Goal: Task Accomplishment & Management: Manage account settings

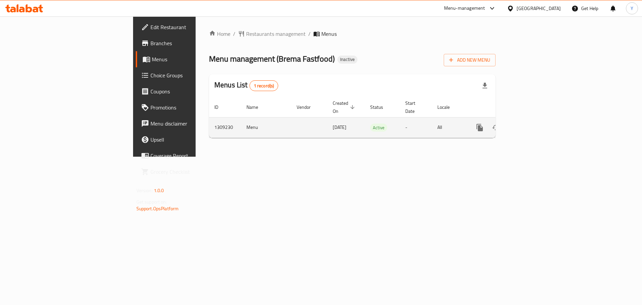
click at [532, 123] on icon "enhanced table" at bounding box center [528, 127] width 8 height 8
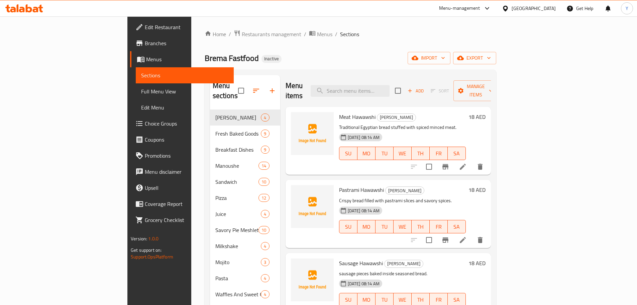
drag, startPoint x: 62, startPoint y: 86, endPoint x: 143, endPoint y: 27, distance: 99.8
click at [136, 86] on link "Full Menu View" at bounding box center [185, 91] width 98 height 16
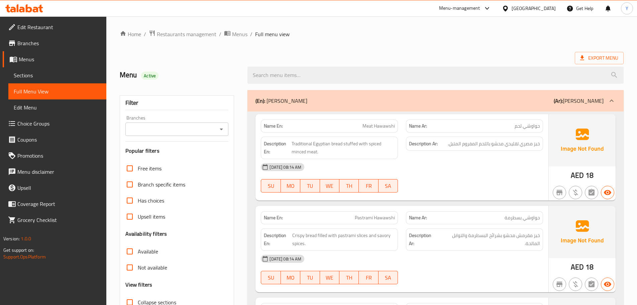
scroll to position [134, 0]
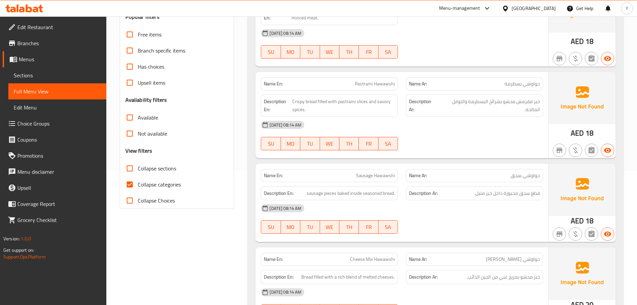
click at [152, 165] on span "Collapse sections" at bounding box center [157, 168] width 38 height 8
click at [138, 165] on input "Collapse sections" at bounding box center [130, 168] width 16 height 16
checkbox input "true"
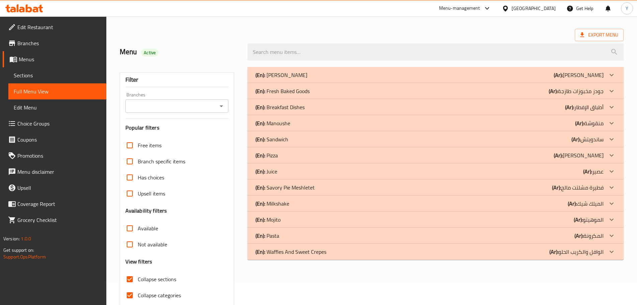
scroll to position [0, 0]
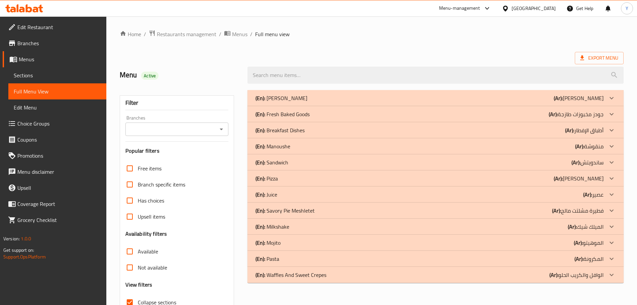
click at [322, 97] on div "(En): Alexandrian Hawawshi (Ar): حواوشي إسكندراني" at bounding box center [430, 98] width 348 height 8
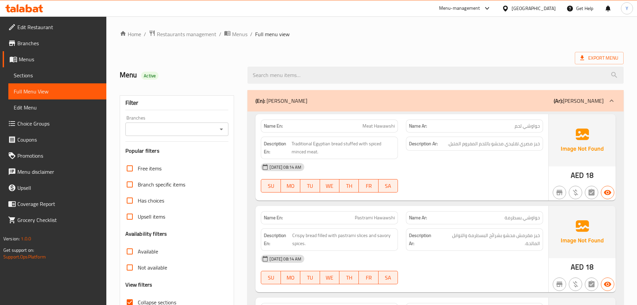
click at [374, 103] on div "(En): Alexandrian Hawawshi (Ar): حواوشي إسكندراني" at bounding box center [430, 101] width 348 height 8
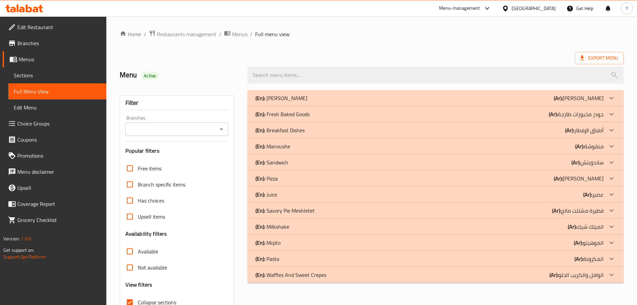
click at [363, 102] on div "(En): Fresh Baked Goods (Ar): جودز مخبوزات طازجة" at bounding box center [430, 98] width 348 height 8
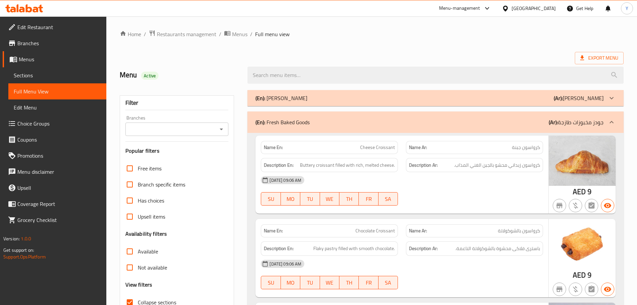
click at [560, 153] on img at bounding box center [582, 160] width 67 height 50
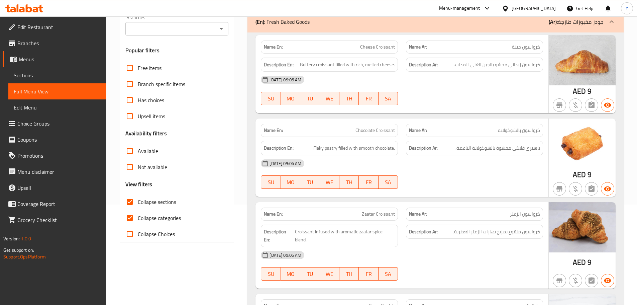
click at [558, 152] on img at bounding box center [582, 143] width 67 height 50
click at [472, 133] on p "Name Ar: كرواسون بالشوكولاتة" at bounding box center [474, 130] width 131 height 7
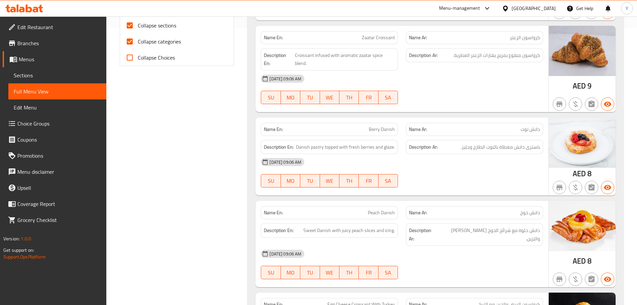
scroll to position [301, 0]
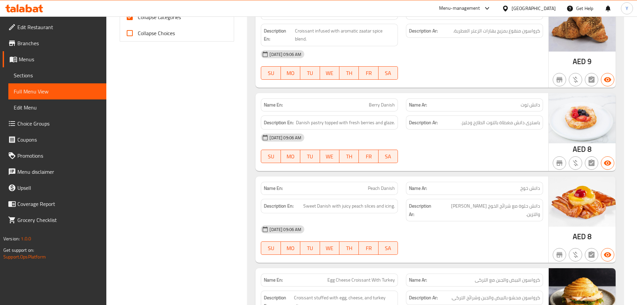
click at [465, 149] on div "02-09-2025 09:06 AM SU MO TU WE TH FR SA" at bounding box center [402, 147] width 290 height 37
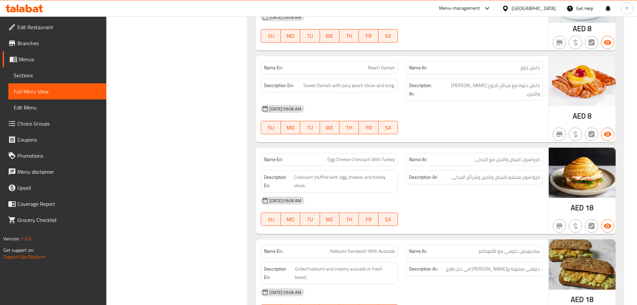
scroll to position [435, 0]
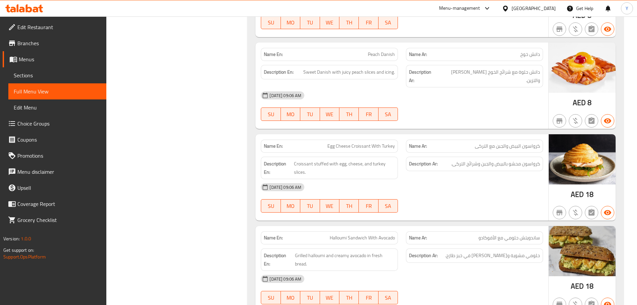
click at [183, 79] on div "Filter Branches Branches Popular filters Free items Branch specific items Has c…" at bounding box center [180, 165] width 128 height 1028
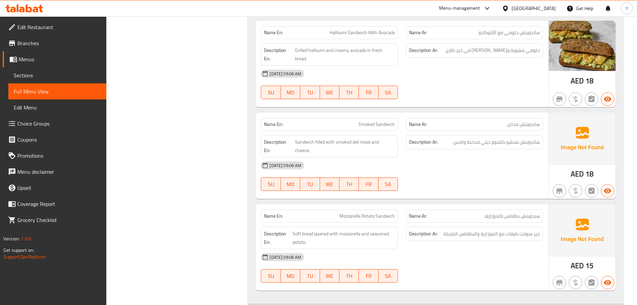
scroll to position [653, 0]
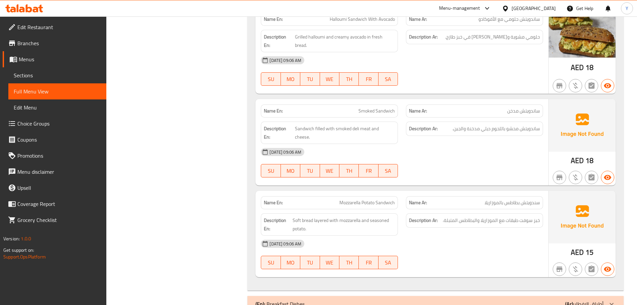
click at [467, 157] on div "Name En: Smoked Sandwich Name Ar: ساندويتش مدخن Description En: Sandwich filled…" at bounding box center [402, 142] width 293 height 86
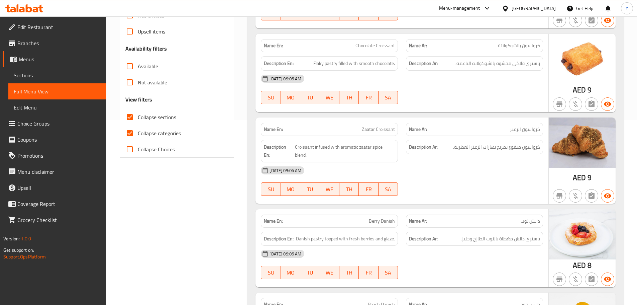
scroll to position [0, 0]
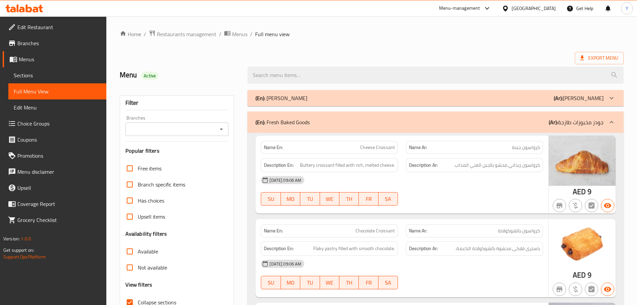
click at [413, 123] on div "(En): Fresh Baked Goods (Ar): جودز مخبوزات طازجة" at bounding box center [430, 122] width 348 height 8
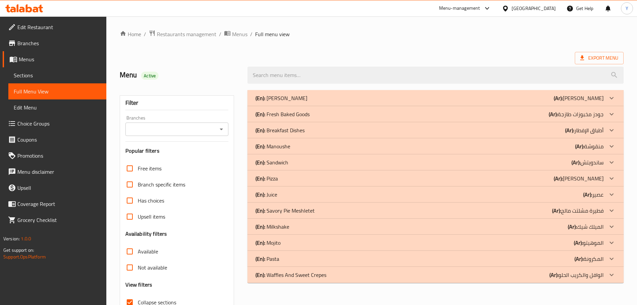
click at [361, 100] on div "(En): Alexandrian Hawawshi (Ar): حواوشي إسكندراني" at bounding box center [430, 98] width 348 height 8
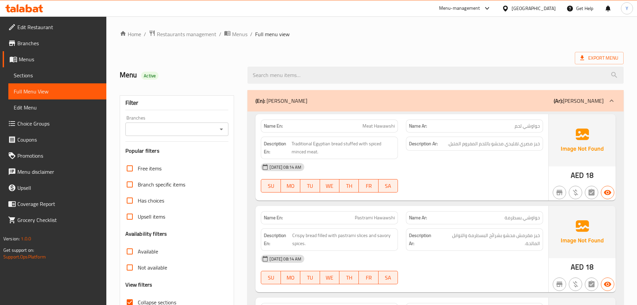
click at [491, 95] on div "(En): Alexandrian Hawawshi (Ar): حواوشي إسكندراني" at bounding box center [436, 100] width 376 height 21
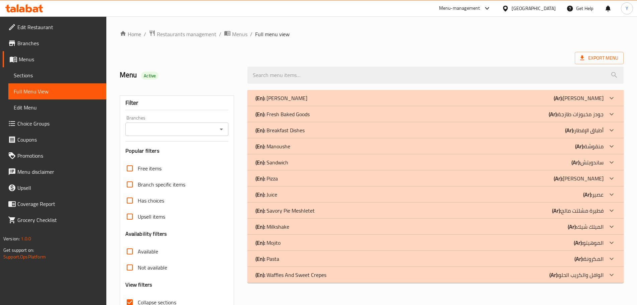
click at [303, 102] on div "(En): Manoushe (Ar): منقوشة" at bounding box center [430, 98] width 348 height 8
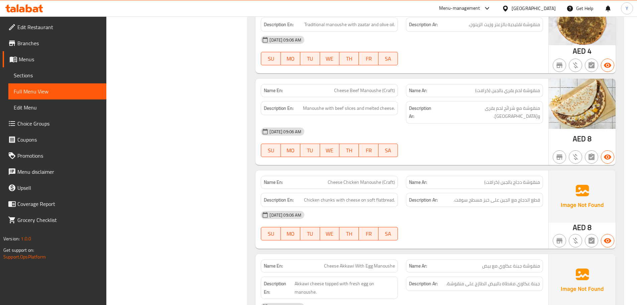
scroll to position [616, 0]
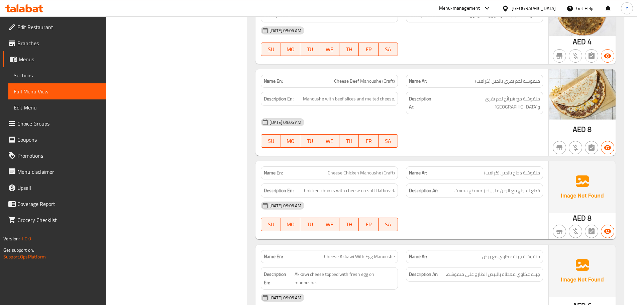
click at [386, 78] on span "Cheese Beef Manoushe (Craft)" at bounding box center [364, 81] width 61 height 7
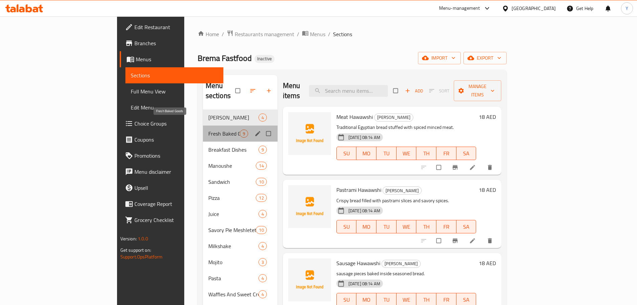
click at [208, 129] on span "Fresh Baked Goods" at bounding box center [223, 133] width 31 height 8
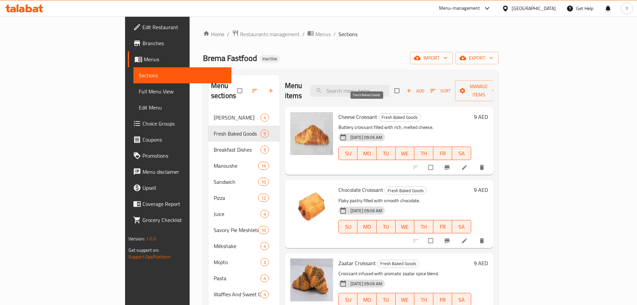
click at [379, 113] on span "Fresh Baked Goods" at bounding box center [399, 117] width 41 height 8
drag, startPoint x: 355, startPoint y: 106, endPoint x: 383, endPoint y: 106, distance: 28.1
click at [383, 113] on span "Fresh Baked Goods" at bounding box center [399, 117] width 41 height 8
copy span "Fresh Baked Goods"
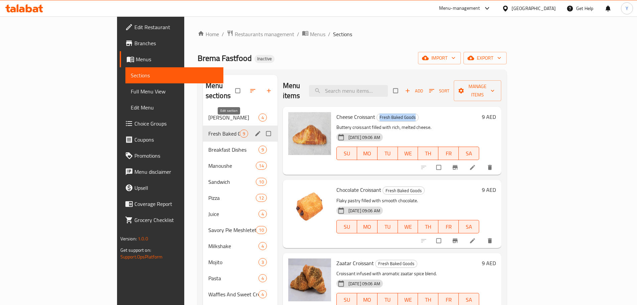
click at [255, 130] on icon "edit" at bounding box center [258, 133] width 7 height 7
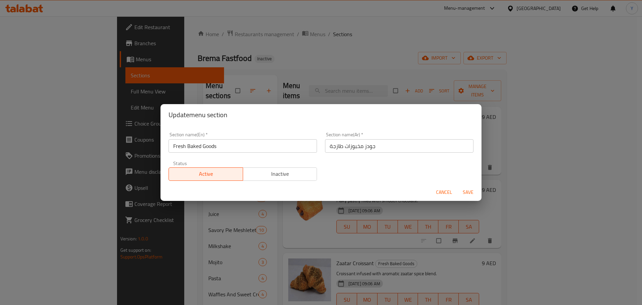
click at [369, 150] on input "جودز مخبوزات طازجة" at bounding box center [399, 145] width 149 height 13
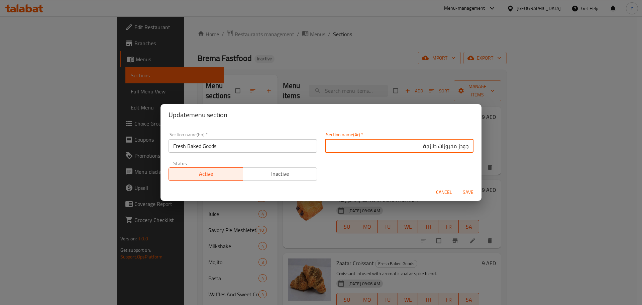
click at [461, 146] on input "جودز مخبوزات طازجة" at bounding box center [399, 145] width 149 height 13
type input "المخبوزات طازجة"
click at [458, 186] on button "Save" at bounding box center [468, 192] width 21 height 12
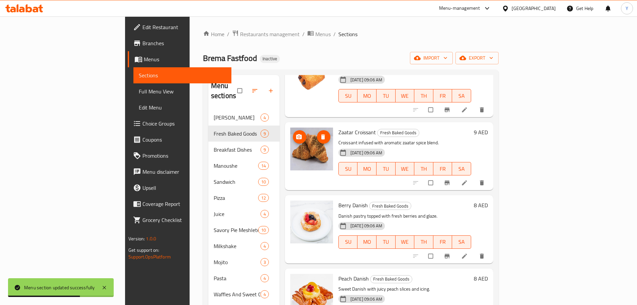
scroll to position [167, 0]
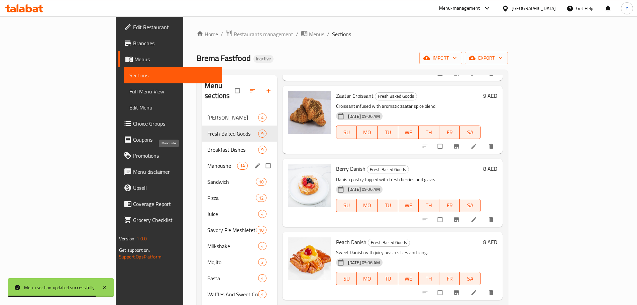
click at [207, 162] on span "Manoushe" at bounding box center [221, 166] width 29 height 8
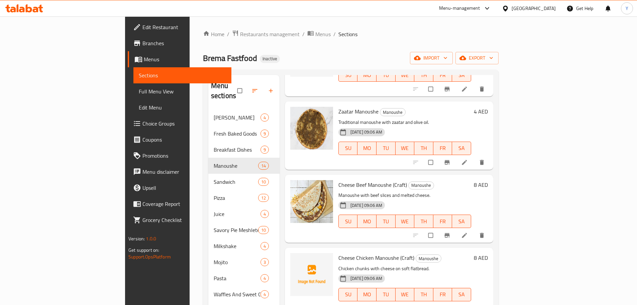
scroll to position [335, 0]
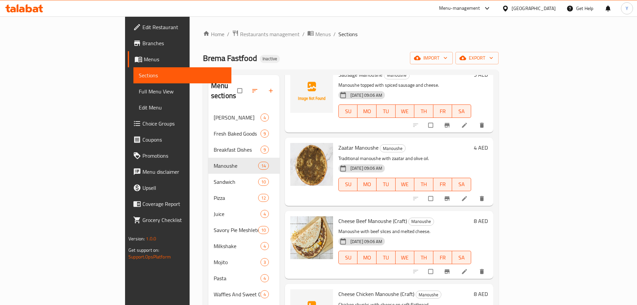
click at [366, 216] on span "Cheese Beef Manoushe (Craft)" at bounding box center [373, 221] width 69 height 10
copy span "Craft"
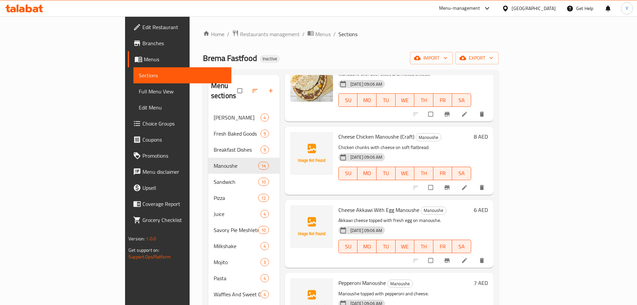
scroll to position [424, 0]
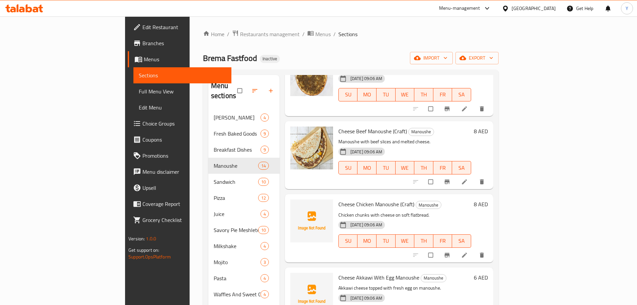
click at [475, 177] on li at bounding box center [465, 181] width 19 height 11
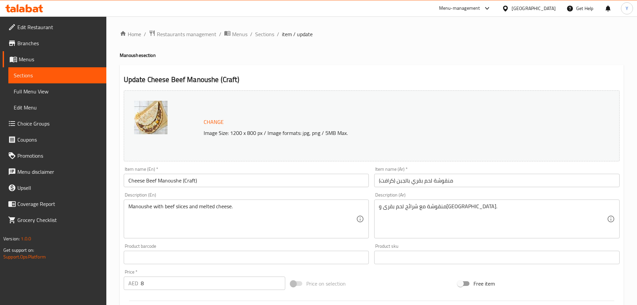
click at [189, 181] on input "Cheese Beef Manoushe (Craft)" at bounding box center [247, 180] width 246 height 13
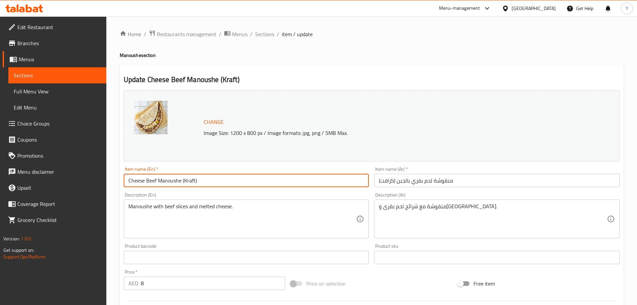
type input "Cheese Beef Manoushe (Kraft)"
click at [394, 20] on div "Home / Restaurants management / Menus / Sections / item / update Manoushe secti…" at bounding box center [371, 249] width 531 height 466
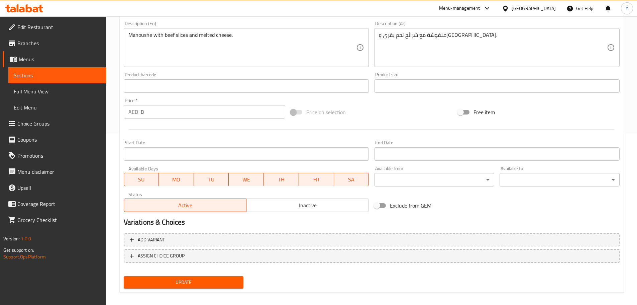
scroll to position [178, 0]
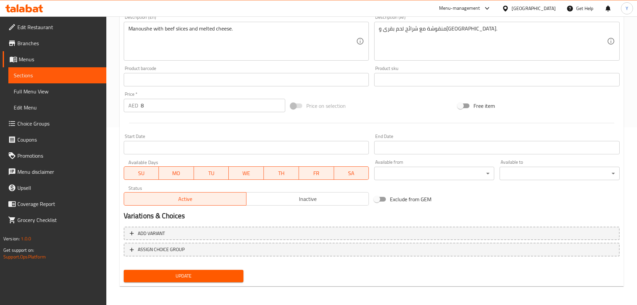
click at [196, 275] on span "Update" at bounding box center [183, 276] width 109 height 8
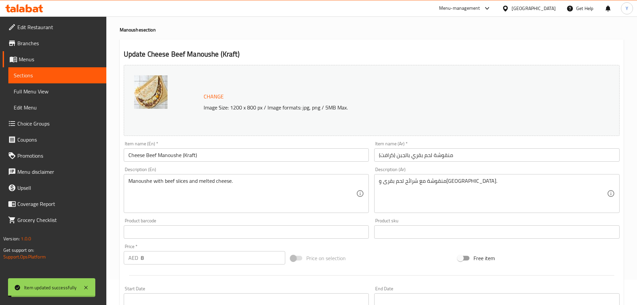
scroll to position [0, 0]
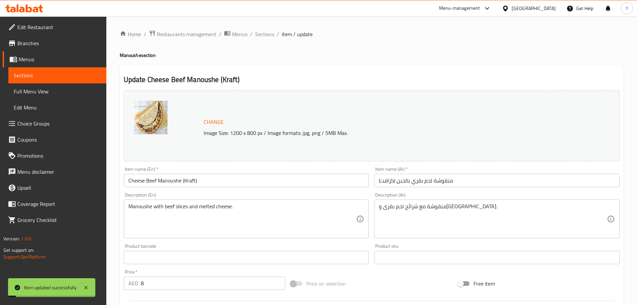
click at [262, 28] on div "Home / Restaurants management / Menus / Sections / item / update Manoushe secti…" at bounding box center [371, 249] width 531 height 466
click at [262, 29] on div "Home / Restaurants management / Menus / Sections / item / update Manoushe secti…" at bounding box center [371, 249] width 531 height 466
click at [262, 40] on div "Home / Restaurants management / Menus / Sections / item / update Manoushe secti…" at bounding box center [372, 249] width 504 height 439
click at [266, 34] on span "Sections" at bounding box center [264, 34] width 19 height 8
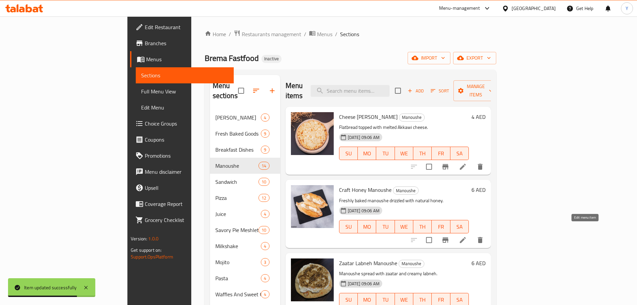
click at [467, 236] on icon at bounding box center [463, 240] width 8 height 8
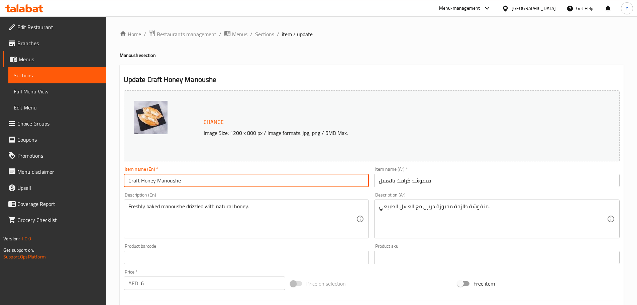
click at [130, 183] on input "Craft Honey Manoushe" at bounding box center [247, 180] width 246 height 13
paste input "text"
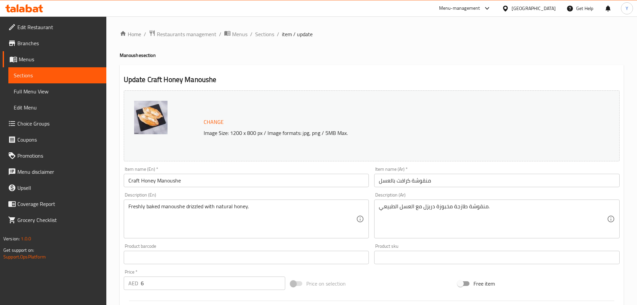
click at [446, 51] on div "Home / Restaurants management / Menus / Sections / item / update Manoushe secti…" at bounding box center [372, 249] width 504 height 439
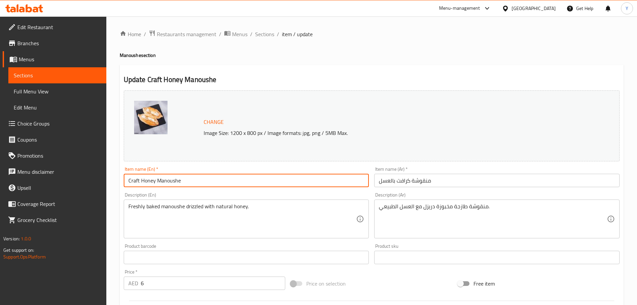
click at [128, 182] on input "Craft Honey Manoushe" at bounding box center [247, 180] width 246 height 13
type input "Kraft Honey Manoushe"
click at [411, 56] on h4 "Manoushe section" at bounding box center [372, 55] width 504 height 7
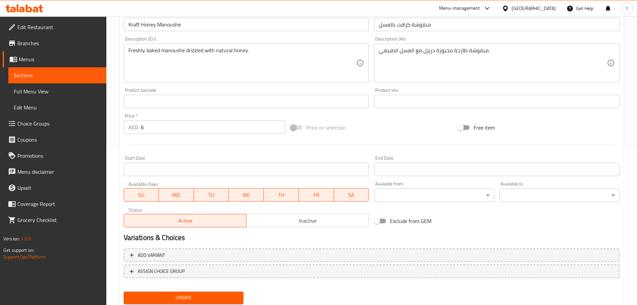
scroll to position [178, 0]
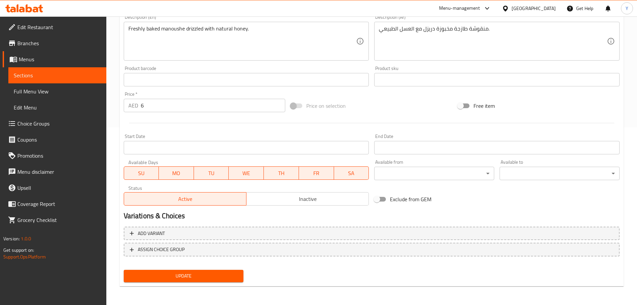
click at [172, 286] on div "Home / Restaurants management / Menus / Sections / item / update Manoushe secti…" at bounding box center [372, 71] width 504 height 439
click at [180, 283] on div "Update" at bounding box center [183, 276] width 125 height 18
click at [191, 274] on span "Update" at bounding box center [183, 276] width 109 height 8
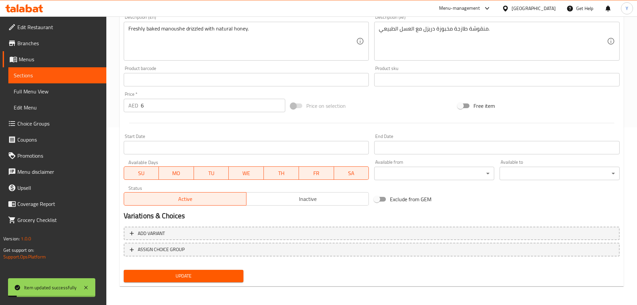
scroll to position [0, 0]
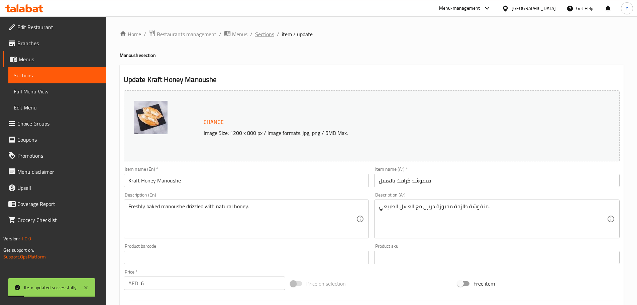
click at [266, 31] on span "Sections" at bounding box center [264, 34] width 19 height 8
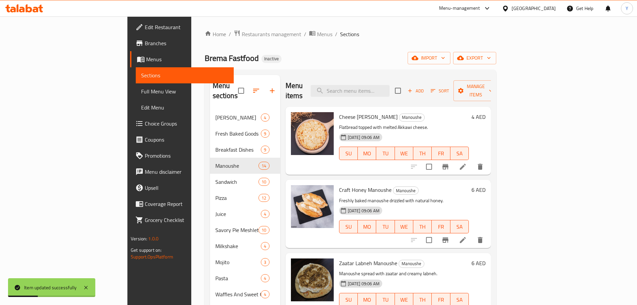
scroll to position [391, 0]
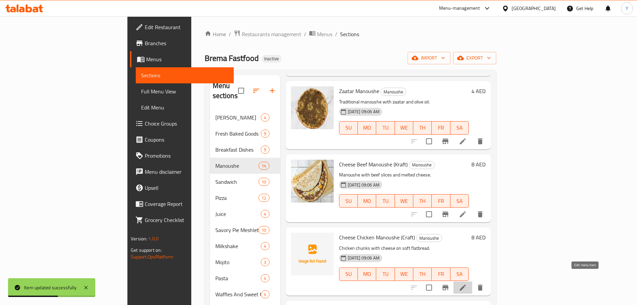
click at [467, 283] on icon at bounding box center [463, 287] width 8 height 8
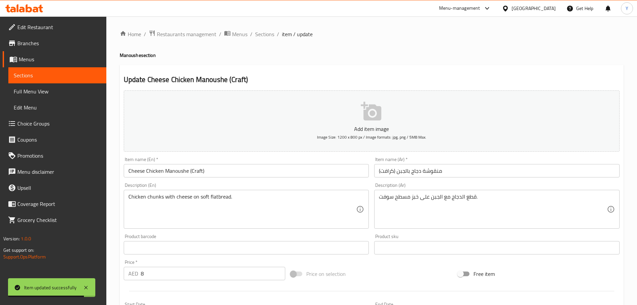
click at [194, 171] on input "Cheese Chicken Manoushe (Craft)" at bounding box center [247, 170] width 246 height 13
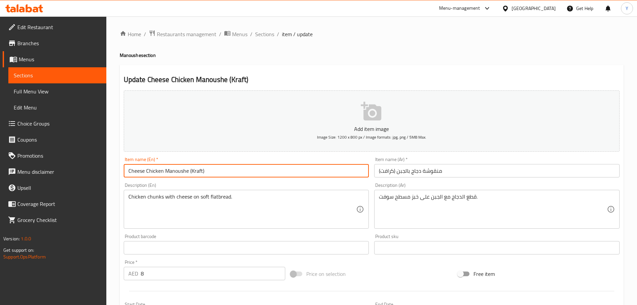
type input "Cheese Chicken Manoushe (Kraft)"
click at [424, 59] on div "Home / Restaurants management / Menus / Sections / item / update Manoushe secti…" at bounding box center [372, 245] width 504 height 430
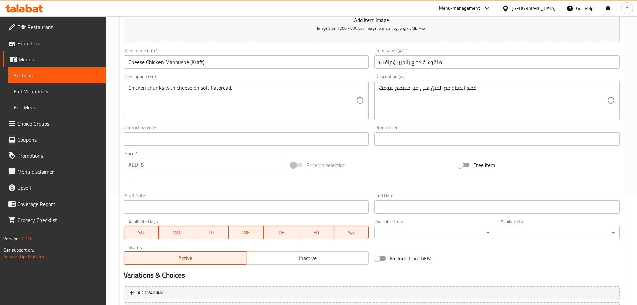
scroll to position [168, 0]
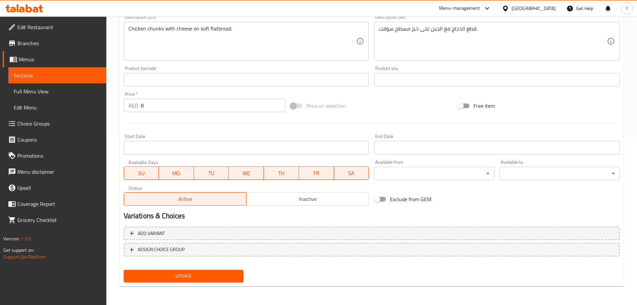
click at [194, 273] on span "Update" at bounding box center [183, 276] width 109 height 8
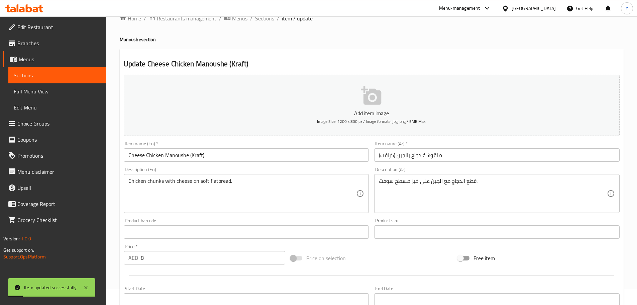
scroll to position [0, 0]
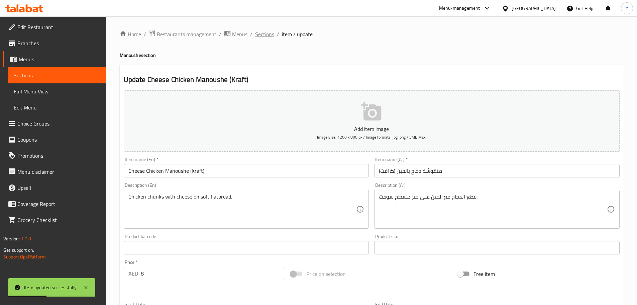
click at [264, 34] on span "Sections" at bounding box center [264, 34] width 19 height 8
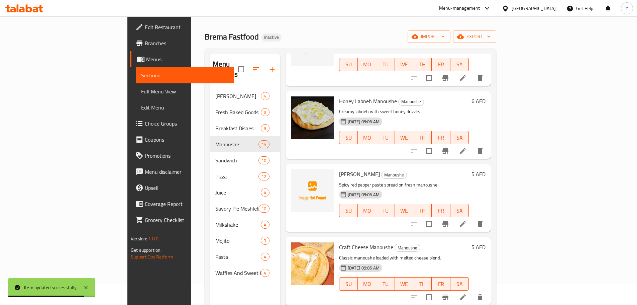
scroll to position [33, 0]
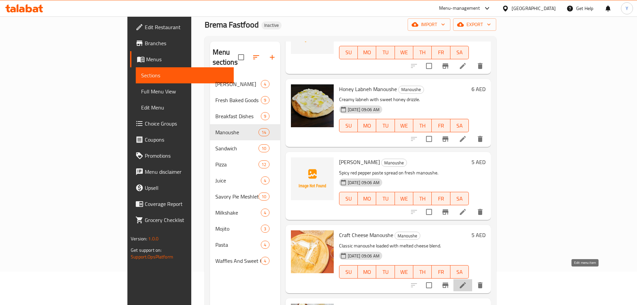
click at [467, 281] on icon at bounding box center [463, 285] width 8 height 8
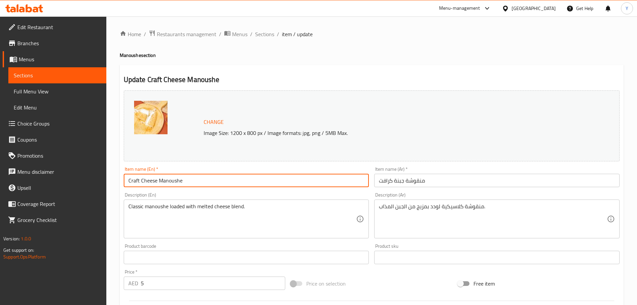
click at [131, 179] on input "Craft Cheese Manoushe" at bounding box center [247, 180] width 246 height 13
type input "Kraft Cheese Manoushe"
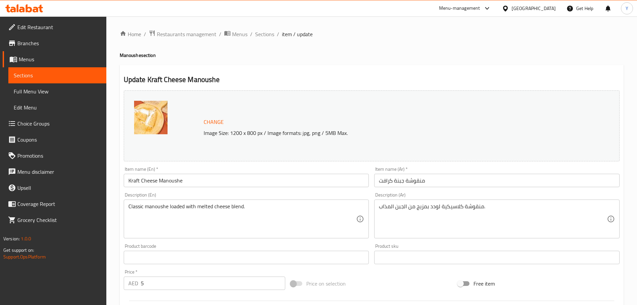
click at [410, 55] on h4 "Manoushe section" at bounding box center [372, 55] width 504 height 7
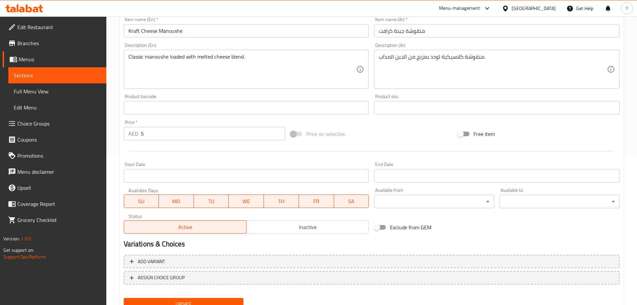
scroll to position [178, 0]
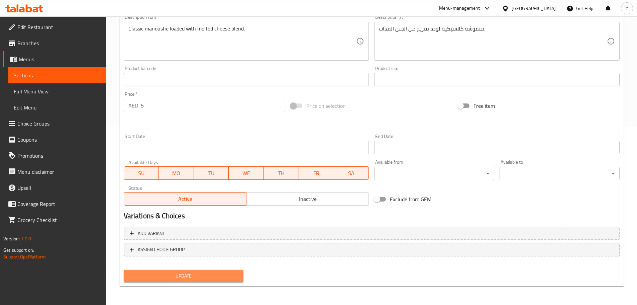
click at [183, 271] on button "Update" at bounding box center [184, 276] width 120 height 12
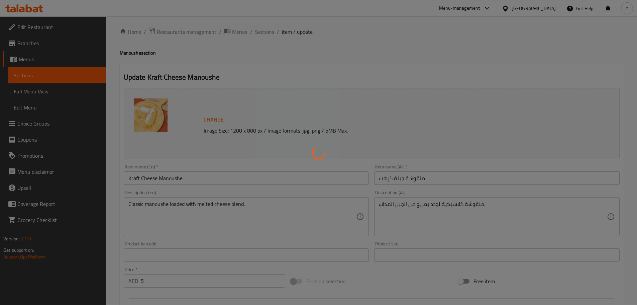
scroll to position [0, 0]
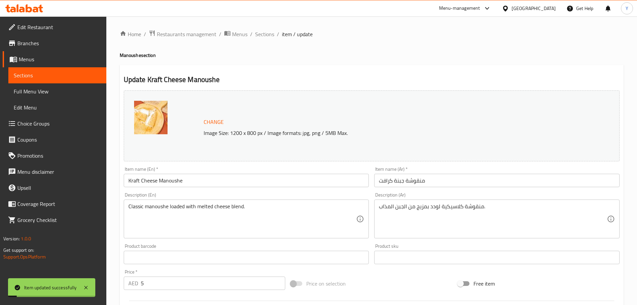
click at [266, 32] on span "Sections" at bounding box center [264, 34] width 19 height 8
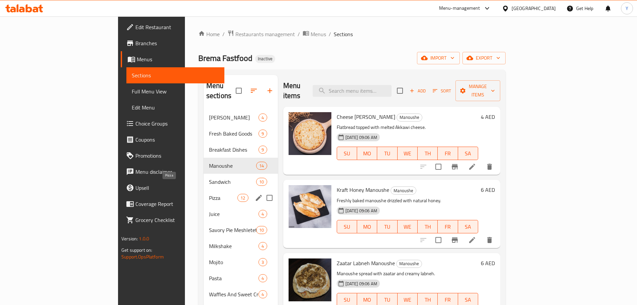
click at [209, 194] on span "Pizza" at bounding box center [223, 198] width 28 height 8
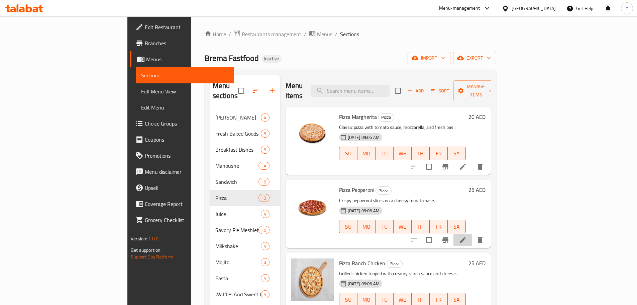
click at [472, 236] on li at bounding box center [463, 240] width 19 height 12
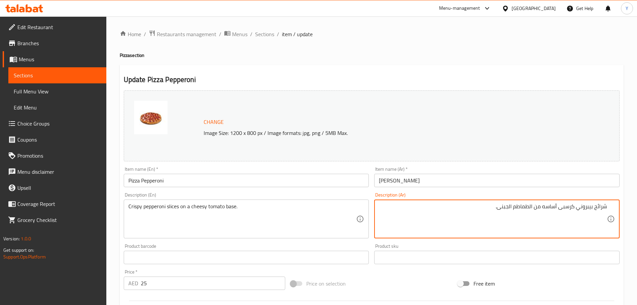
click at [548, 207] on textarea "شرائح بيبروني كرسبى أساسه من الطماطم الجبنى." at bounding box center [493, 219] width 228 height 32
click at [551, 206] on textarea "شرائح بيبروني كرسبى أساسه من الطماطم الجبنى." at bounding box center [493, 219] width 228 height 32
click at [549, 206] on textarea "شرائح بيبروني كرسبى أساسه من الطماطم الجبنى." at bounding box center [493, 219] width 228 height 32
click at [538, 208] on textarea "شرائح بيبروني كرسبى أساسه من الطماطم الجبنى." at bounding box center [493, 219] width 228 height 32
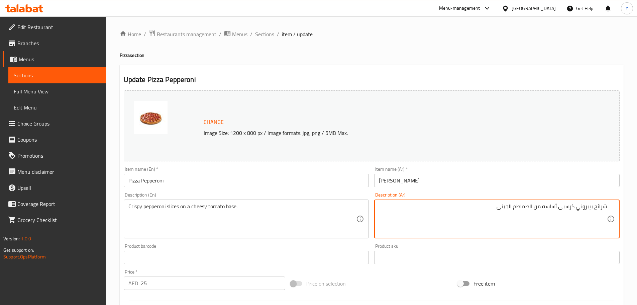
click at [537, 208] on textarea "شرائح بيبروني كرسبى أساسه من الطماطم الجبنى." at bounding box center [493, 219] width 228 height 32
type textarea "شرائح بيبروني كرسبى أساس طماطم جبنى."
click at [464, 52] on h4 "Pizza section" at bounding box center [372, 55] width 504 height 7
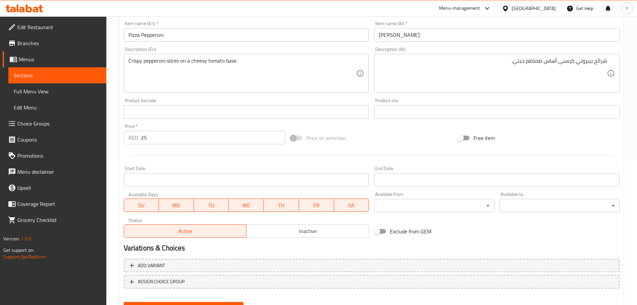
scroll to position [178, 0]
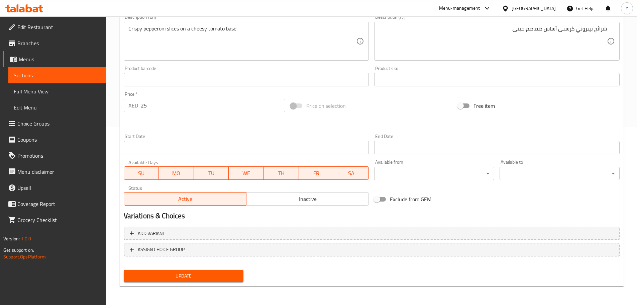
click at [226, 275] on span "Update" at bounding box center [183, 276] width 109 height 8
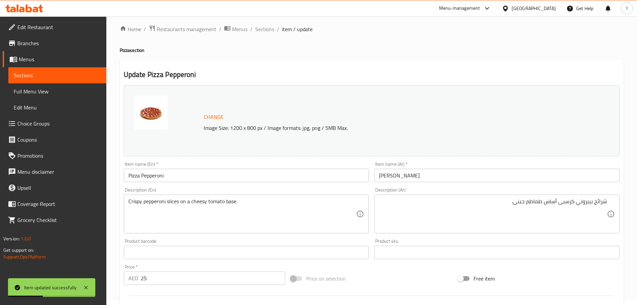
scroll to position [0, 0]
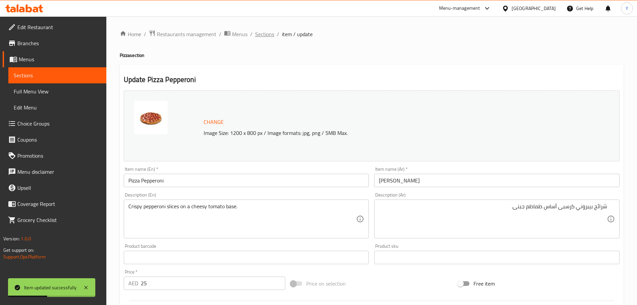
click at [266, 32] on span "Sections" at bounding box center [264, 34] width 19 height 8
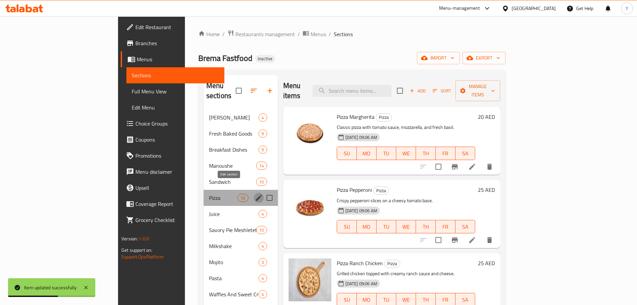
click at [255, 194] on icon "edit" at bounding box center [259, 198] width 8 height 8
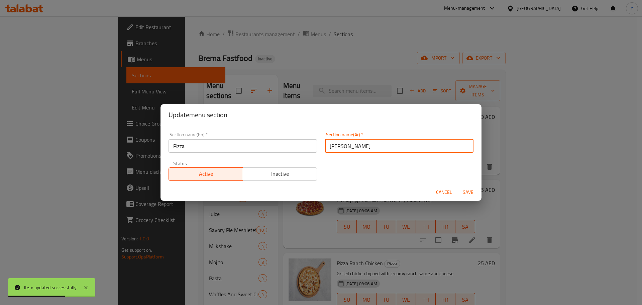
click at [368, 146] on input "[PERSON_NAME]" at bounding box center [399, 145] width 149 height 13
type input "البيتزا"
click at [458, 186] on button "Save" at bounding box center [468, 192] width 21 height 12
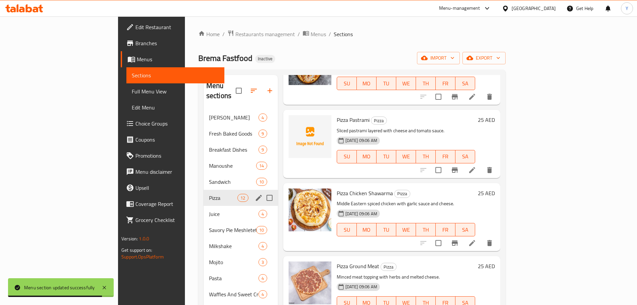
scroll to position [401, 0]
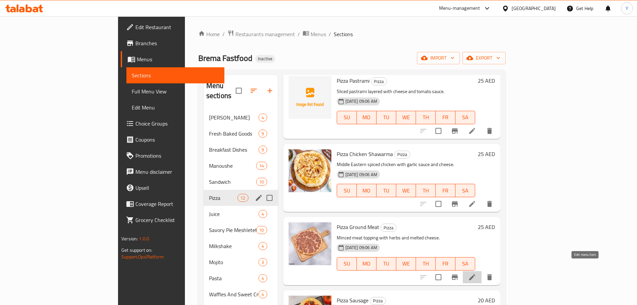
click at [475, 274] on icon at bounding box center [472, 277] width 6 height 6
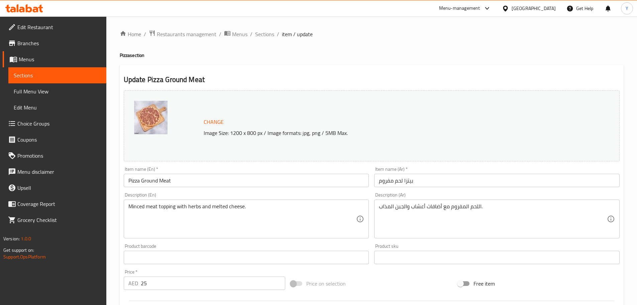
click at [426, 187] on div "Item name (Ar)   * بيتزا لحم مفروم Item name (Ar) *" at bounding box center [497, 177] width 251 height 26
click at [432, 184] on input "بيتزا لحم مفروم" at bounding box center [497, 180] width 246 height 13
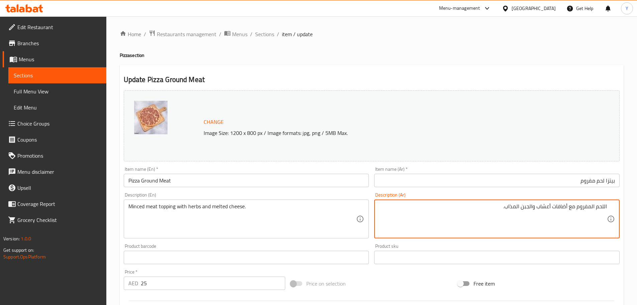
click at [562, 210] on textarea "اللحم المفروم مع أضافات أعشاب والجبن المذاب." at bounding box center [493, 219] width 228 height 32
click at [562, 209] on textarea "اللحم المفروم مع أضافات أعشاب والجبن المذاب." at bounding box center [493, 219] width 228 height 32
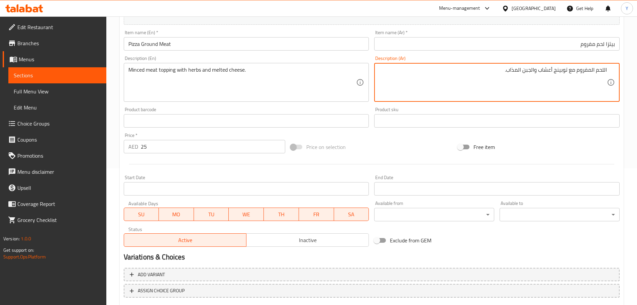
scroll to position [178, 0]
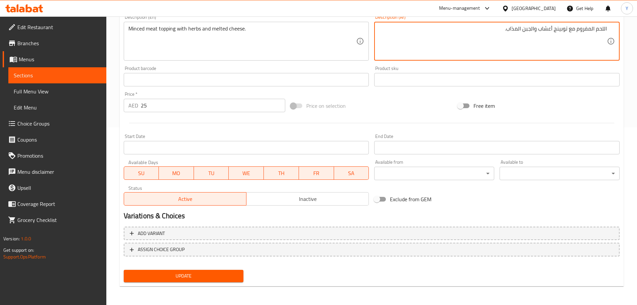
type textarea "اللحم المفروم مع توبينج أعشاب والجبن المذاب."
click at [196, 280] on span "Update" at bounding box center [183, 276] width 109 height 8
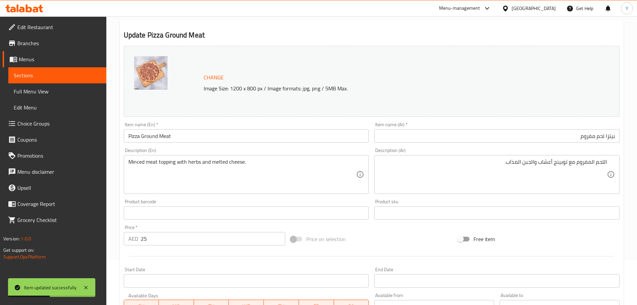
scroll to position [0, 0]
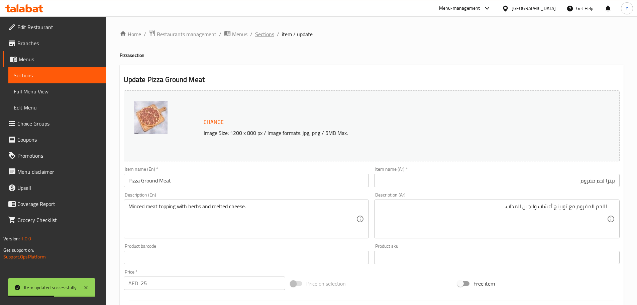
click at [263, 36] on span "Sections" at bounding box center [264, 34] width 19 height 8
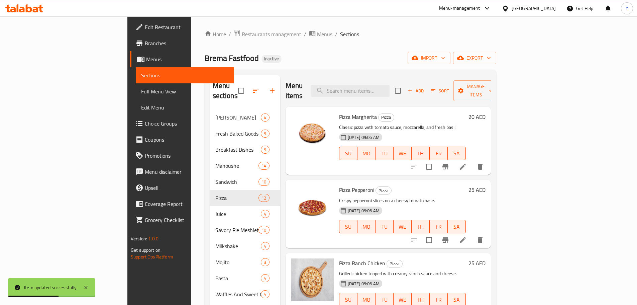
scroll to position [94, 0]
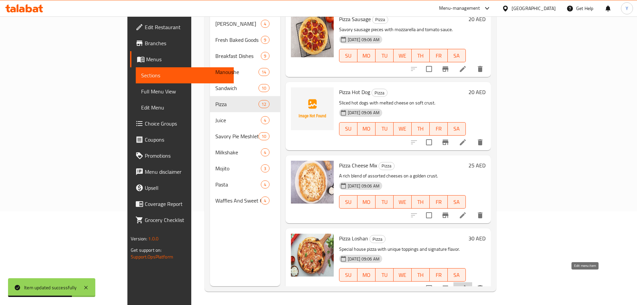
click at [467, 284] on icon at bounding box center [463, 288] width 8 height 8
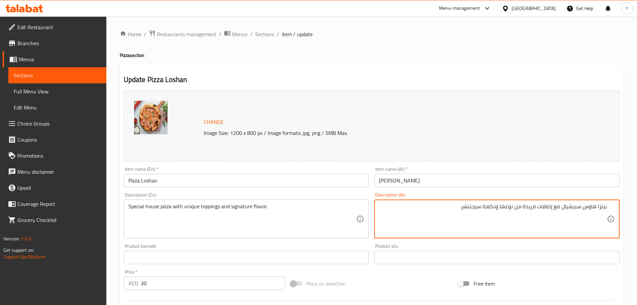
click at [542, 206] on textarea "بيتزا هاوس سبيشيال مع إضافات فريدة من نوعها ونكهة سيجنتشر." at bounding box center [493, 219] width 228 height 32
type textarea "بيتزا هاوس سبيشيال مع توبينج فريدة من نوعها ونكهة سيجنتشر."
click at [436, 65] on div "Update Pizza Loshan Change Image Size: 1200 x 800 px / Image formats: jpg, png …" at bounding box center [372, 264] width 504 height 399
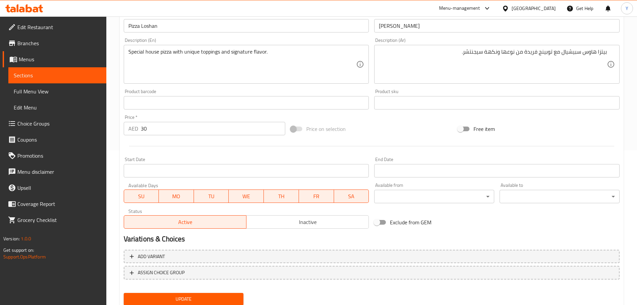
scroll to position [178, 0]
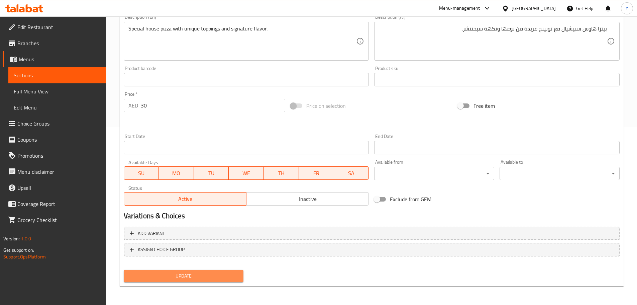
click at [209, 274] on span "Update" at bounding box center [183, 276] width 109 height 8
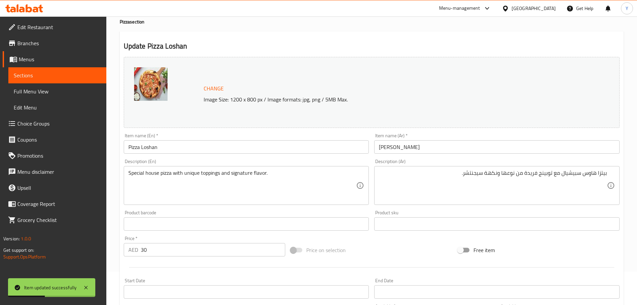
scroll to position [0, 0]
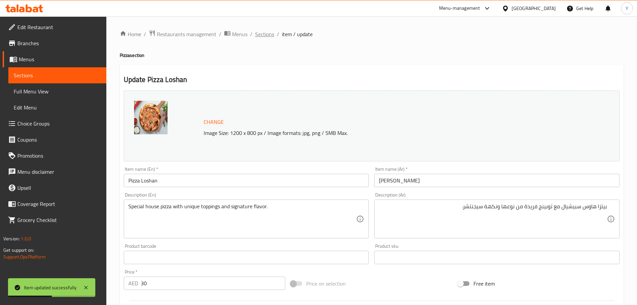
click at [268, 36] on span "Sections" at bounding box center [264, 34] width 19 height 8
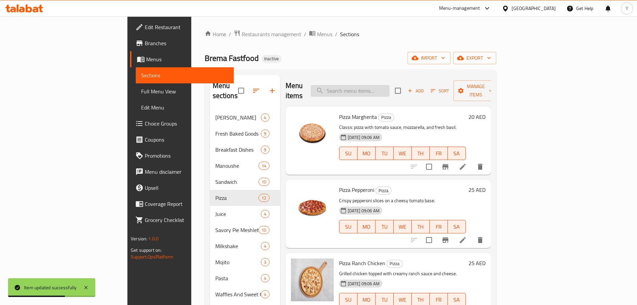
click at [390, 85] on input "search" at bounding box center [350, 91] width 79 height 12
paste input "Craft Cheese Meshaltet With Honey"
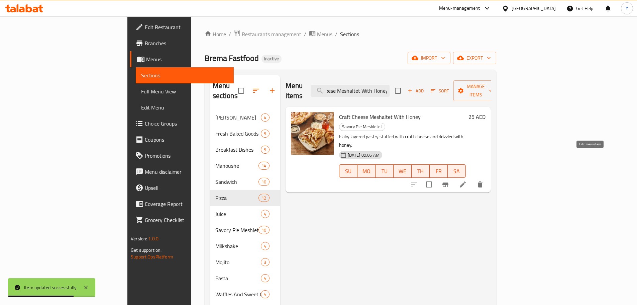
type input "Craft Cheese Meshaltet With Honey"
click at [467, 180] on icon at bounding box center [463, 184] width 8 height 8
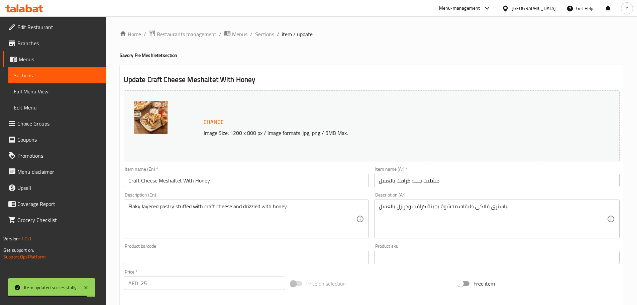
click at [132, 178] on input "Craft Cheese Meshaltet With Honey" at bounding box center [247, 180] width 246 height 13
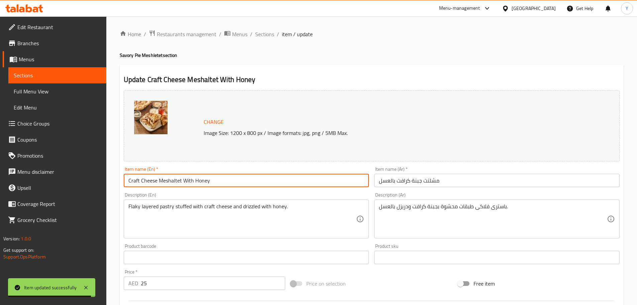
drag, startPoint x: 132, startPoint y: 178, endPoint x: 141, endPoint y: 178, distance: 9.4
click at [141, 178] on input "Craft Cheese Meshaltet With Honey" at bounding box center [247, 180] width 246 height 13
click at [135, 178] on input "Craft Cheese Meshaltet With Honey" at bounding box center [247, 180] width 246 height 13
paste input "K"
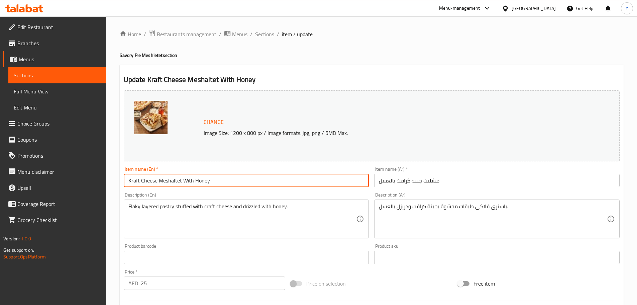
type input "Kraft Cheese Meshaltet With Honey"
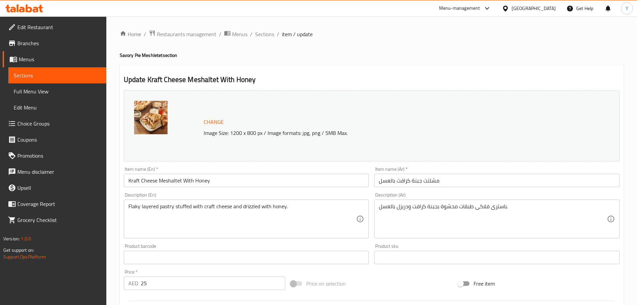
click at [436, 57] on h4 "Savory Pie Meshletet section" at bounding box center [372, 55] width 504 height 7
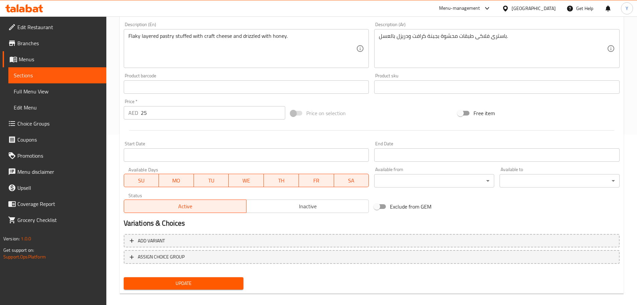
scroll to position [178, 0]
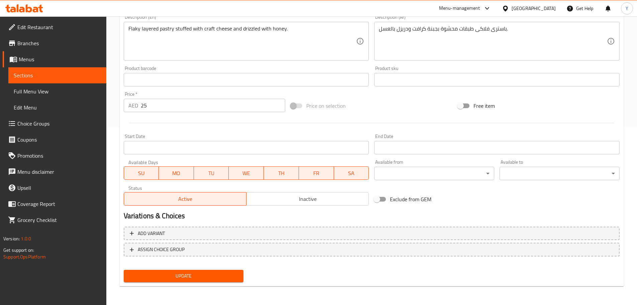
click at [214, 276] on span "Update" at bounding box center [183, 276] width 109 height 8
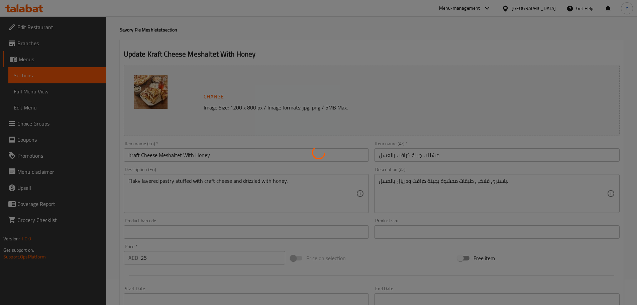
scroll to position [0, 0]
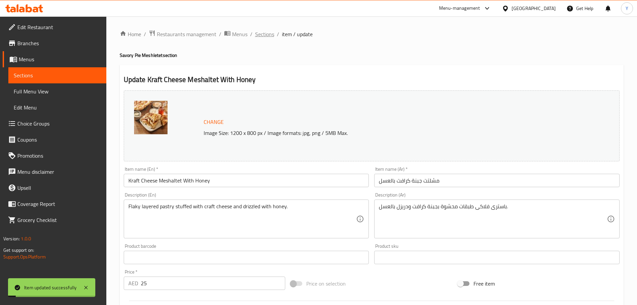
click at [267, 34] on span "Sections" at bounding box center [264, 34] width 19 height 8
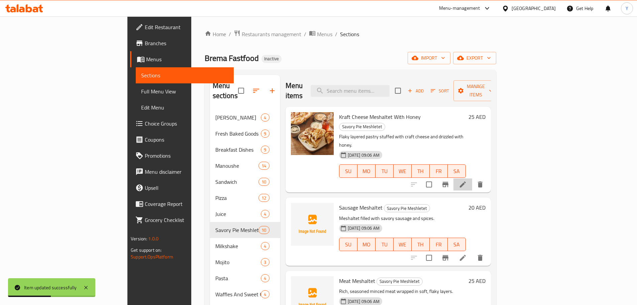
click at [472, 178] on li at bounding box center [463, 184] width 19 height 12
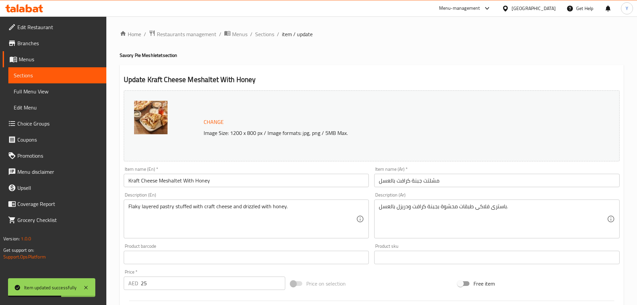
click at [136, 179] on input "Kraft Cheese Meshaltet With Honey" at bounding box center [247, 180] width 246 height 13
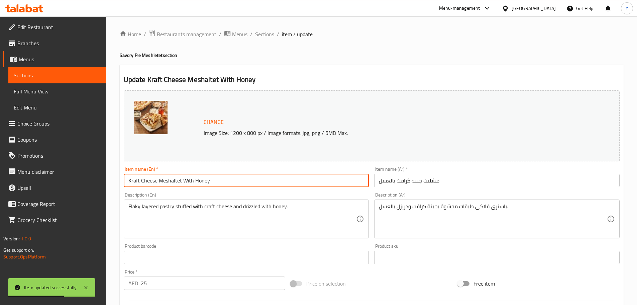
click at [136, 179] on input "Kraft Cheese Meshaltet With Honey" at bounding box center [247, 180] width 246 height 13
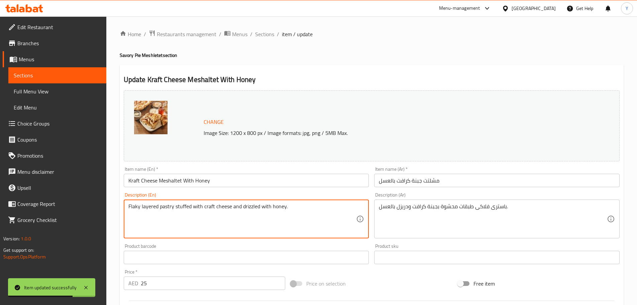
click at [208, 207] on textarea "Flaky layered pastry stuffed with craft cheese and drizzled with honey." at bounding box center [242, 219] width 228 height 32
paste textarea "K"
type textarea "Flaky layered pastry stuffed with Kraft cheese and drizzled with honey."
click at [388, 73] on div "Update Kraft Cheese Meshaltet With Honey Change Image Size: 1200 x 800 px / Ima…" at bounding box center [372, 264] width 504 height 399
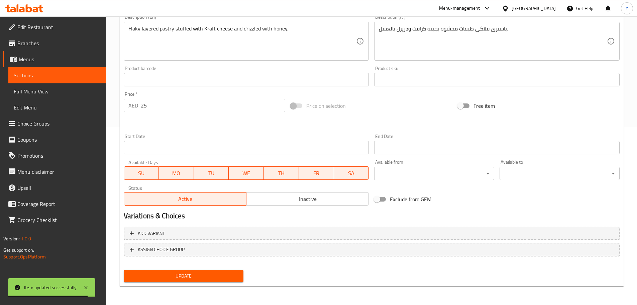
click at [191, 272] on span "Update" at bounding box center [183, 276] width 109 height 8
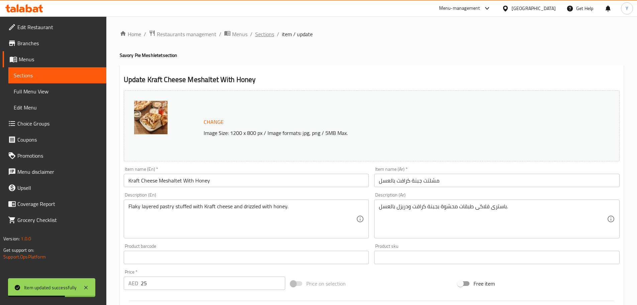
click at [271, 31] on span "Sections" at bounding box center [264, 34] width 19 height 8
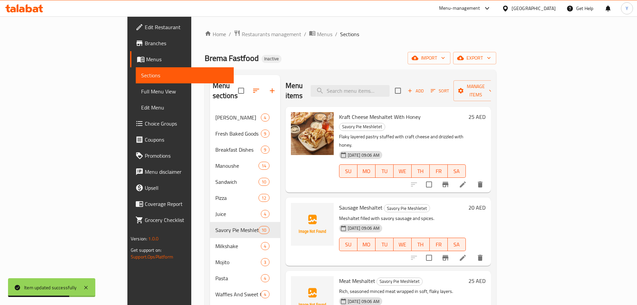
scroll to position [172, 0]
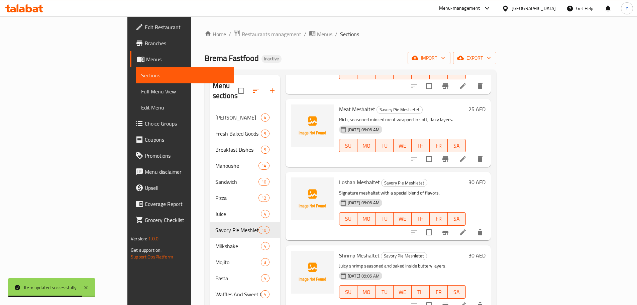
click at [472, 299] on li at bounding box center [463, 305] width 19 height 12
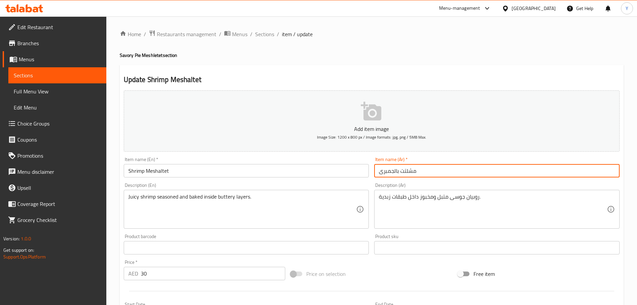
drag, startPoint x: 395, startPoint y: 171, endPoint x: 360, endPoint y: 171, distance: 35.1
click at [360, 171] on div "Add item image Image Size: 1200 x 800 px / Image formats: jpg, png / 5MB Max. I…" at bounding box center [371, 232] width 501 height 288
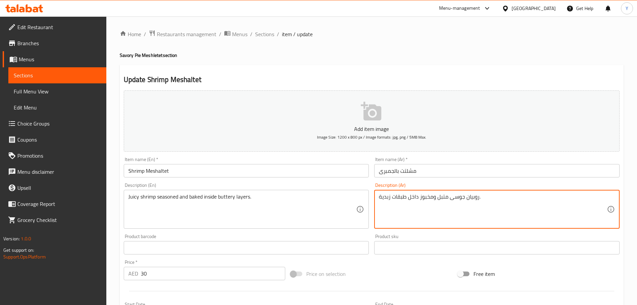
click at [474, 198] on textarea "روبيان جوسى متبل ومخبوز داخل طبقات زبدية." at bounding box center [493, 209] width 228 height 32
paste textarea "مبرى"
type textarea "جمبرى جوسى متبل ومخبوز داخل طبقات زبدية."
click at [398, 60] on div "Home / Restaurants management / Menus / Sections / item / update Savory Pie Mes…" at bounding box center [372, 245] width 504 height 430
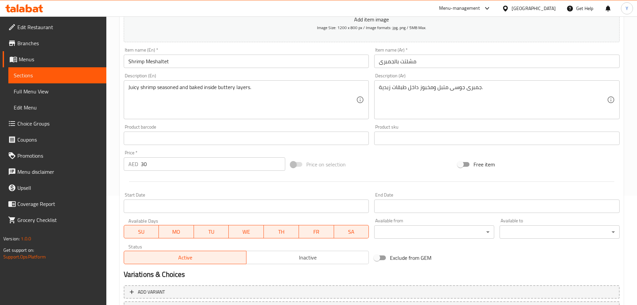
scroll to position [168, 0]
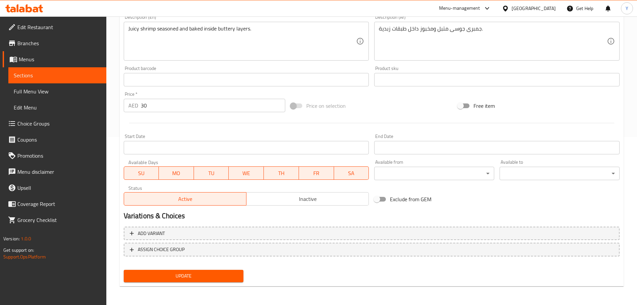
click at [196, 267] on div "Update" at bounding box center [183, 276] width 125 height 18
click at [196, 269] on div "Update" at bounding box center [183, 276] width 125 height 18
click at [195, 287] on div "Home / Restaurants management / Menus / Sections / item / update Savory Pie Mes…" at bounding box center [372, 77] width 504 height 430
click at [200, 283] on div "Update" at bounding box center [183, 276] width 125 height 18
click at [202, 278] on span "Update" at bounding box center [183, 276] width 109 height 8
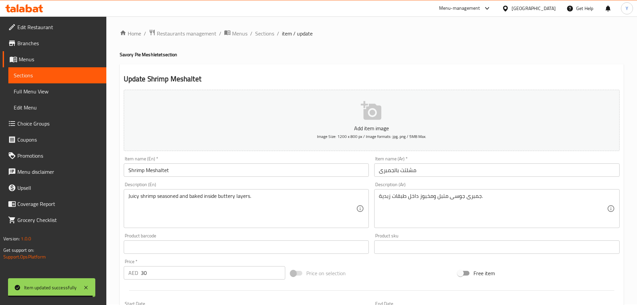
scroll to position [0, 0]
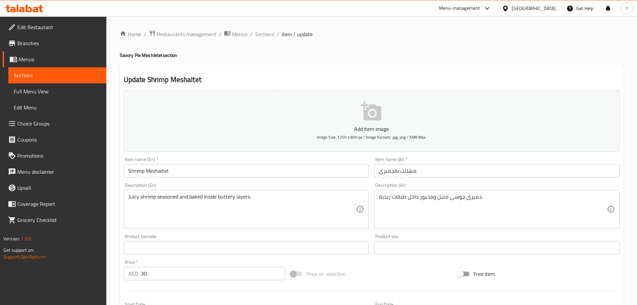
click at [161, 56] on h4 "Savory Pie Meshletet section" at bounding box center [372, 55] width 504 height 7
drag, startPoint x: 161, startPoint y: 56, endPoint x: 118, endPoint y: 51, distance: 43.2
click at [118, 51] on div "Home / Restaurants management / Menus / Sections / item / update Savory Pie Mes…" at bounding box center [371, 244] width 531 height 456
copy h4 "Savory Pie Meshletet"
click at [264, 30] on span "Sections" at bounding box center [264, 34] width 19 height 8
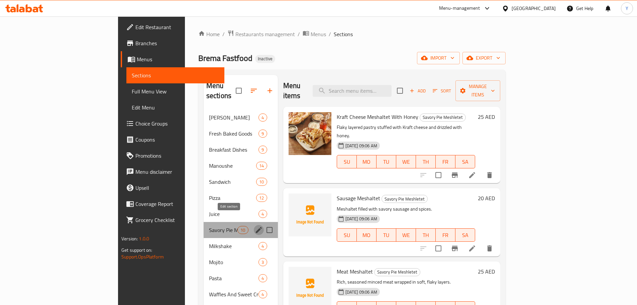
click at [255, 226] on icon "edit" at bounding box center [259, 230] width 8 height 8
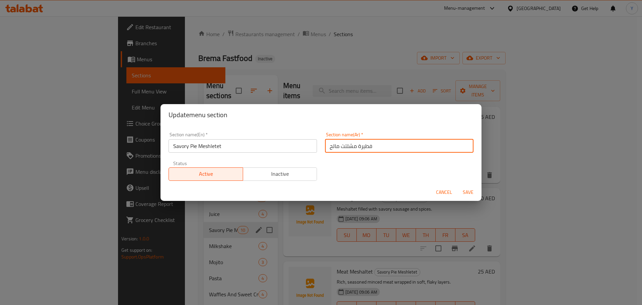
click at [427, 151] on input "فطيرة مشلتت مالح" at bounding box center [399, 145] width 149 height 13
type input "الفطير المشلتت المالح"
click at [458, 186] on button "Save" at bounding box center [468, 192] width 21 height 12
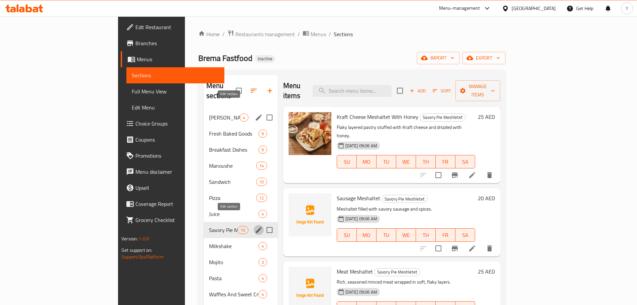
click at [256, 114] on icon "edit" at bounding box center [259, 117] width 6 height 6
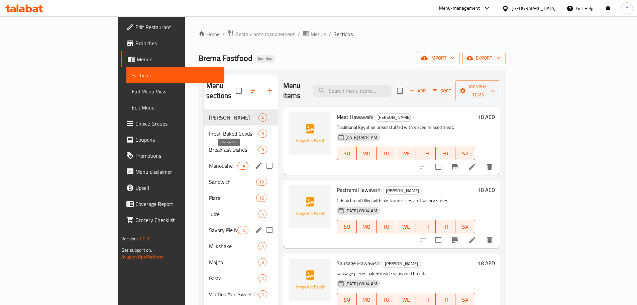
click at [256, 163] on icon "edit" at bounding box center [259, 166] width 6 height 6
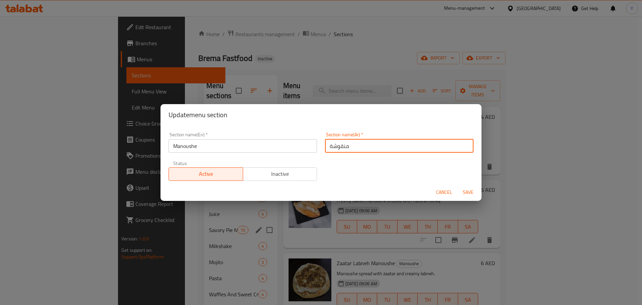
click at [357, 148] on input "منقوشة" at bounding box center [399, 145] width 149 height 13
type input "المنقوشة"
click at [458, 186] on button "Save" at bounding box center [468, 192] width 21 height 12
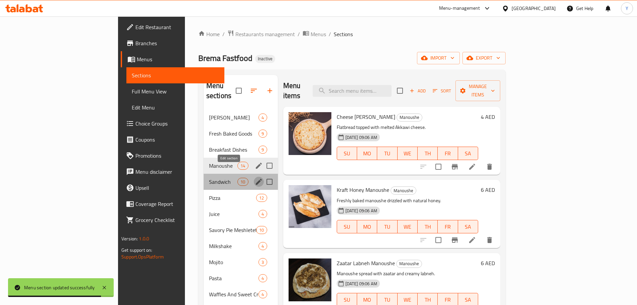
click at [254, 177] on button "edit" at bounding box center [259, 182] width 10 height 10
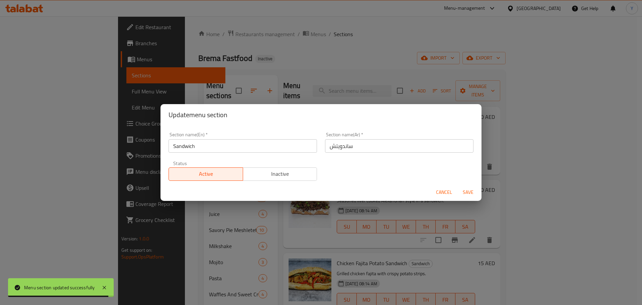
click at [361, 154] on div "Section name(Ar)   * ساندويتش Section name(Ar) *" at bounding box center [399, 142] width 157 height 28
click at [375, 138] on div "Section name(Ar)   * ساندويتش Section name(Ar) *" at bounding box center [399, 142] width 149 height 20
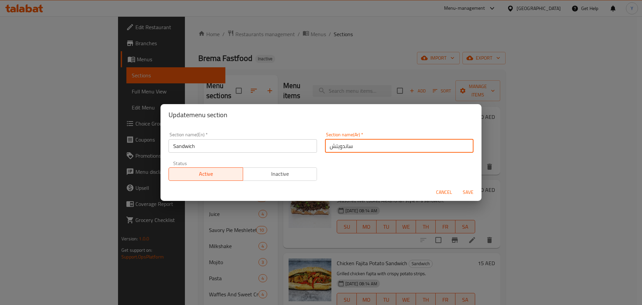
click at [375, 141] on input "ساندويتش" at bounding box center [399, 145] width 149 height 13
type input "الساندويتش"
click at [458, 186] on button "Save" at bounding box center [468, 192] width 21 height 12
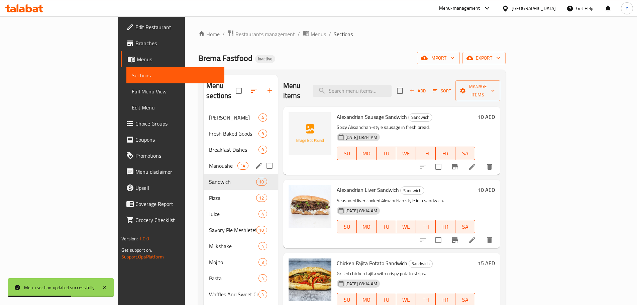
scroll to position [100, 0]
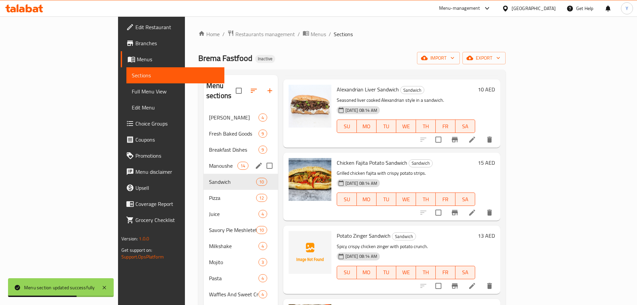
click at [476, 208] on icon at bounding box center [472, 212] width 8 height 8
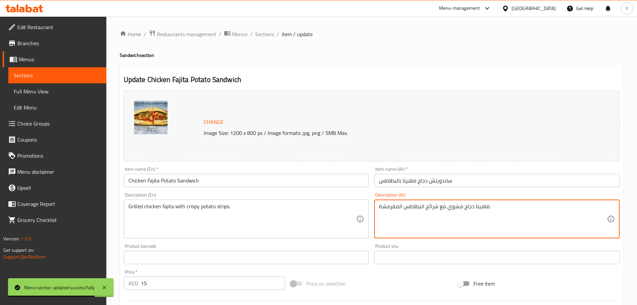
click at [434, 208] on textarea "فاهيتا دجاج مشوي مع شرائح البطاطس المقرمشة." at bounding box center [493, 219] width 228 height 32
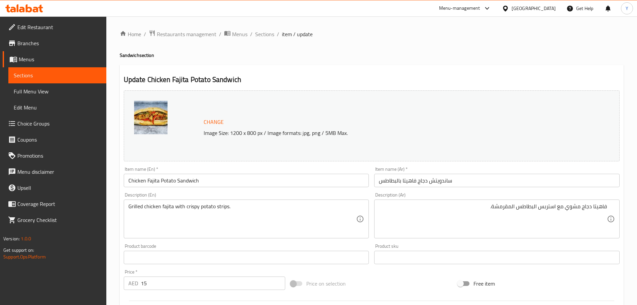
click at [584, 63] on div "Home / Restaurants management / Menus / Sections / item / update Sandwich secti…" at bounding box center [372, 249] width 504 height 439
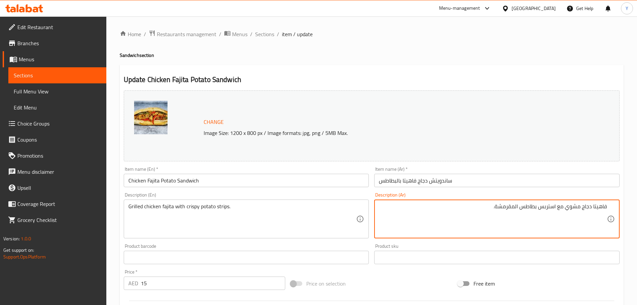
click at [516, 207] on textarea "فاهيتا دجاج مشوي مع استربس بطاطس المقرمشة." at bounding box center [493, 219] width 228 height 32
type textarea "فاهيتا دجاج مشوي مع استربس بطاطس مقرمشة."
click at [542, 51] on div "Home / Restaurants management / Menus / Sections / item / update Sandwich secti…" at bounding box center [372, 249] width 504 height 439
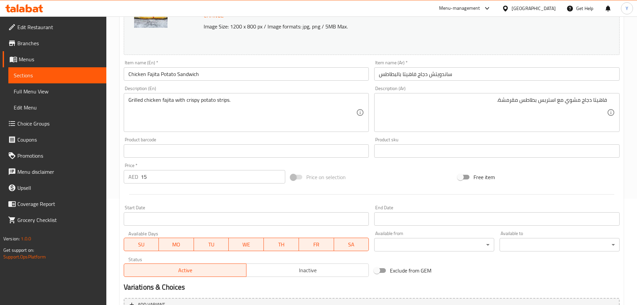
scroll to position [178, 0]
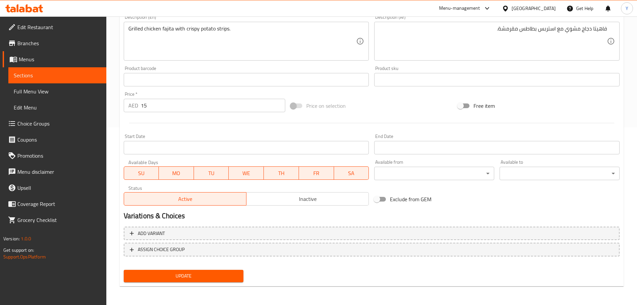
click at [238, 278] on span "Update" at bounding box center [183, 276] width 109 height 8
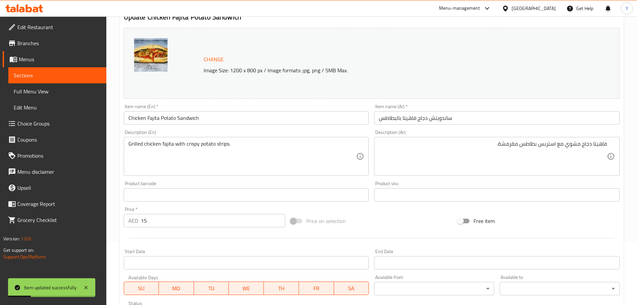
scroll to position [10, 0]
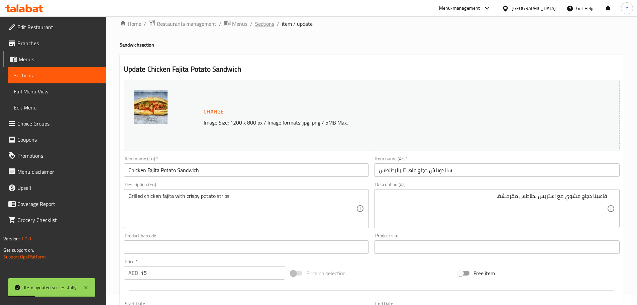
click at [264, 26] on span "Sections" at bounding box center [264, 24] width 19 height 8
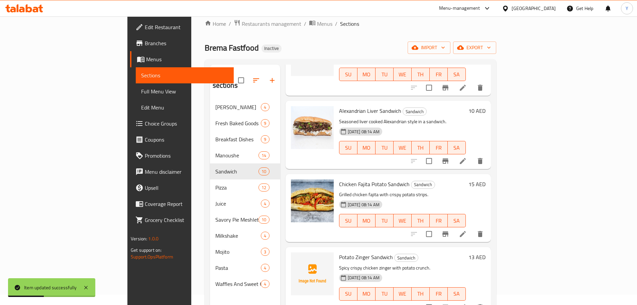
scroll to position [100, 0]
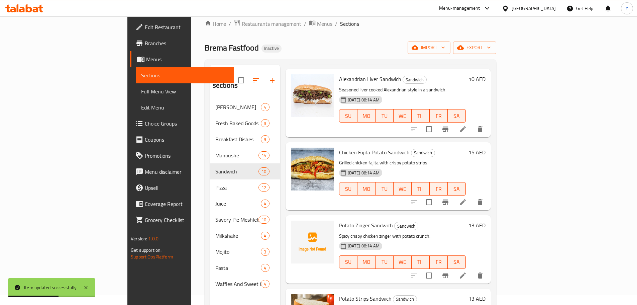
click at [467, 271] on icon at bounding box center [463, 275] width 8 height 8
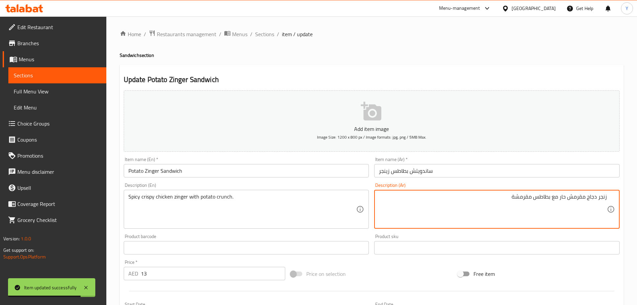
click at [520, 197] on textarea "زنجر دجاج مقرمش حار مع بطاطس مقرمشة" at bounding box center [493, 209] width 228 height 32
type textarea "زنجر دجاج مقرمش حار مع كرانش بطاطس"
click at [546, 64] on div "Home / Restaurants management / Menus / Sections / item / update Sandwich secti…" at bounding box center [372, 245] width 504 height 430
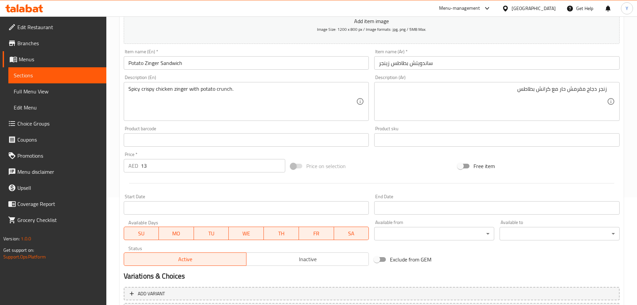
scroll to position [168, 0]
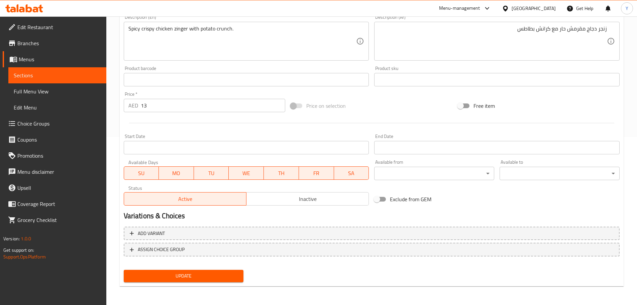
click at [206, 273] on span "Update" at bounding box center [183, 276] width 109 height 8
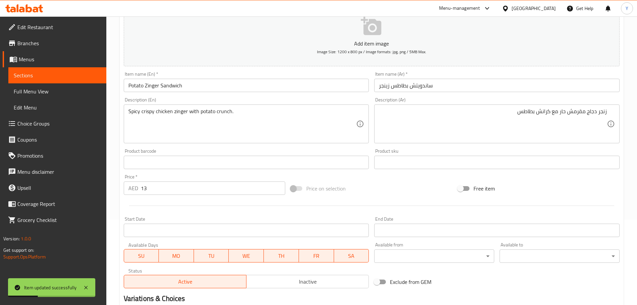
scroll to position [0, 0]
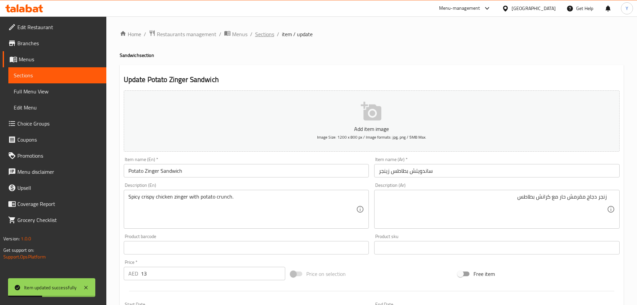
click at [263, 36] on span "Sections" at bounding box center [264, 34] width 19 height 8
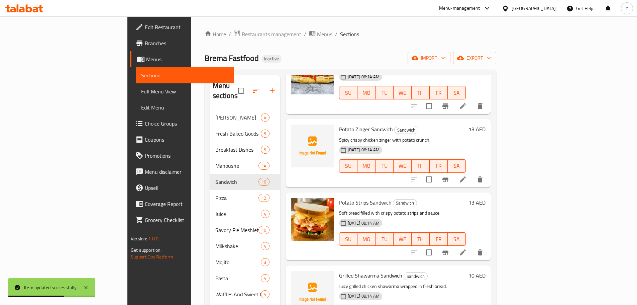
scroll to position [239, 0]
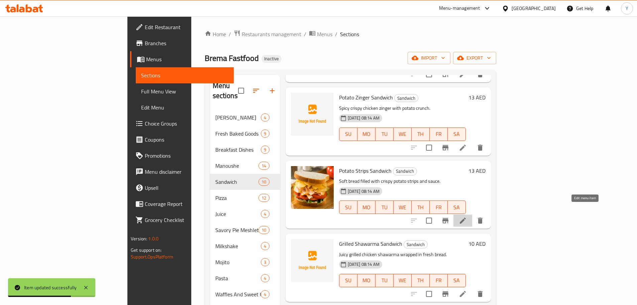
click at [466, 217] on icon at bounding box center [463, 220] width 6 height 6
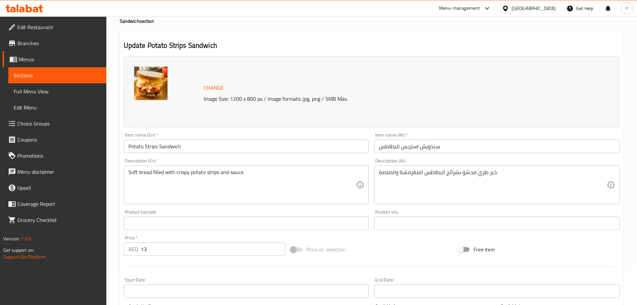
scroll to position [67, 0]
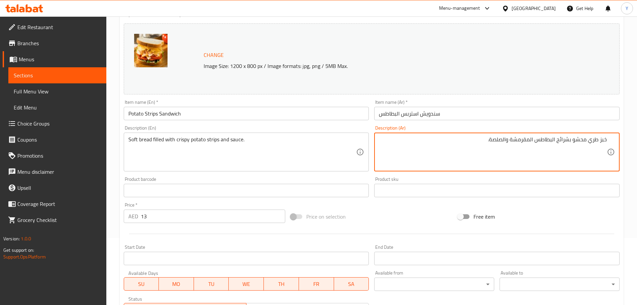
click at [599, 142] on textarea "خبز طري محشو بشرائح البطاطس المقرمشة والصلصة." at bounding box center [493, 152] width 228 height 32
type textarea "خبز سوفت محشو مع استربس بطاطس مقرمشة و[GEOGRAPHIC_DATA]."
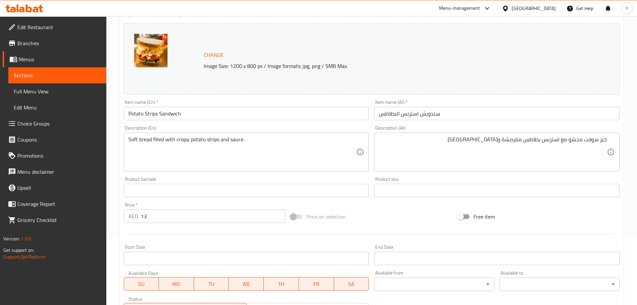
click at [632, 88] on div "Home / Restaurants management / Menus / Sections / item / update Sandwich secti…" at bounding box center [371, 182] width 531 height 466
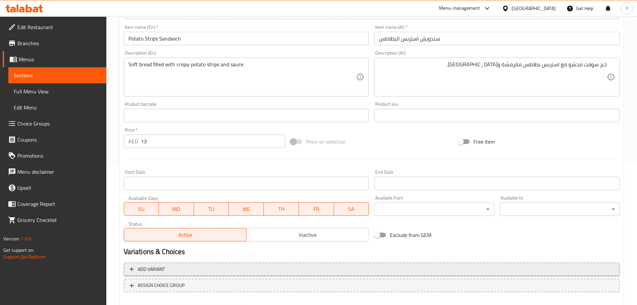
scroll to position [178, 0]
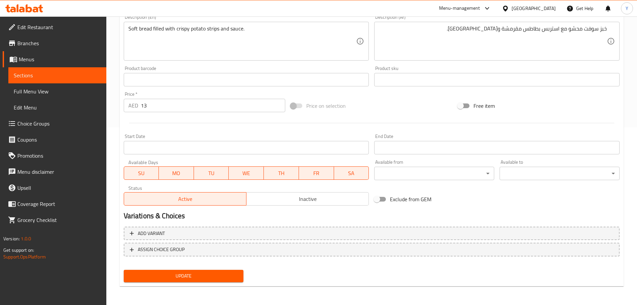
click at [227, 273] on span "Update" at bounding box center [183, 276] width 109 height 8
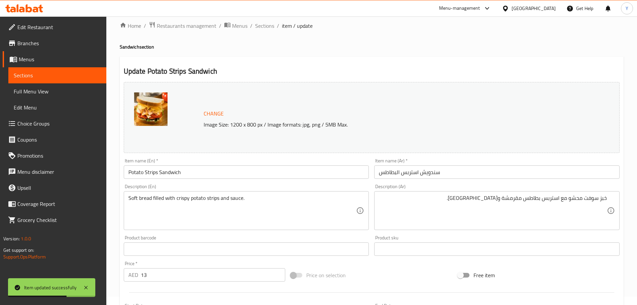
scroll to position [0, 0]
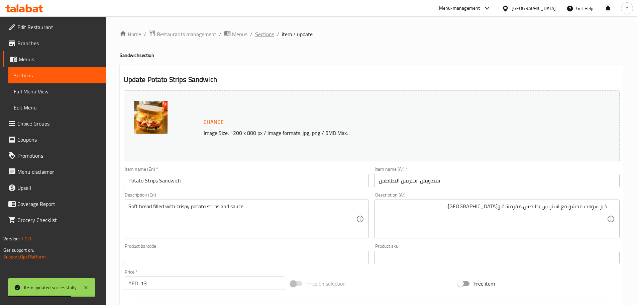
click at [265, 35] on span "Sections" at bounding box center [264, 34] width 19 height 8
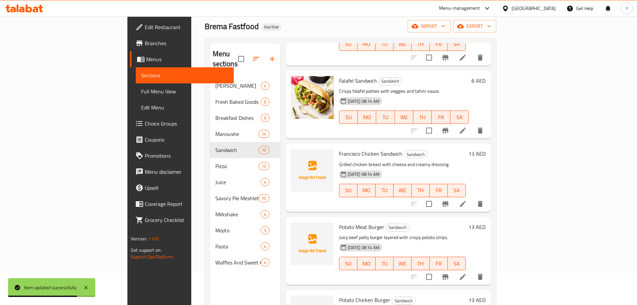
scroll to position [67, 0]
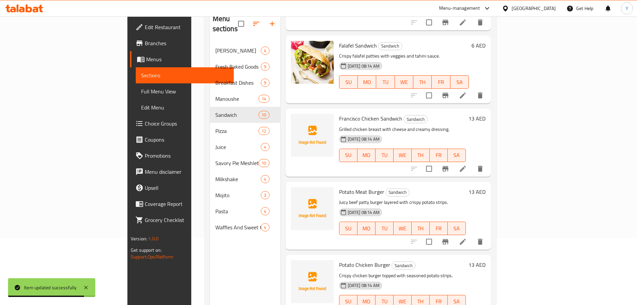
click at [467, 238] on icon at bounding box center [463, 242] width 8 height 8
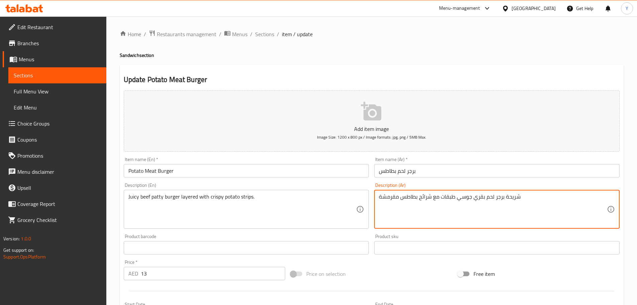
click at [427, 198] on textarea "شريحة برجر لحم بقري جوسي طبقات مع شرائح بطاطس مقرمشة" at bounding box center [493, 209] width 228 height 32
type textarea "شريحة برجر لحم بقري جوسي طبقات مع استربس بطاطس مقرمشة"
click at [444, 67] on div "Update Potato Meat Burger Add item image Image Size: 1200 x 800 px / Image form…" at bounding box center [372, 259] width 504 height 389
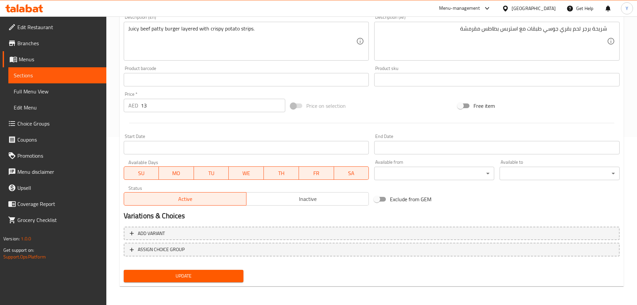
click at [175, 271] on button "Update" at bounding box center [184, 276] width 120 height 12
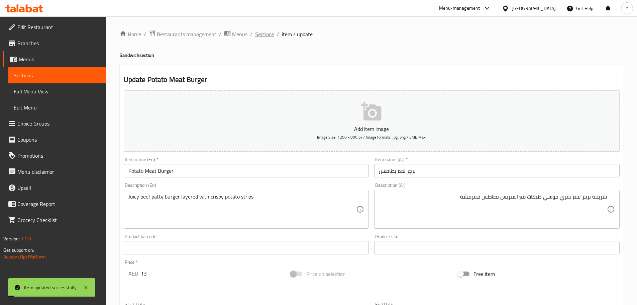
click at [262, 38] on span "Sections" at bounding box center [264, 34] width 19 height 8
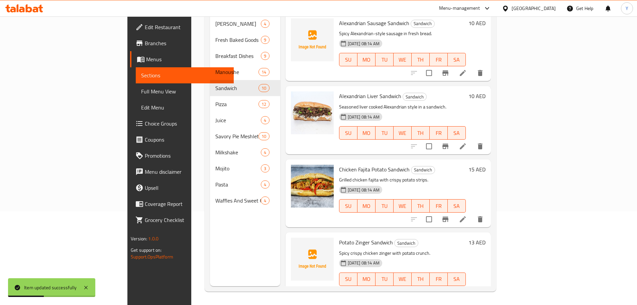
scroll to position [443, 0]
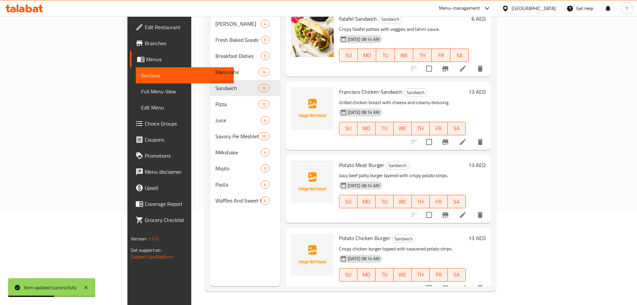
click at [467, 284] on icon at bounding box center [463, 288] width 8 height 8
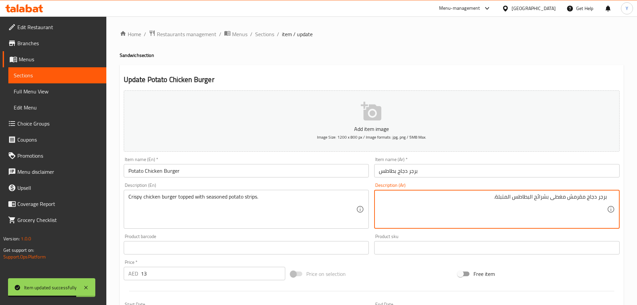
click at [580, 193] on textarea "برجر دجاج مقرمش مغطى بشرائح البطاطس المتبلة." at bounding box center [493, 209] width 228 height 32
type textarea "برجر دجاج كرسبي مغطى مع استربس بطاطس متبلة."
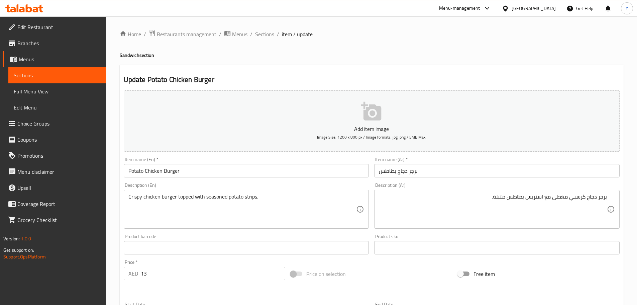
click at [487, 41] on div "Home / Restaurants management / Menus / Sections / item / update Sandwich secti…" at bounding box center [372, 245] width 504 height 430
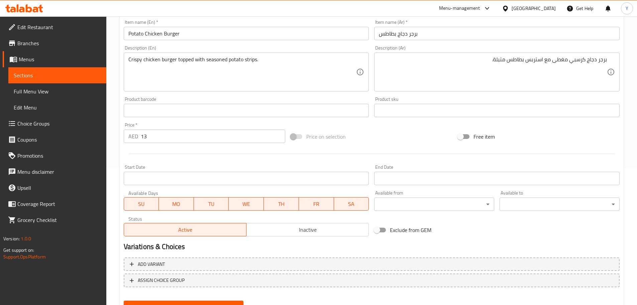
scroll to position [168, 0]
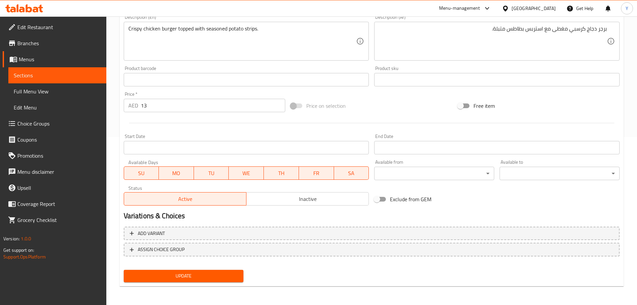
click at [165, 276] on span "Update" at bounding box center [183, 276] width 109 height 8
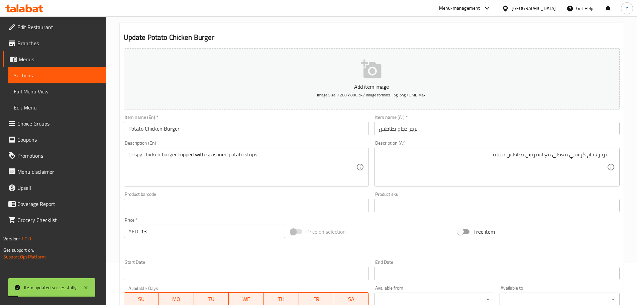
scroll to position [0, 0]
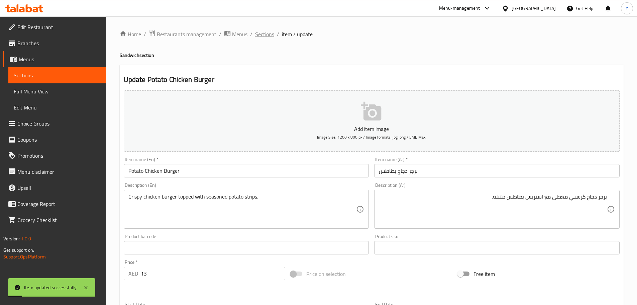
click at [265, 31] on span "Sections" at bounding box center [264, 34] width 19 height 8
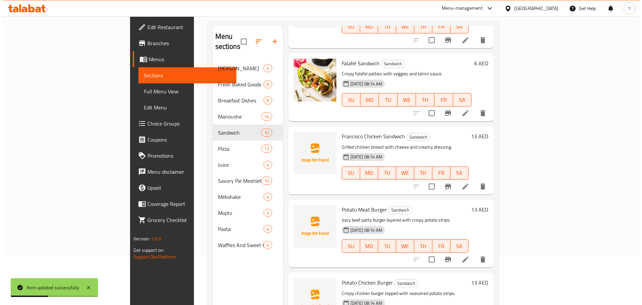
scroll to position [94, 0]
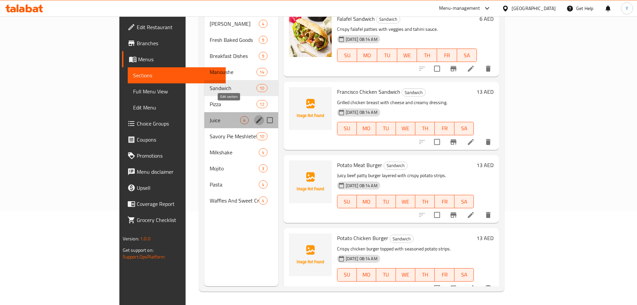
click at [256, 117] on icon "edit" at bounding box center [259, 120] width 6 height 6
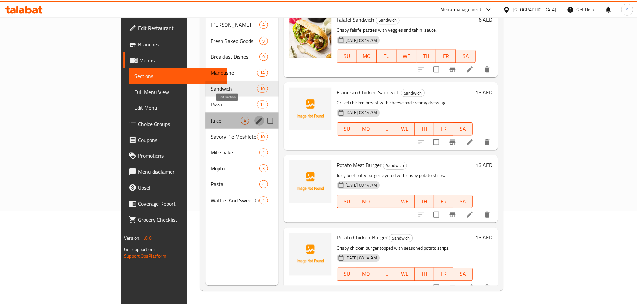
scroll to position [4, 0]
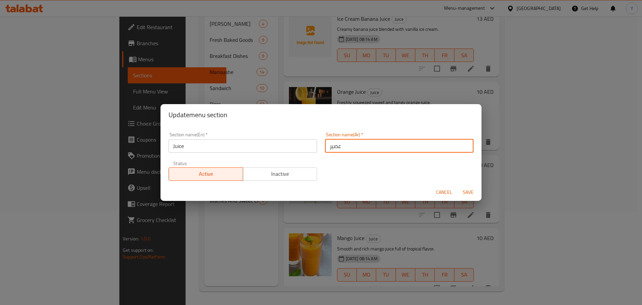
click at [399, 148] on input "عصير" at bounding box center [399, 145] width 149 height 13
type input "العصير"
click at [458, 186] on button "Save" at bounding box center [468, 192] width 21 height 12
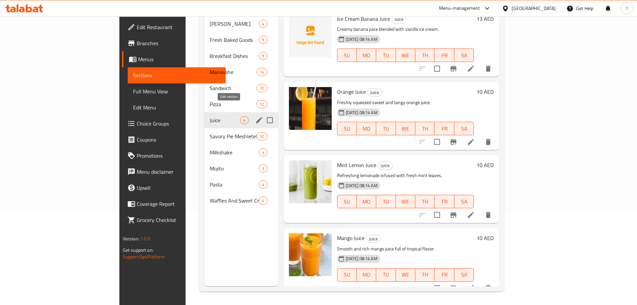
click at [255, 116] on icon "edit" at bounding box center [259, 120] width 8 height 8
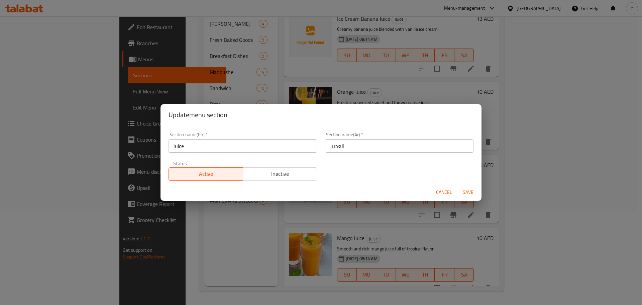
click at [382, 150] on input "العصير" at bounding box center [399, 145] width 149 height 13
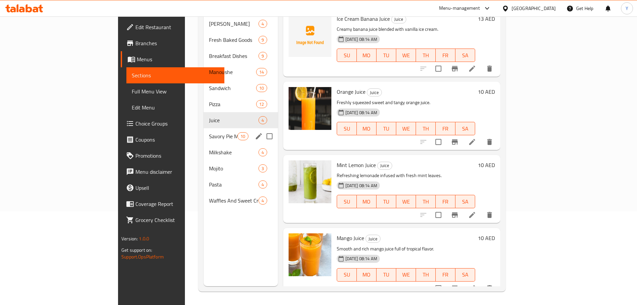
click at [204, 133] on div "Savory Pie Meshletet 10" at bounding box center [241, 136] width 74 height 16
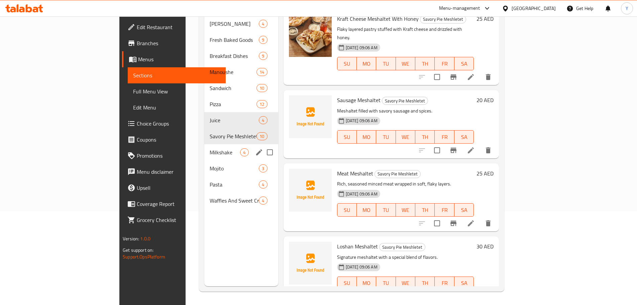
click at [204, 144] on div "Milkshake 4" at bounding box center [241, 152] width 74 height 16
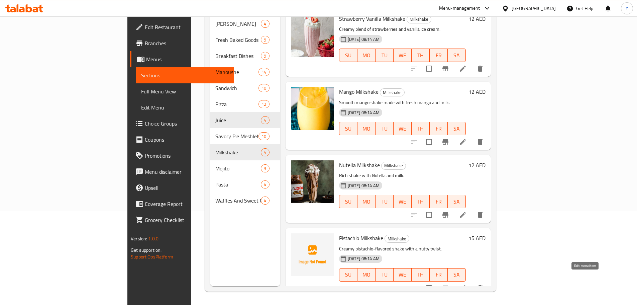
click at [467, 284] on icon at bounding box center [463, 288] width 8 height 8
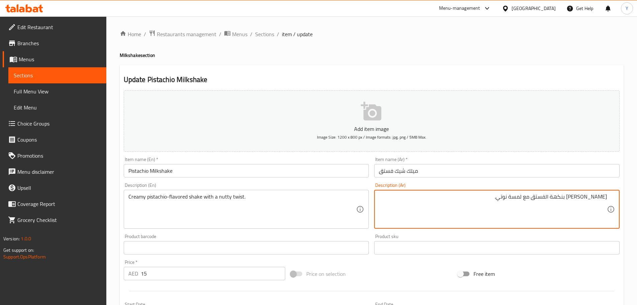
click at [515, 196] on textarea "شيك كريمي بنكهة الفستق مع لمسة نوتي." at bounding box center [493, 209] width 228 height 32
type textarea "[PERSON_NAME] بنكهة الفستق مع تويست جوزية."
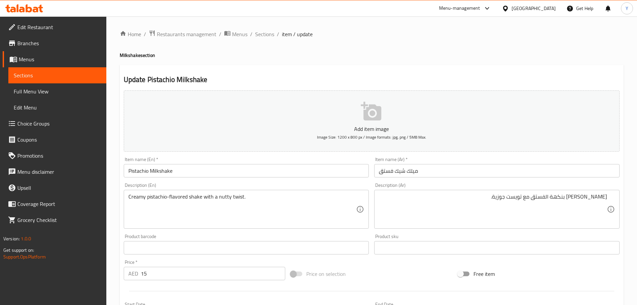
click at [566, 62] on div "Home / Restaurants management / Menus / Sections / item / update Milkshake sect…" at bounding box center [372, 245] width 504 height 430
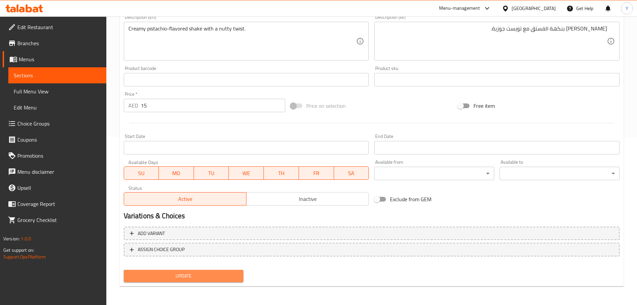
click at [202, 280] on span "Update" at bounding box center [183, 276] width 109 height 8
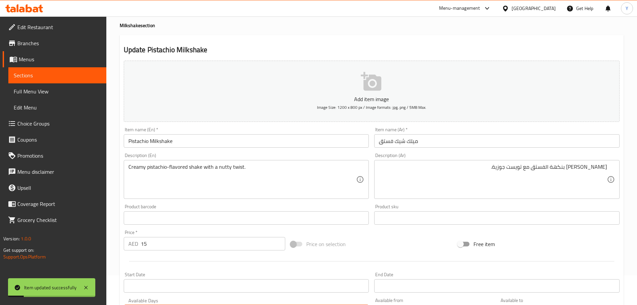
scroll to position [0, 0]
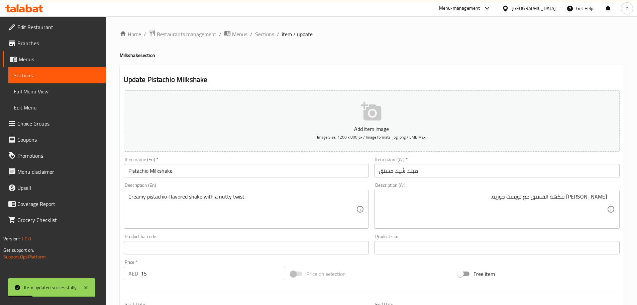
click at [269, 29] on div "Home / Restaurants management / Menus / Sections / item / update Milkshake sect…" at bounding box center [371, 244] width 531 height 456
click at [273, 38] on span "Sections" at bounding box center [264, 34] width 19 height 8
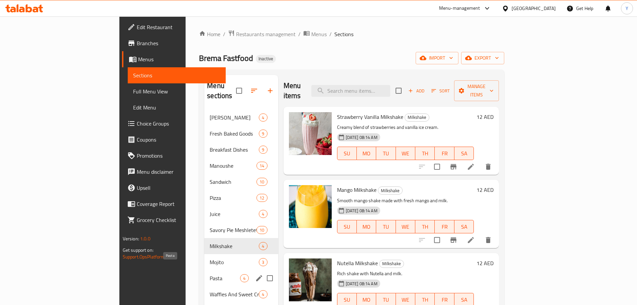
click at [210, 274] on span "Pasta" at bounding box center [225, 278] width 30 height 8
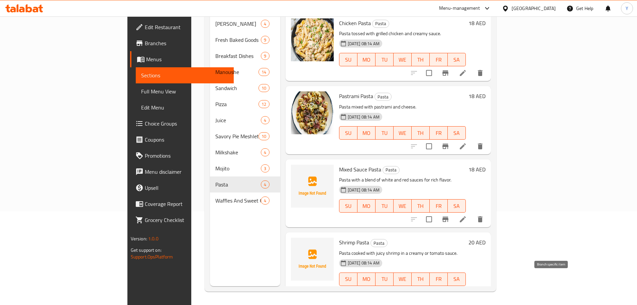
scroll to position [4, 0]
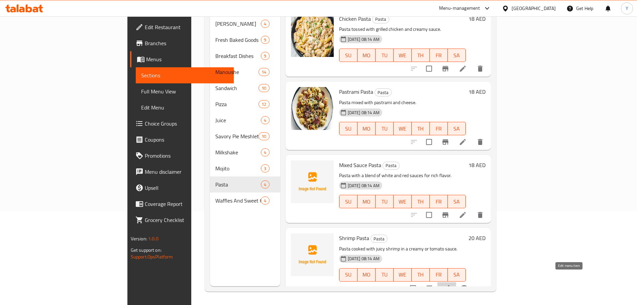
click at [451, 284] on icon at bounding box center [447, 288] width 8 height 8
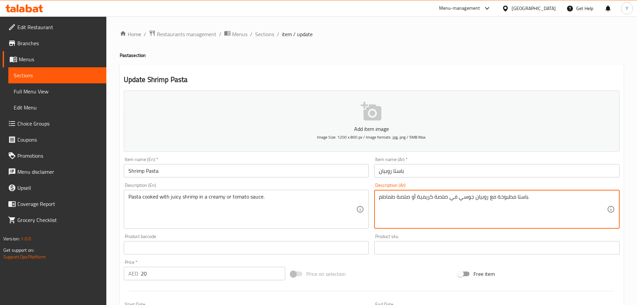
click at [406, 197] on textarea "باستا مطبوخة مع روبيان جوسي في صلصة كريمية أو صلصة طماطم." at bounding box center [493, 209] width 228 height 32
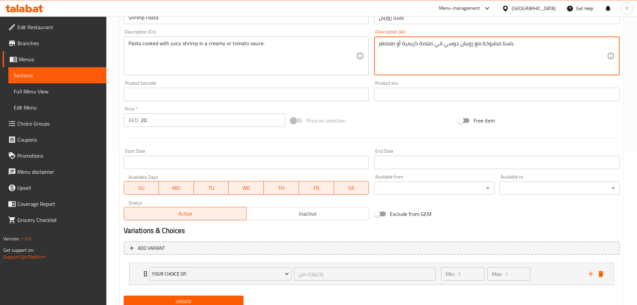
scroll to position [179, 0]
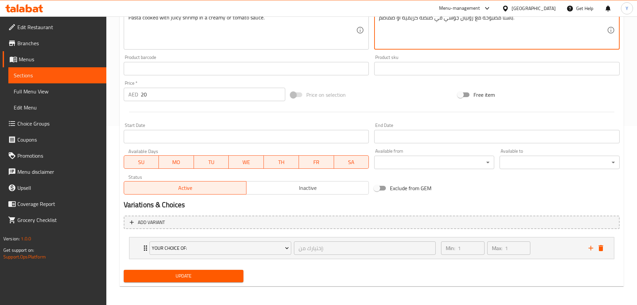
type textarea "باستا مطبوخة مع روبيان جوسي في صلصة كريمية أو طماطم."
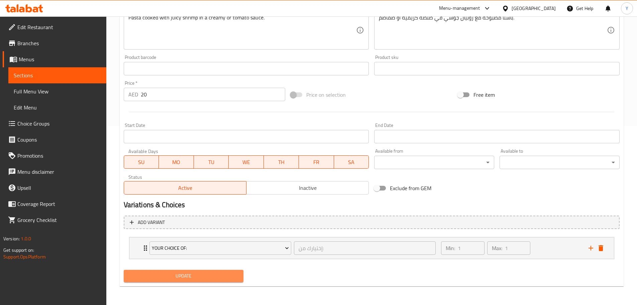
click at [217, 271] on button "Update" at bounding box center [184, 276] width 120 height 12
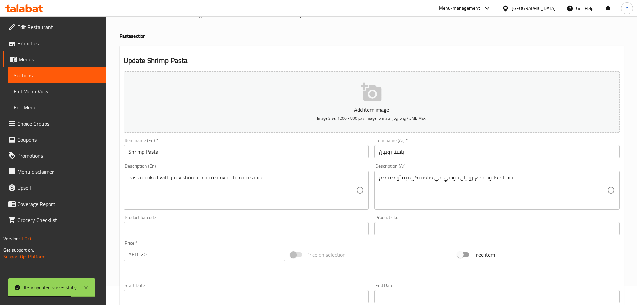
scroll to position [0, 0]
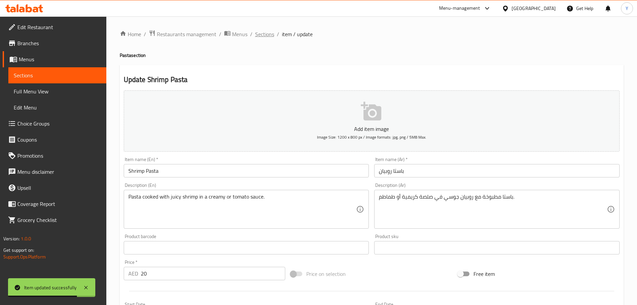
click at [261, 34] on span "Sections" at bounding box center [264, 34] width 19 height 8
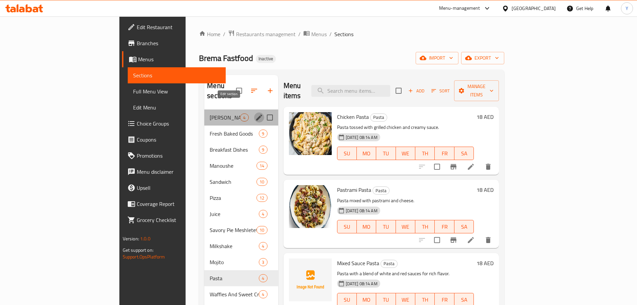
click at [255, 113] on icon "edit" at bounding box center [259, 117] width 8 height 8
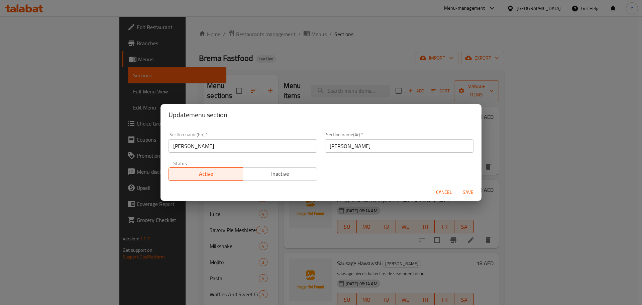
click at [379, 146] on input "حواوشي إسكندراني" at bounding box center [399, 145] width 149 height 13
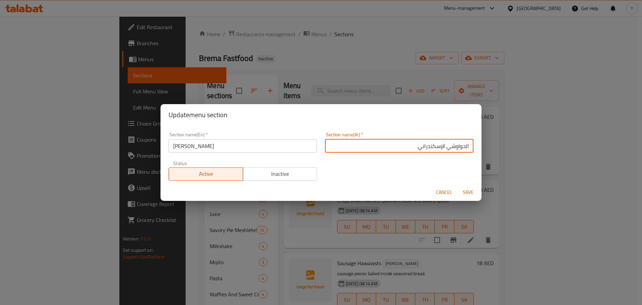
type input "الحواوشي الإسكندراني"
click at [458, 186] on button "Save" at bounding box center [468, 192] width 21 height 12
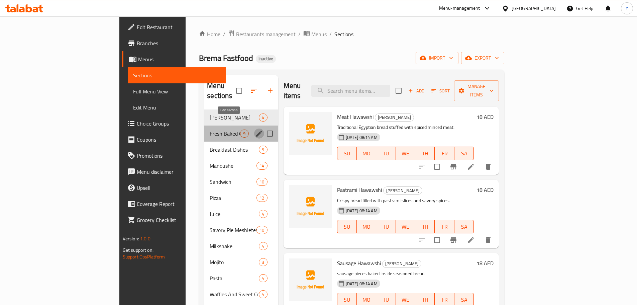
click at [254, 128] on button "edit" at bounding box center [259, 133] width 10 height 10
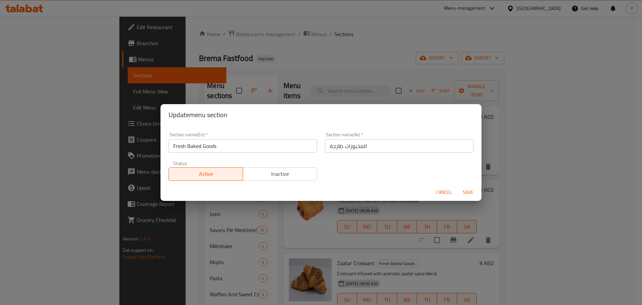
click at [440, 187] on button "Cancel" at bounding box center [444, 192] width 21 height 12
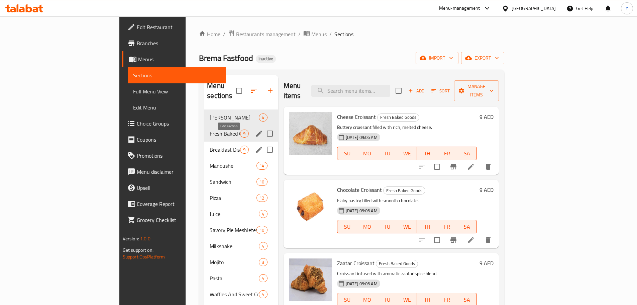
click at [256, 147] on icon "edit" at bounding box center [259, 150] width 6 height 6
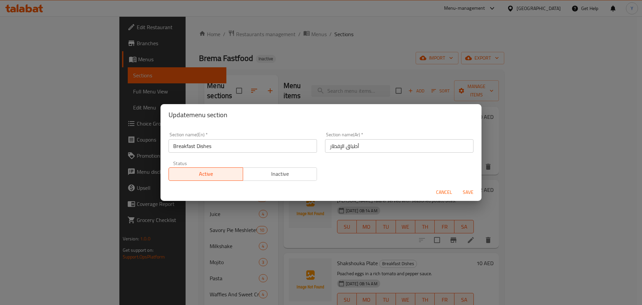
click at [445, 191] on span "Cancel" at bounding box center [444, 192] width 16 height 8
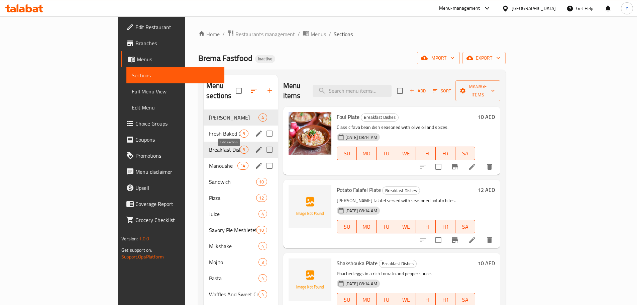
click at [255, 162] on icon "edit" at bounding box center [259, 166] width 8 height 8
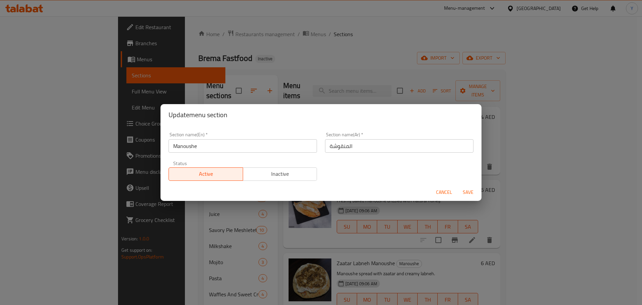
click at [441, 194] on span "Cancel" at bounding box center [444, 192] width 16 height 8
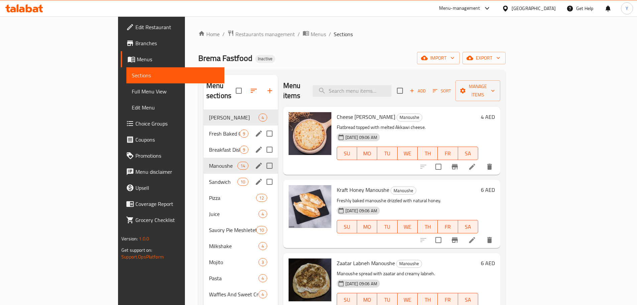
click at [256, 179] on icon "edit" at bounding box center [259, 182] width 6 height 6
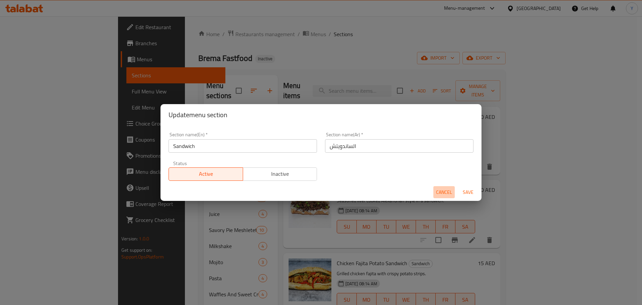
click at [443, 193] on span "Cancel" at bounding box center [444, 192] width 16 height 8
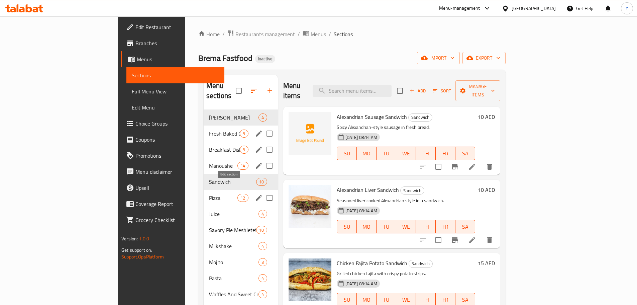
click at [255, 194] on icon "edit" at bounding box center [259, 198] width 8 height 8
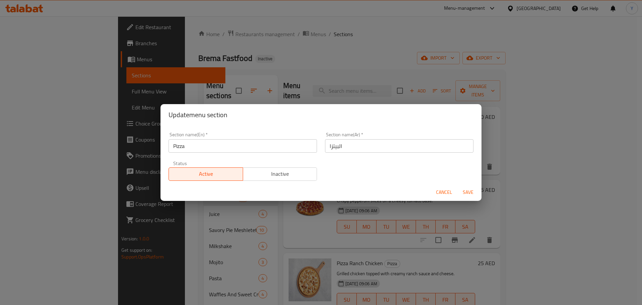
click at [439, 190] on span "Cancel" at bounding box center [444, 192] width 16 height 8
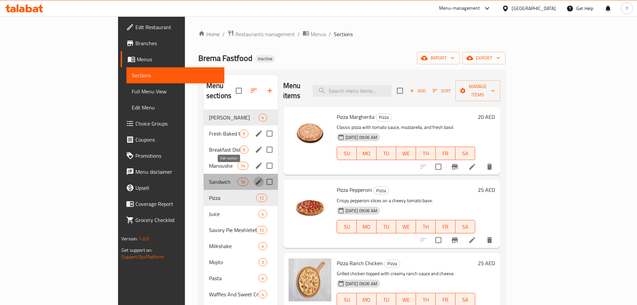
click at [255, 178] on icon "edit" at bounding box center [259, 182] width 8 height 8
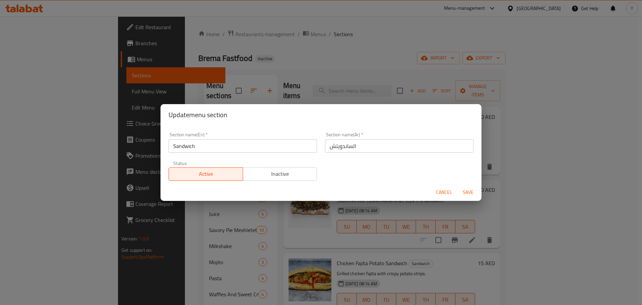
click at [441, 188] on span "Cancel" at bounding box center [444, 192] width 16 height 8
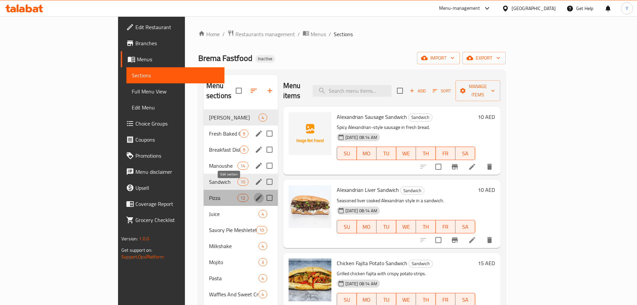
click at [255, 194] on icon "edit" at bounding box center [259, 198] width 8 height 8
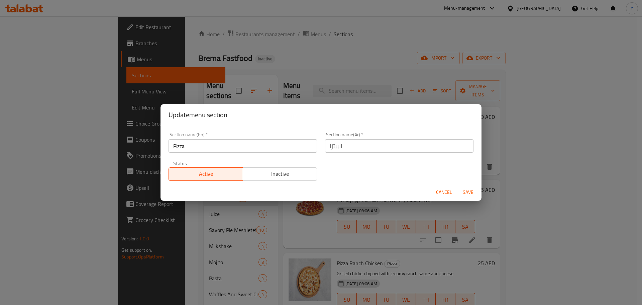
click at [442, 191] on span "Cancel" at bounding box center [444, 192] width 16 height 8
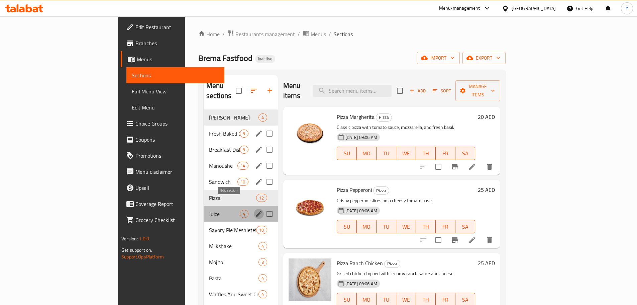
click at [255, 210] on icon "edit" at bounding box center [259, 214] width 8 height 8
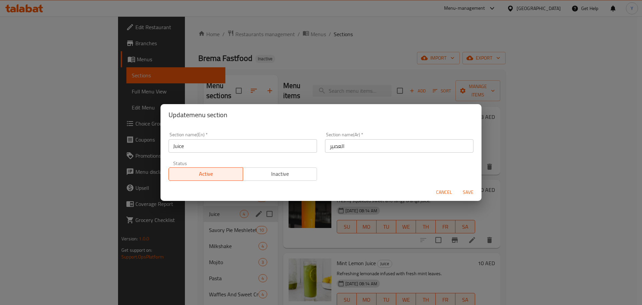
click at [439, 191] on span "Cancel" at bounding box center [444, 192] width 16 height 8
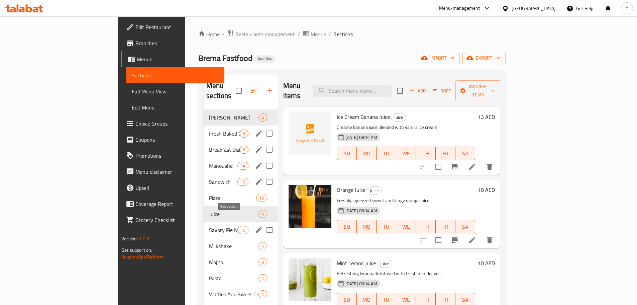
click at [256, 227] on icon "edit" at bounding box center [259, 230] width 6 height 6
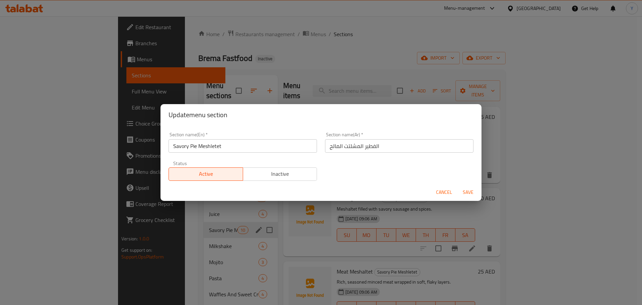
click at [441, 190] on span "Cancel" at bounding box center [444, 192] width 16 height 8
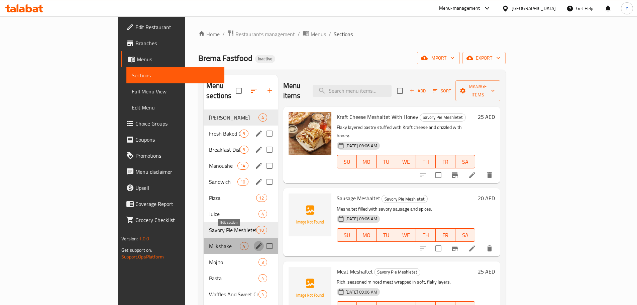
click at [255, 242] on icon "edit" at bounding box center [259, 246] width 8 height 8
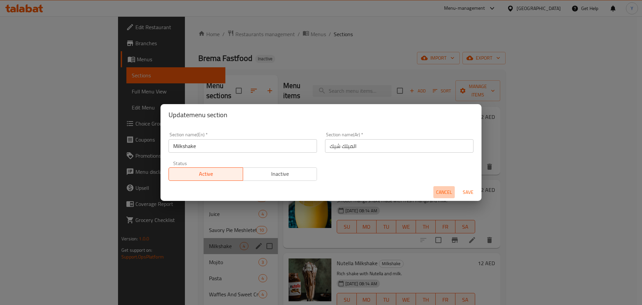
click at [445, 195] on span "Cancel" at bounding box center [444, 192] width 16 height 8
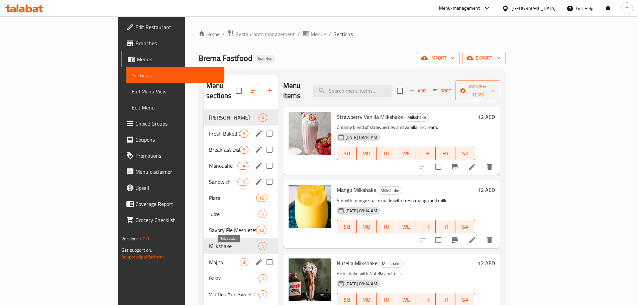
click at [255, 258] on icon "edit" at bounding box center [259, 262] width 8 height 8
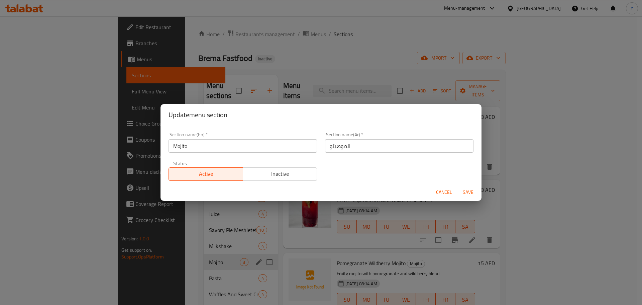
click at [449, 189] on span "Cancel" at bounding box center [444, 192] width 16 height 8
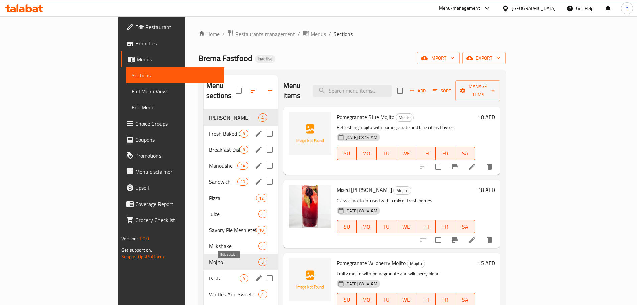
click at [255, 274] on icon "edit" at bounding box center [259, 278] width 8 height 8
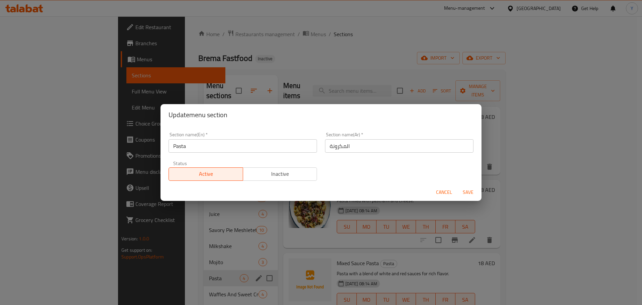
click at [441, 194] on span "Cancel" at bounding box center [444, 192] width 16 height 8
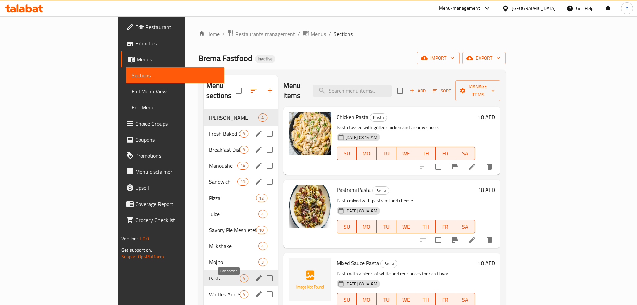
click at [256, 291] on icon "edit" at bounding box center [259, 294] width 6 height 6
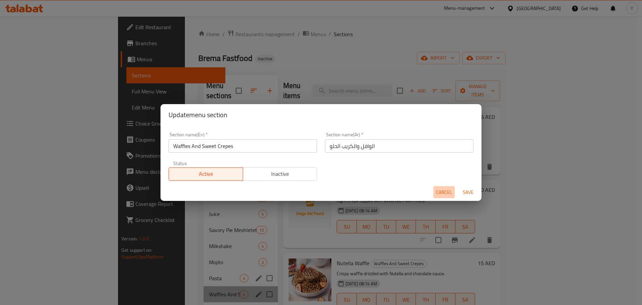
click at [441, 190] on span "Cancel" at bounding box center [444, 192] width 16 height 8
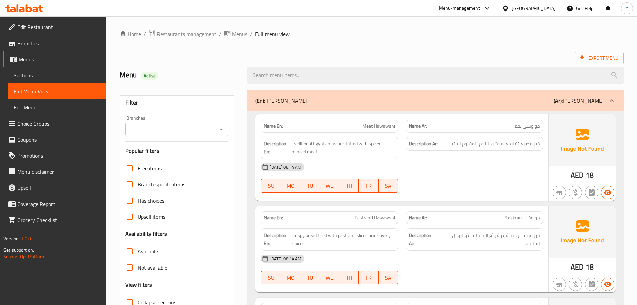
click at [493, 215] on p "Name Ar: حواوشي بسطرمة" at bounding box center [474, 217] width 131 height 7
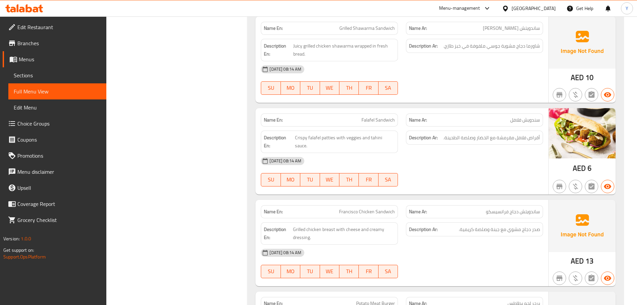
scroll to position [4077, 0]
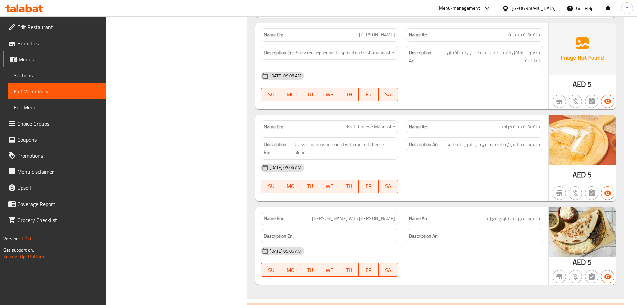
scroll to position [3173, 0]
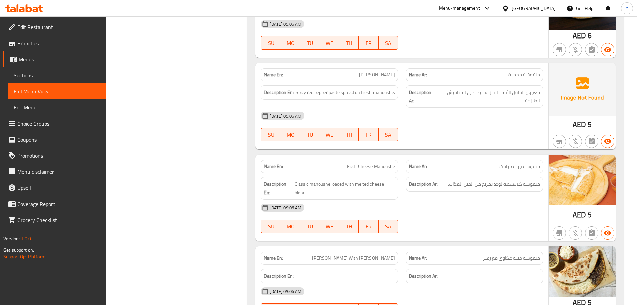
scroll to position [2055, 0]
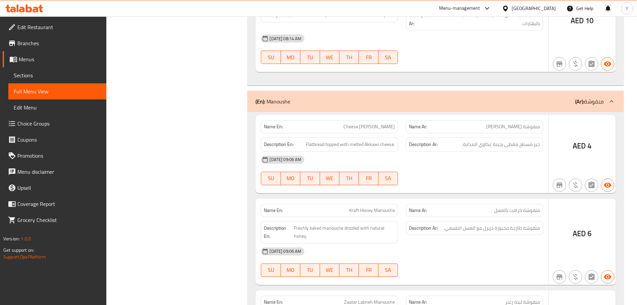
drag, startPoint x: 471, startPoint y: 200, endPoint x: 451, endPoint y: -40, distance: 241.4
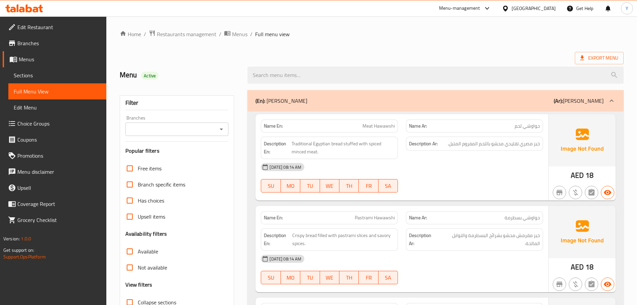
scroll to position [167, 0]
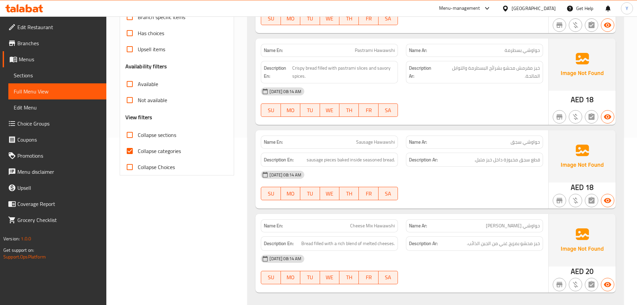
click at [138, 137] on input "Collapse sections" at bounding box center [130, 135] width 16 height 16
checkbox input "true"
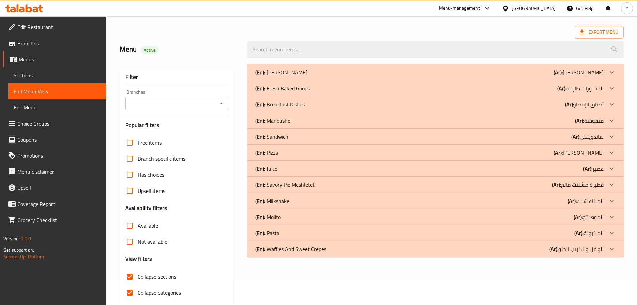
scroll to position [0, 0]
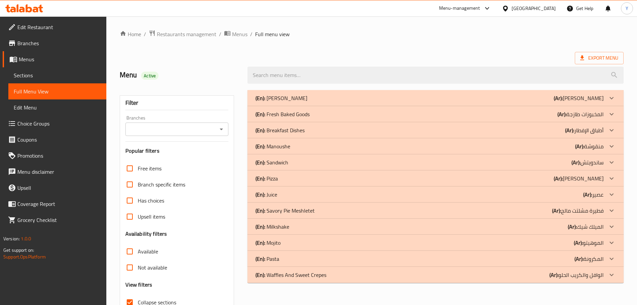
click at [349, 95] on div "(En): Alexandrian Hawawshi (Ar): حواوشي إسكندراني" at bounding box center [430, 98] width 348 height 8
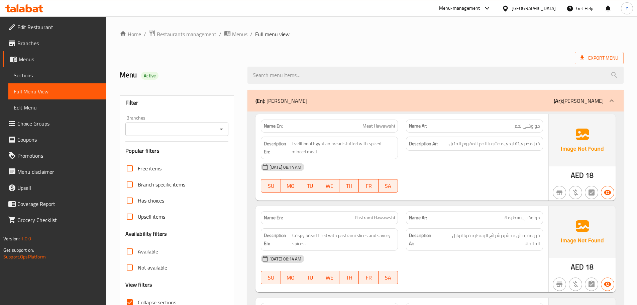
click at [395, 103] on div "(En): Alexandrian Hawawshi (Ar): حواوشي إسكندراني" at bounding box center [430, 101] width 348 height 8
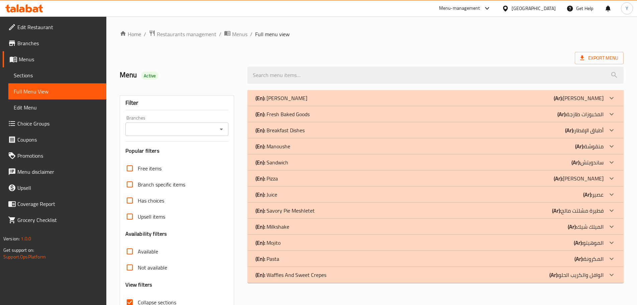
click at [297, 102] on div "(En): Pizza (Ar): بيتزا" at bounding box center [430, 98] width 348 height 8
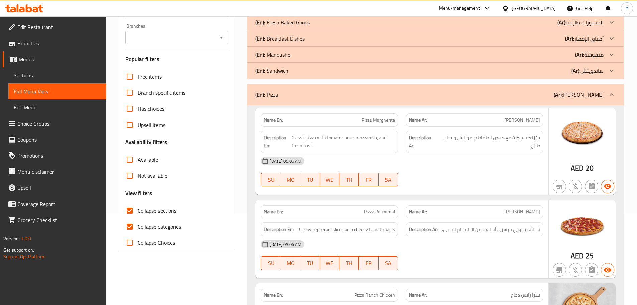
scroll to position [141, 0]
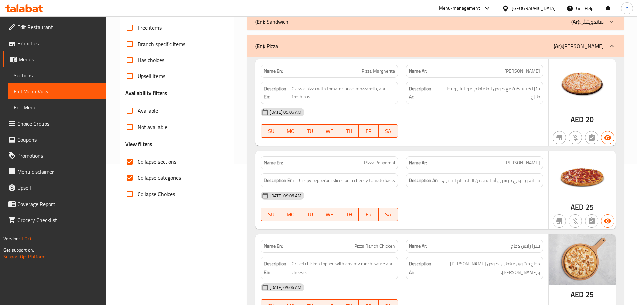
click at [364, 163] on span "Pizza Pepperoni" at bounding box center [379, 162] width 31 height 7
copy span "Pizza Pepperoni"
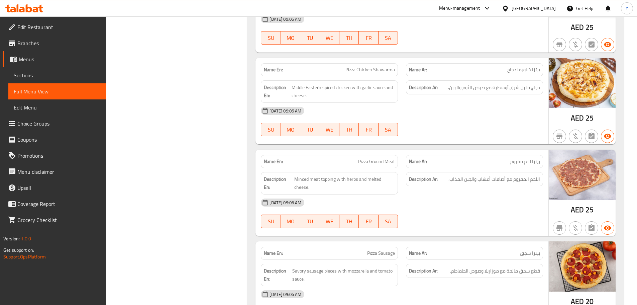
scroll to position [676, 0]
click at [391, 158] on span "Pizza Ground Meat" at bounding box center [376, 161] width 37 height 7
copy span "Pizza Ground Meat"
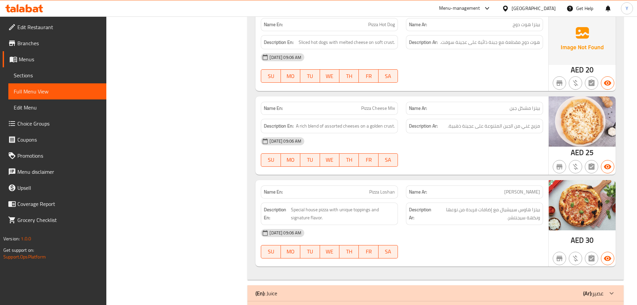
scroll to position [996, 0]
click at [360, 190] on p "Name En: Pizza Loshan" at bounding box center [329, 191] width 131 height 7
copy span "Pizza Loshan"
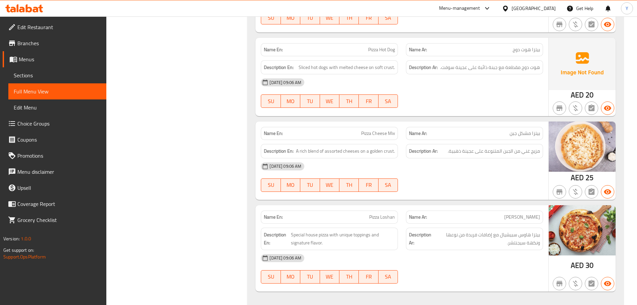
scroll to position [0, 0]
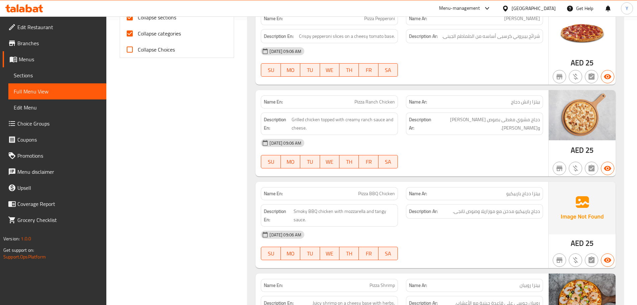
drag, startPoint x: 488, startPoint y: 228, endPoint x: 499, endPoint y: 73, distance: 155.6
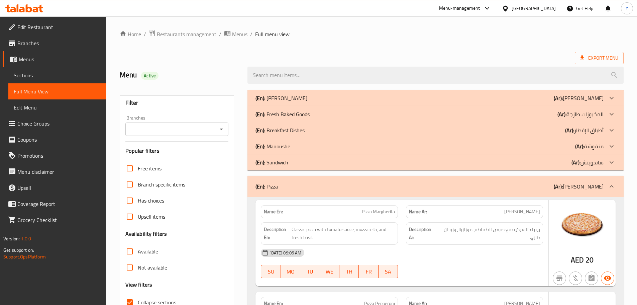
click at [411, 186] on div "(En): Pizza (Ar): بيتزا" at bounding box center [430, 186] width 348 height 8
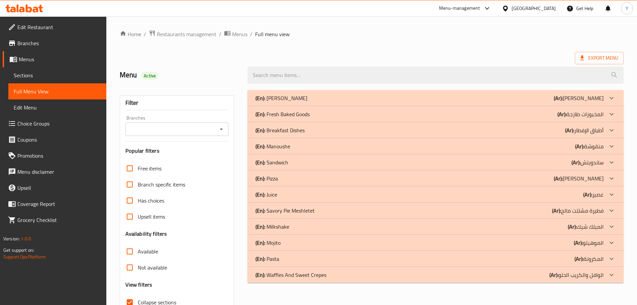
click at [320, 102] on div "(En): Savory Pie Meshletet (Ar): فطيرة مشلتت مالح" at bounding box center [430, 98] width 348 height 8
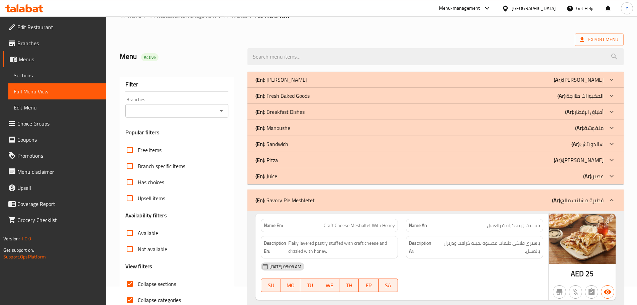
scroll to position [40, 0]
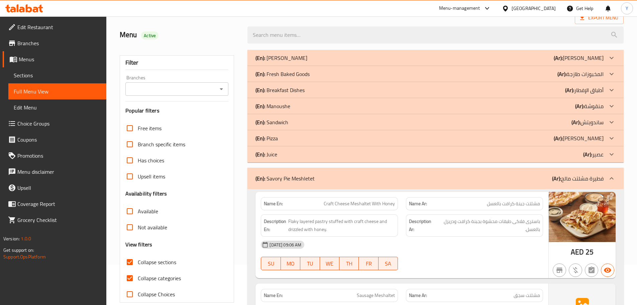
click at [305, 204] on p "Name En: Craft Cheese Meshaltet With Honey" at bounding box center [329, 203] width 131 height 7
copy span "Craft Cheese Meshaltet With Honey"
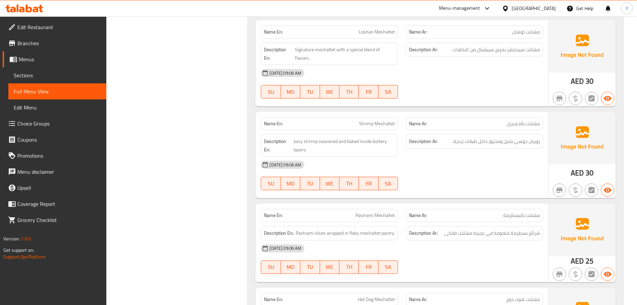
scroll to position [491, 0]
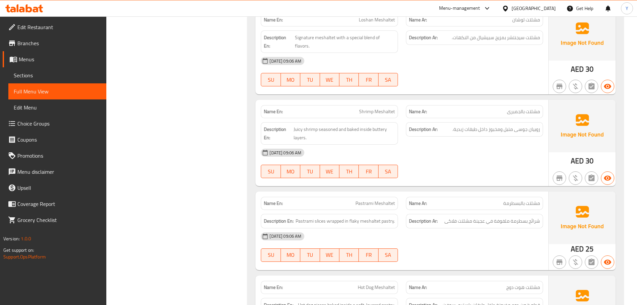
click at [363, 118] on div "Description En: Juicy shrimp seasoned and baked inside buttery layers." at bounding box center [329, 133] width 145 height 30
click at [368, 105] on div "Name En: Shrimp Meshaltet" at bounding box center [329, 111] width 137 height 13
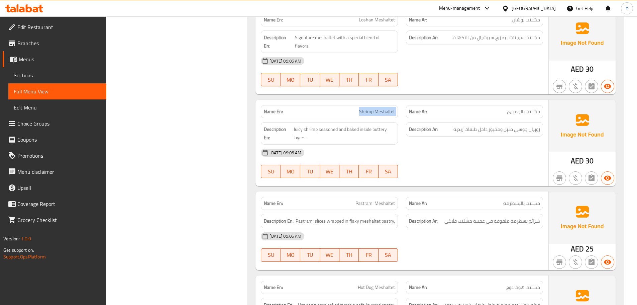
copy span "Shrimp Meshaltet"
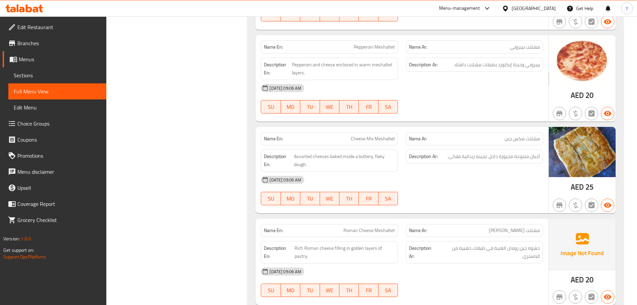
scroll to position [828, 0]
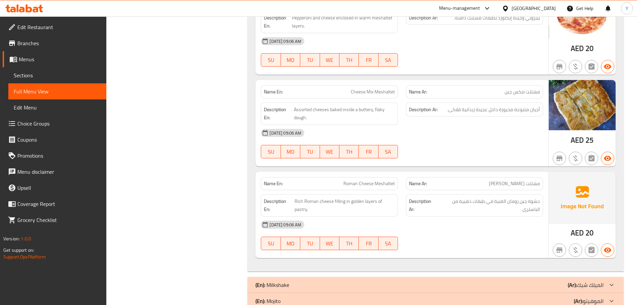
click at [369, 180] on span "Roman Cheese Meshaltet" at bounding box center [370, 183] width 52 height 7
drag, startPoint x: 369, startPoint y: 173, endPoint x: 352, endPoint y: 172, distance: 17.1
click at [352, 180] on span "Roman Cheese Meshaltet" at bounding box center [370, 183] width 52 height 7
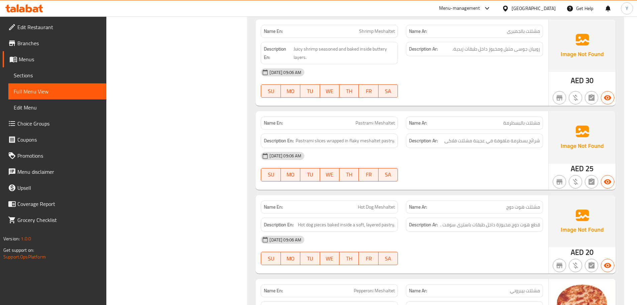
drag, startPoint x: 461, startPoint y: 193, endPoint x: 483, endPoint y: -40, distance: 234.3
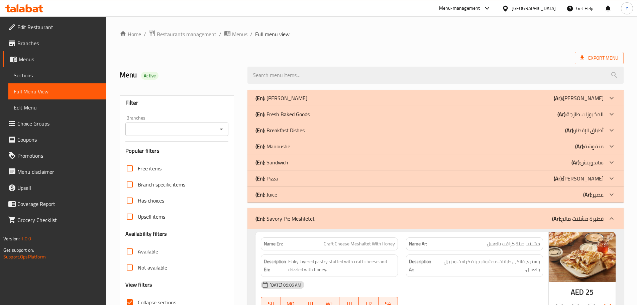
click at [358, 221] on div "(En): Savory Pie Meshletet (Ar): فطيرة مشلتت مالح" at bounding box center [430, 218] width 348 height 8
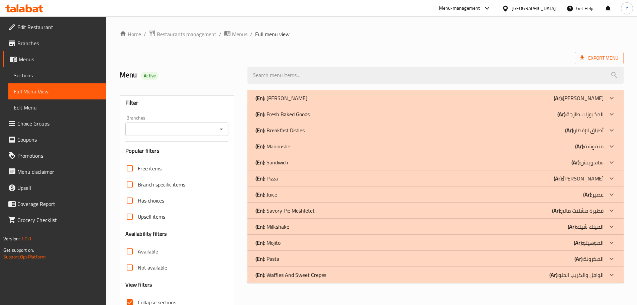
click at [566, 37] on ol "Home / Restaurants management / Menus / Full menu view" at bounding box center [372, 34] width 504 height 9
click at [335, 98] on div "(En): Alexandrian Hawawshi (Ar): حواوشي إسكندراني" at bounding box center [430, 98] width 348 height 8
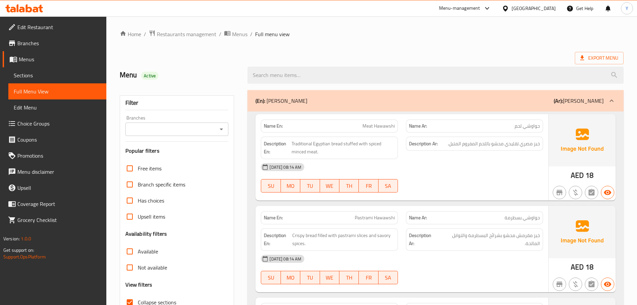
drag, startPoint x: 470, startPoint y: 198, endPoint x: 545, endPoint y: -40, distance: 249.6
click at [469, 107] on div "(En): Alexandrian Hawawshi (Ar): حواوشي إسكندراني" at bounding box center [436, 100] width 376 height 21
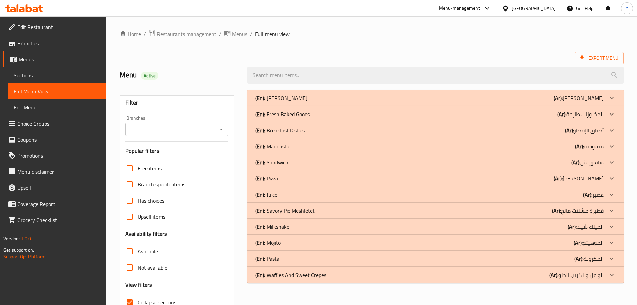
click at [316, 102] on div "(En): Breakfast Dishes (Ar): أطباق الإفطار" at bounding box center [430, 98] width 348 height 8
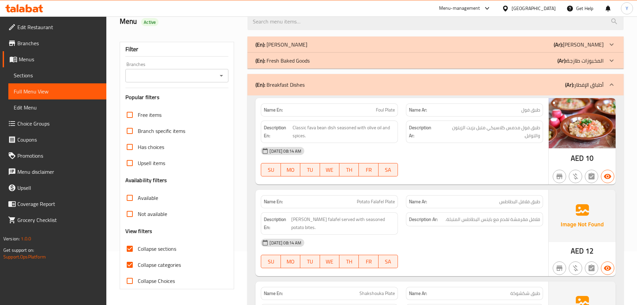
scroll to position [67, 0]
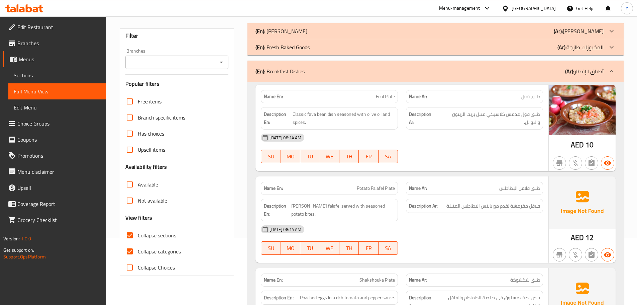
click at [508, 151] on div "02-09-2025 08:14 AM SU MO TU WE TH FR SA" at bounding box center [402, 147] width 290 height 37
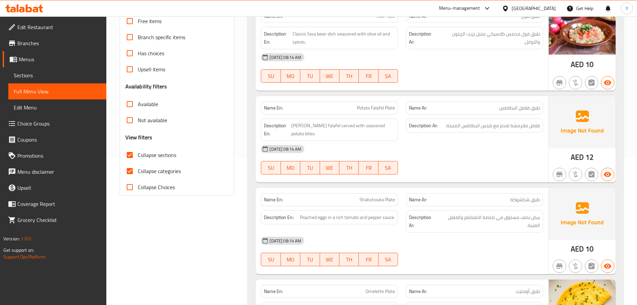
scroll to position [161, 0]
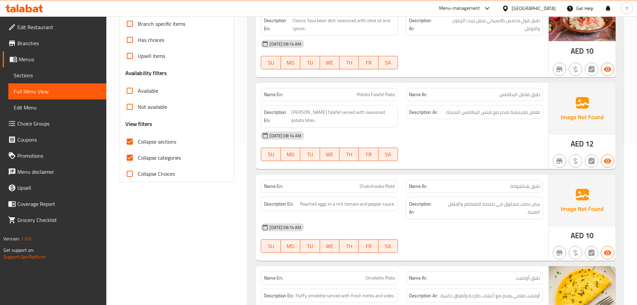
drag, startPoint x: 64, startPoint y: 0, endPoint x: 301, endPoint y: 195, distance: 306.4
click at [301, 200] on span "Poached eggs in a rich tomato and pepper sauce." at bounding box center [347, 204] width 95 height 8
copy span "Poached"
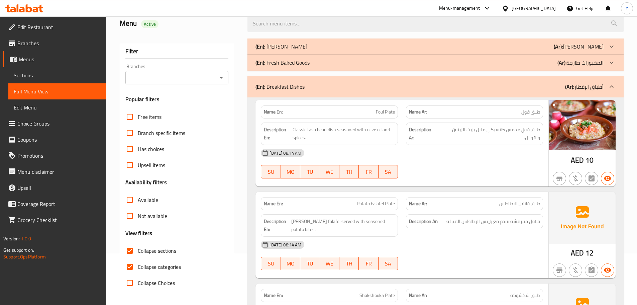
scroll to position [0, 0]
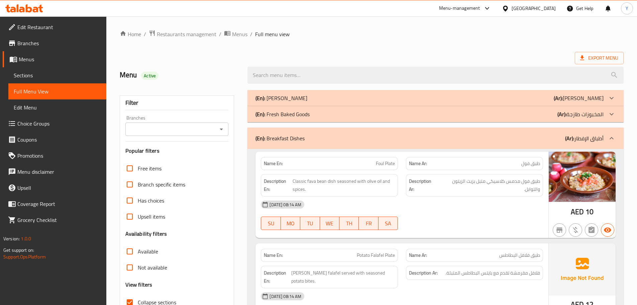
click at [385, 140] on div "(En): Breakfast Dishes (Ar): أطباق الإفطار" at bounding box center [430, 138] width 348 height 8
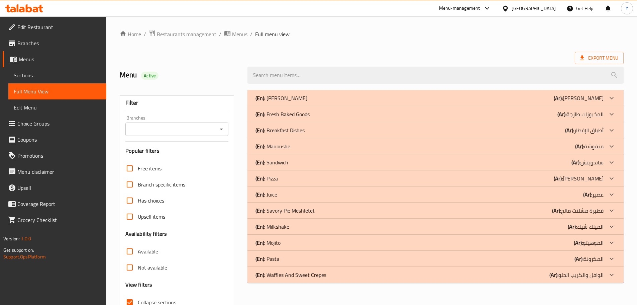
click at [563, 103] on b "(Ar):" at bounding box center [558, 98] width 9 height 10
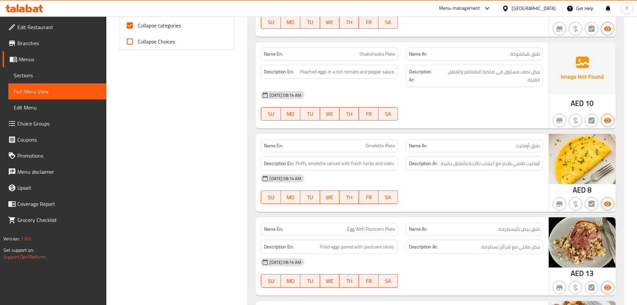
scroll to position [59, 0]
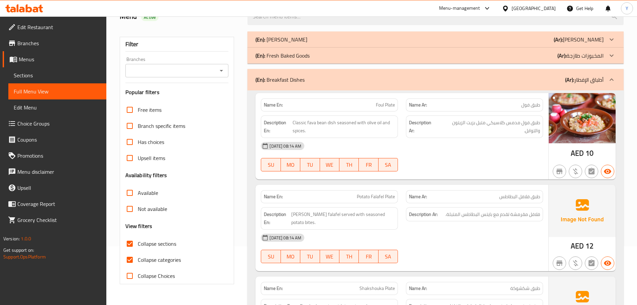
drag, startPoint x: 576, startPoint y: 82, endPoint x: 525, endPoint y: 75, distance: 51.0
click at [576, 82] on p "(Ar): أطباق الإفطار" at bounding box center [584, 80] width 38 height 8
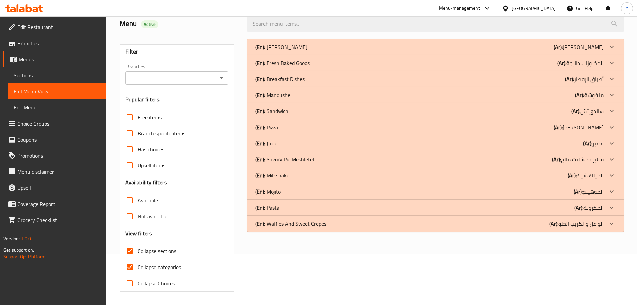
scroll to position [51, 0]
click at [310, 55] on div "(En): Sandwich (Ar): ساندويتش" at bounding box center [436, 47] width 376 height 16
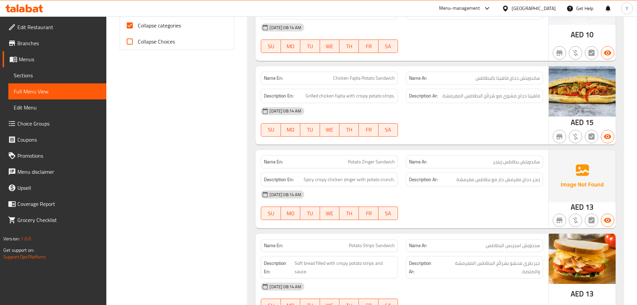
scroll to position [305, 0]
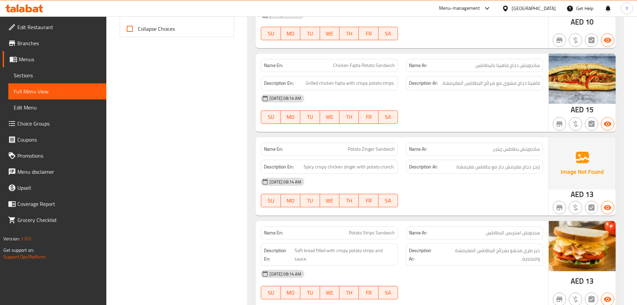
click at [363, 58] on div "Name En: Chicken Fajita Potato Sandwich" at bounding box center [329, 65] width 145 height 21
copy span "Chicken Fajita Potato Sandwich"
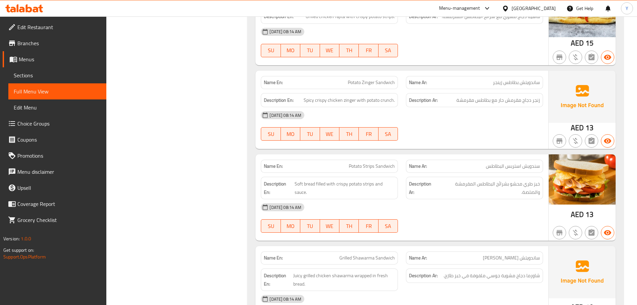
scroll to position [372, 0]
click at [371, 76] on div "Name En: Potato Zinger Sandwich" at bounding box center [329, 82] width 137 height 13
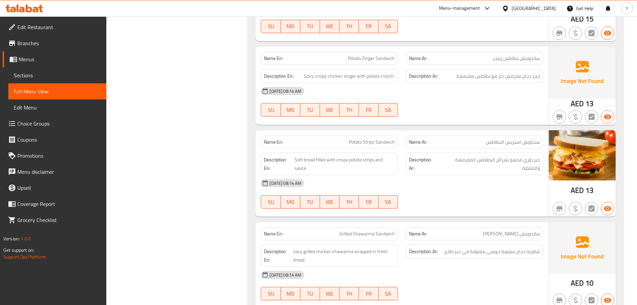
scroll to position [399, 0]
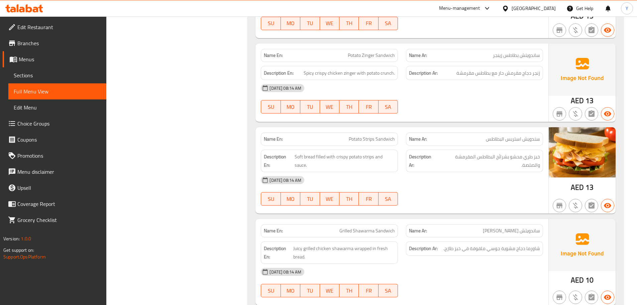
click at [352, 130] on div "Name En: Potato Strips Sandwich" at bounding box center [329, 138] width 145 height 21
copy span "Potato Strips Sandwich"
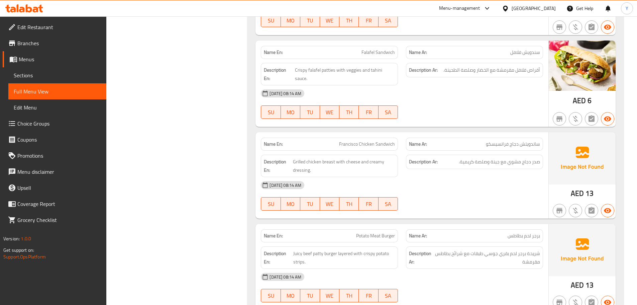
scroll to position [680, 0]
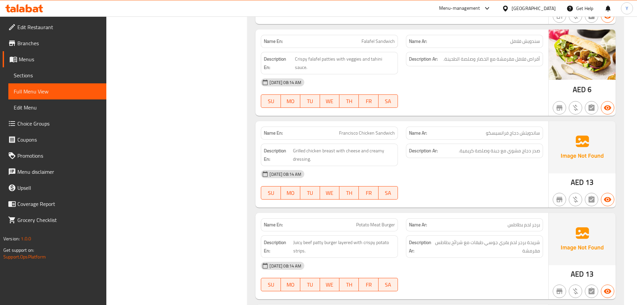
click at [355, 221] on div "Name En: Potato Meat Burger" at bounding box center [329, 224] width 137 height 13
click at [386, 192] on div "SU MO TU WE TH FR SA" at bounding box center [329, 192] width 145 height 21
click at [361, 231] on div "Description En: Juicy beef patty burger layered with crispy potato strips." at bounding box center [329, 246] width 145 height 30
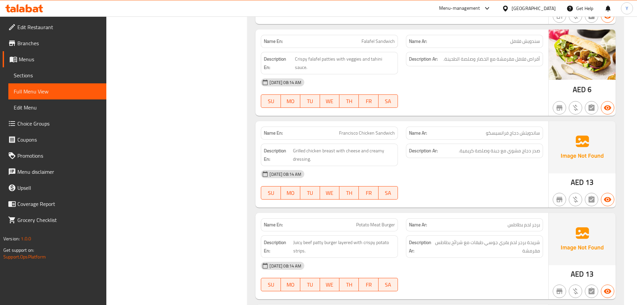
click at [368, 222] on div "Name En: Potato Meat Burger" at bounding box center [329, 224] width 137 height 13
copy span "Potato Meat Burger"
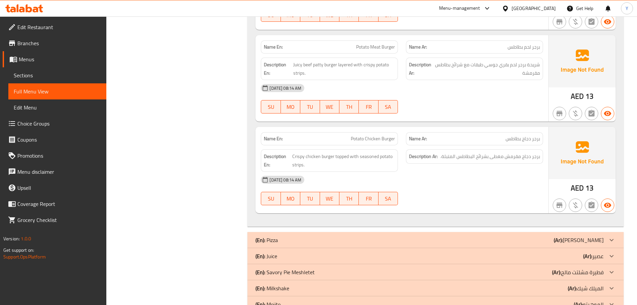
scroll to position [871, 0]
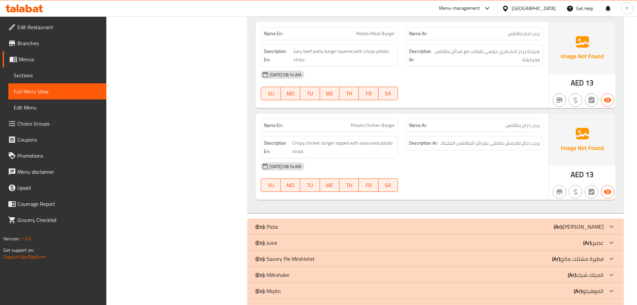
click at [349, 115] on div "Name En: Potato Chicken Burger" at bounding box center [329, 125] width 145 height 21
copy span "Potato Chicken Burger"
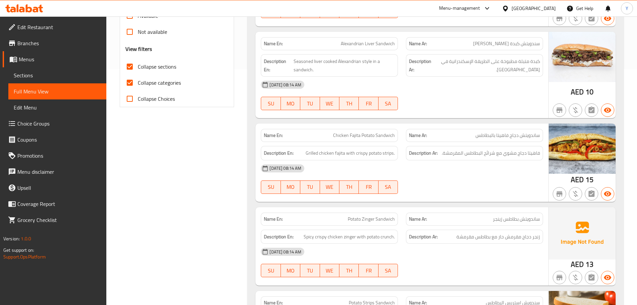
scroll to position [1, 0]
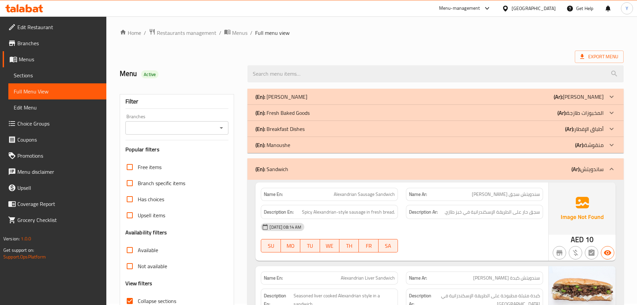
click at [400, 172] on div "(En): Sandwich (Ar): ساندويتش" at bounding box center [430, 169] width 348 height 8
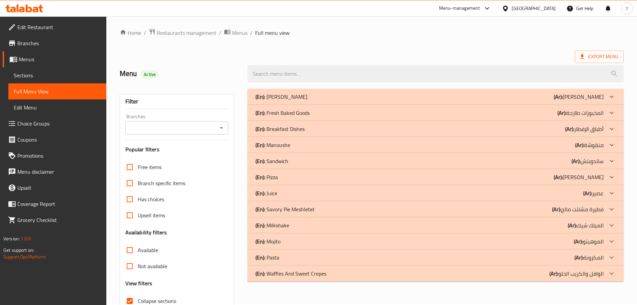
click at [290, 101] on div "(En): Juice (Ar): عصير" at bounding box center [430, 97] width 348 height 8
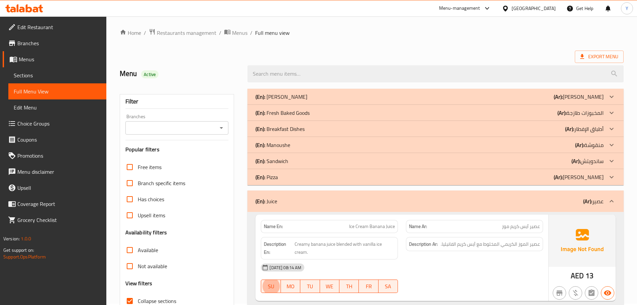
type button "0"
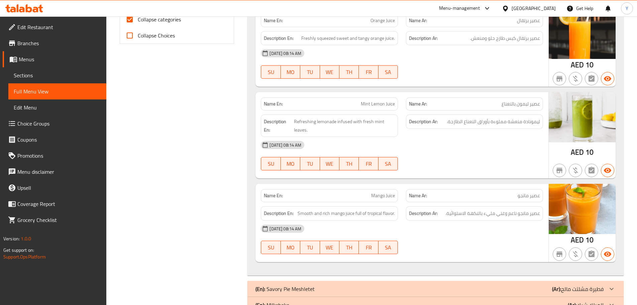
scroll to position [0, 0]
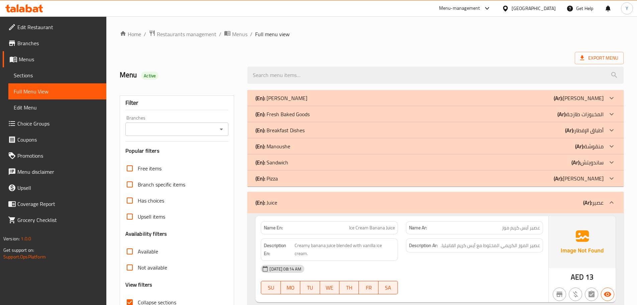
click at [389, 207] on div "(En): Juice (Ar): عصير" at bounding box center [436, 202] width 376 height 21
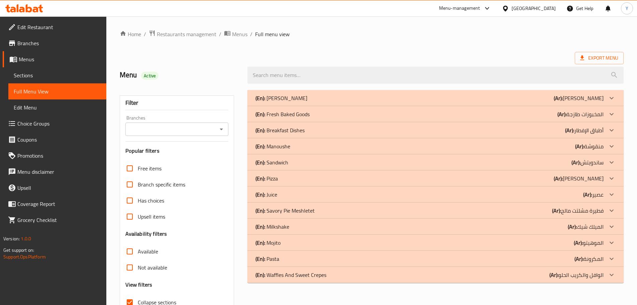
click at [304, 102] on div "(En): Milkshake (Ar): الميلك شيك" at bounding box center [430, 98] width 348 height 8
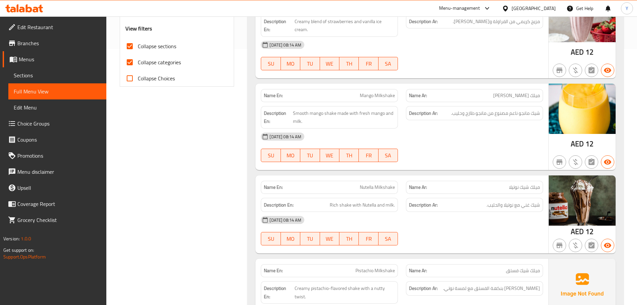
scroll to position [323, 0]
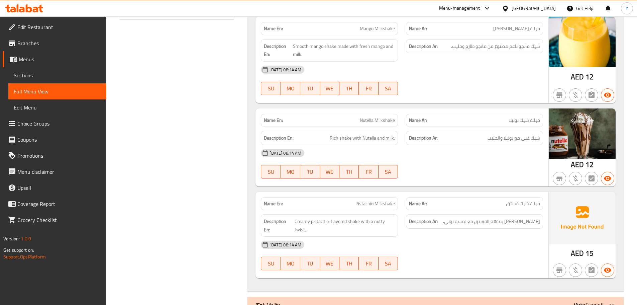
click at [374, 200] on span "Pistachio Milkshake" at bounding box center [375, 203] width 39 height 7
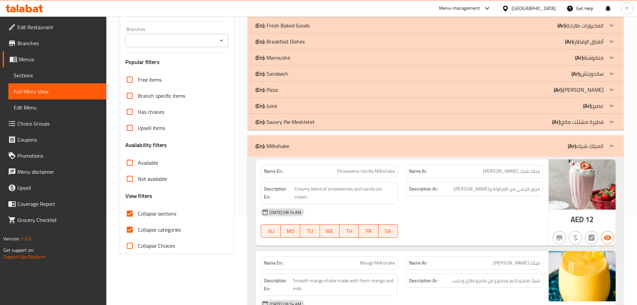
scroll to position [0, 0]
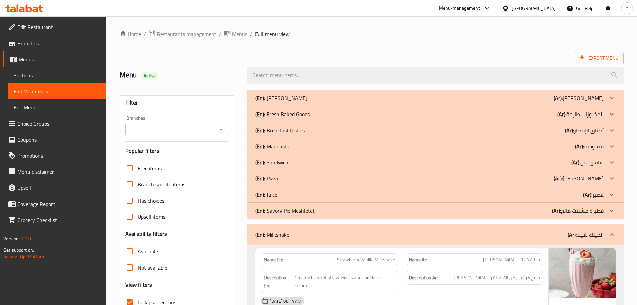
click at [396, 235] on div "(En): Milkshake (Ar): الميلك شيك" at bounding box center [430, 235] width 348 height 8
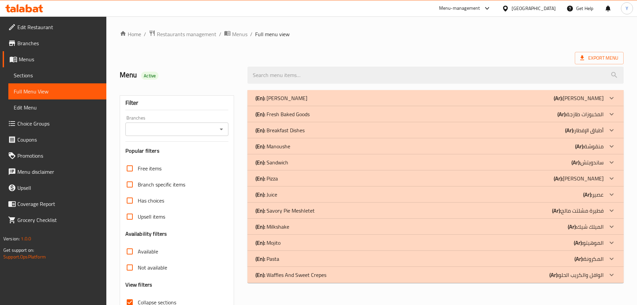
click at [302, 102] on div "(En): Mojito (Ar): الموهيتو" at bounding box center [430, 98] width 348 height 8
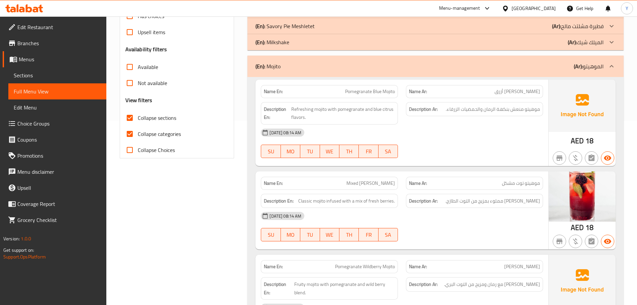
scroll to position [285, 0]
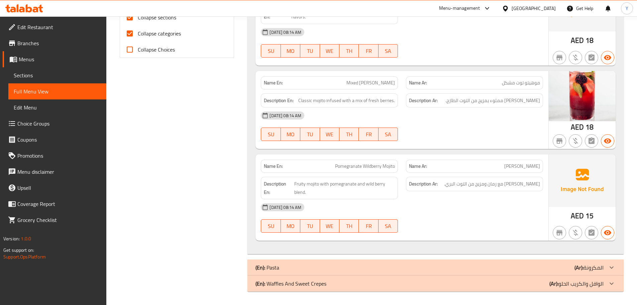
click at [582, 178] on img at bounding box center [582, 180] width 67 height 52
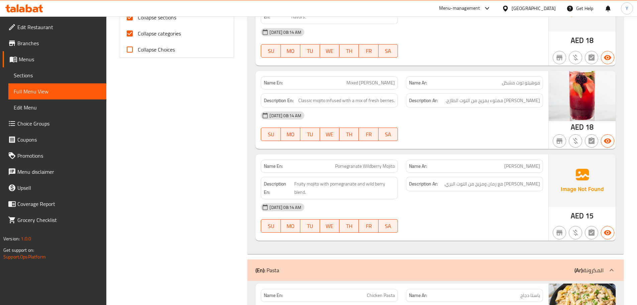
click at [581, 177] on img at bounding box center [582, 180] width 67 height 52
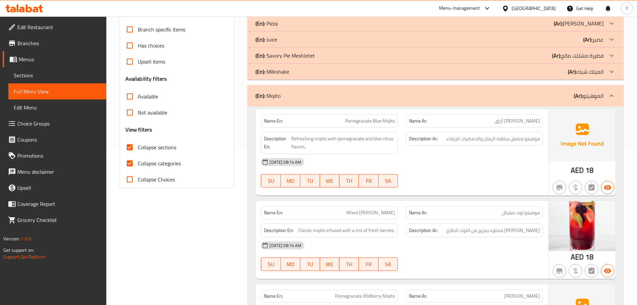
scroll to position [17, 0]
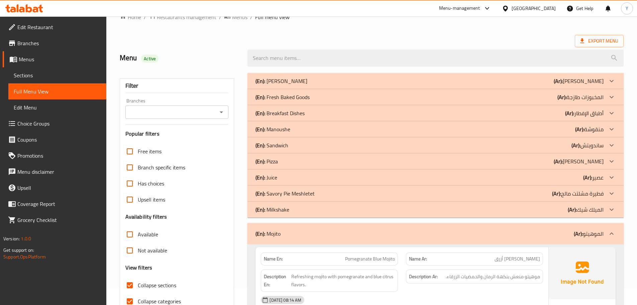
click at [413, 241] on div "(En): Mojito (Ar): الموهيتو" at bounding box center [436, 233] width 376 height 21
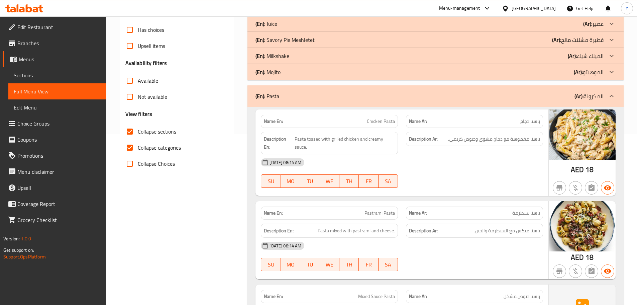
scroll to position [184, 0]
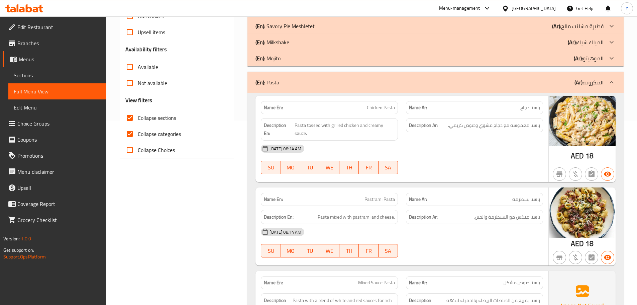
click at [438, 188] on div "Name En: Pastrami Pasta Name Ar: باستا بسطرمة Description En: Pasta mixed with …" at bounding box center [402, 226] width 293 height 78
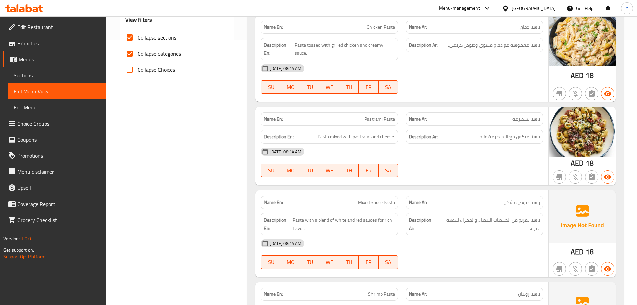
scroll to position [412, 0]
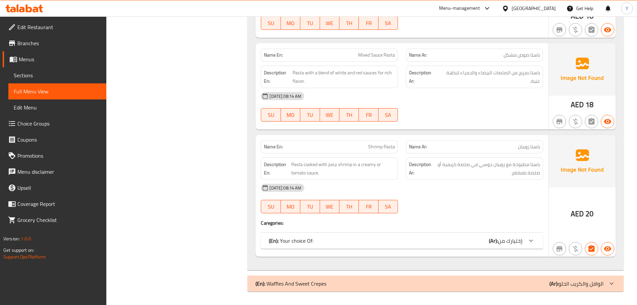
click at [510, 237] on span "إختيارك من:" at bounding box center [510, 241] width 25 height 10
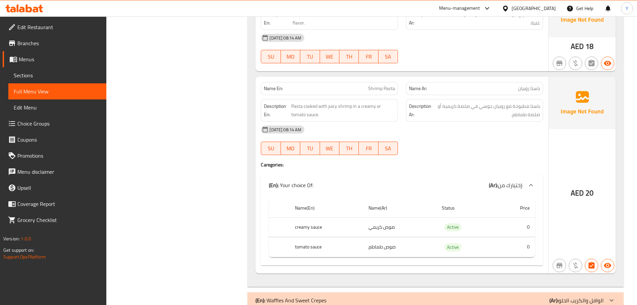
scroll to position [479, 0]
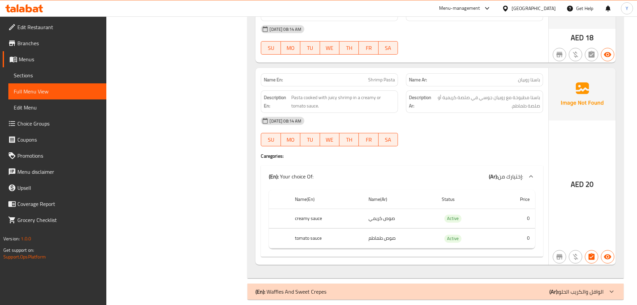
click at [377, 78] on span "Shrimp Pasta" at bounding box center [381, 79] width 27 height 7
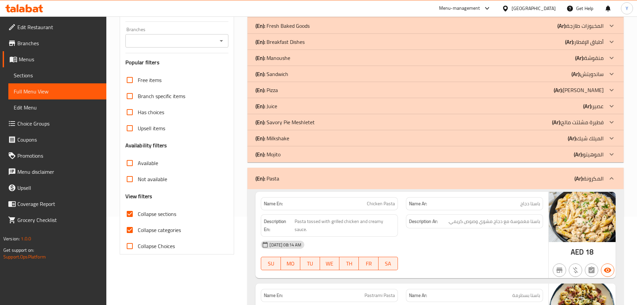
scroll to position [152, 0]
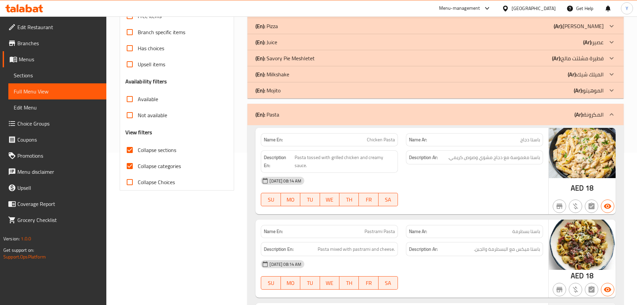
click at [403, 116] on div "(En): Pasta (Ar): المكرونة" at bounding box center [430, 114] width 348 height 8
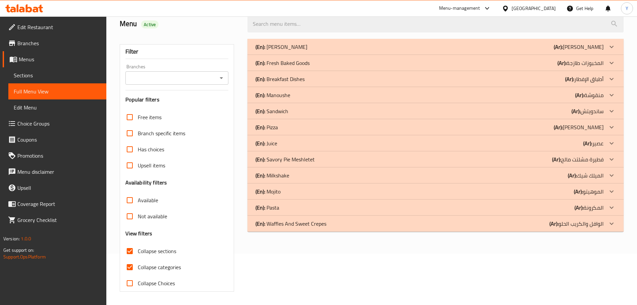
scroll to position [51, 0]
click at [468, 55] on div "(En): Pasta (Ar): المكرونة" at bounding box center [436, 47] width 376 height 16
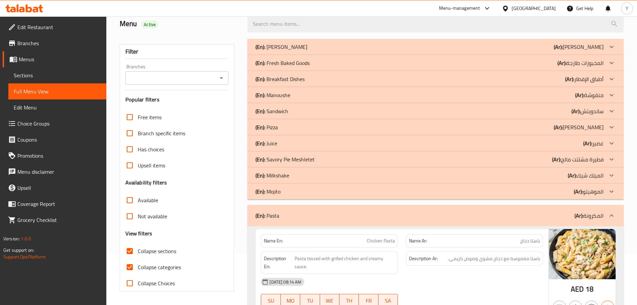
scroll to position [152, 0]
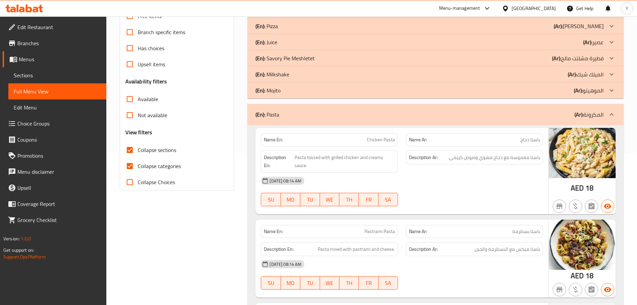
click at [390, 118] on div "(En): Pasta (Ar): المكرونة" at bounding box center [430, 114] width 348 height 8
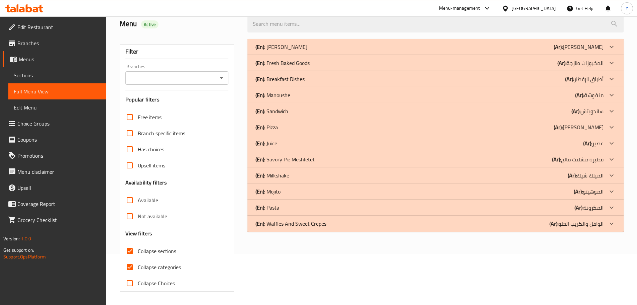
scroll to position [51, 0]
click at [381, 55] on div "(En): Waffles And Sweet Crepes (Ar): الوافل والكريب الحلو" at bounding box center [436, 47] width 376 height 16
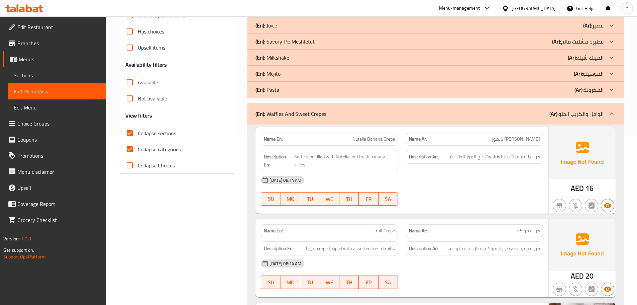
scroll to position [218, 0]
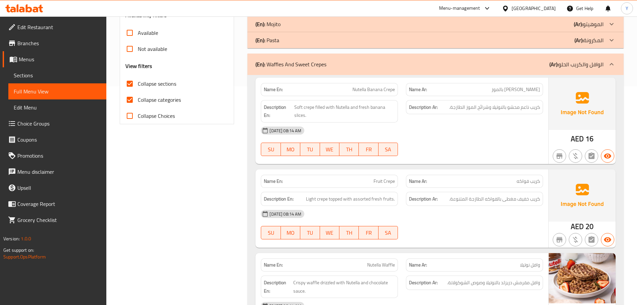
click at [371, 58] on div "(En): Waffles And Sweet Crepes (Ar): الوافل والكريب الحلو" at bounding box center [436, 64] width 376 height 21
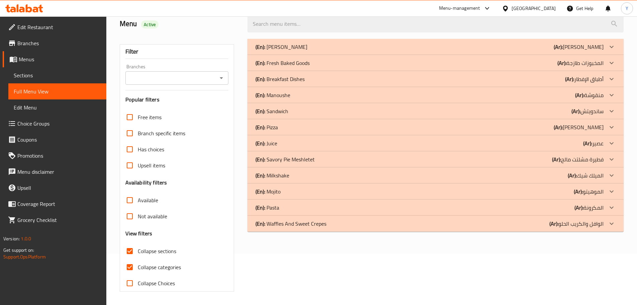
scroll to position [51, 0]
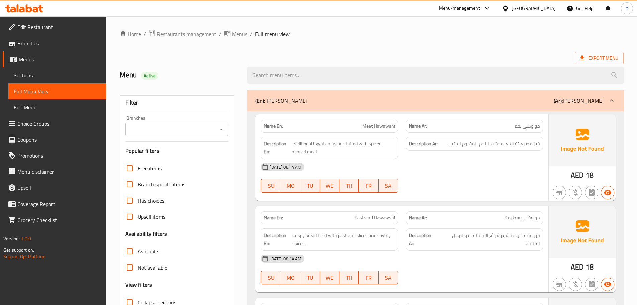
click at [265, 119] on div "Name En: Meat Hawawshi" at bounding box center [329, 125] width 137 height 13
copy strong "Name En:"
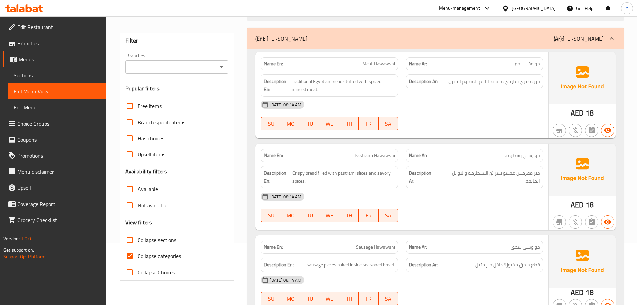
scroll to position [134, 0]
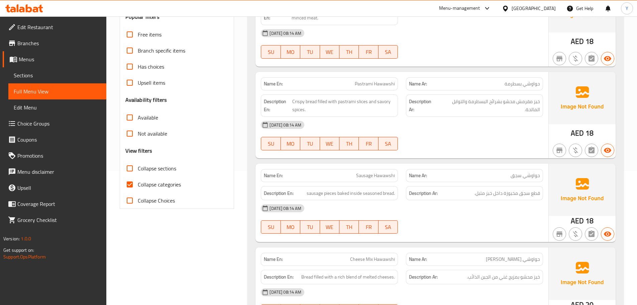
click at [138, 187] on input "Collapse categories" at bounding box center [130, 184] width 16 height 16
checkbox input "false"
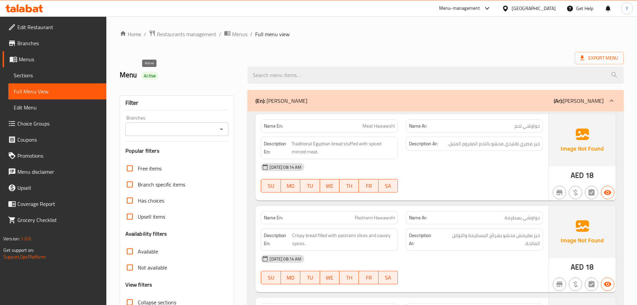
click at [151, 72] on div "Active" at bounding box center [149, 76] width 17 height 8
click at [148, 80] on div "Active" at bounding box center [149, 76] width 17 height 8
copy span "Active"
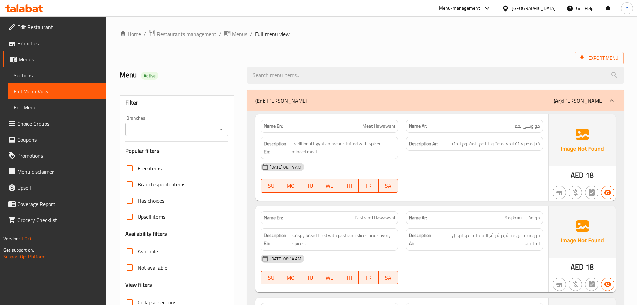
click at [413, 31] on ol "Home / Restaurants management / Menus / Full menu view" at bounding box center [372, 34] width 504 height 9
click at [596, 59] on span "Export Menu" at bounding box center [599, 58] width 38 height 8
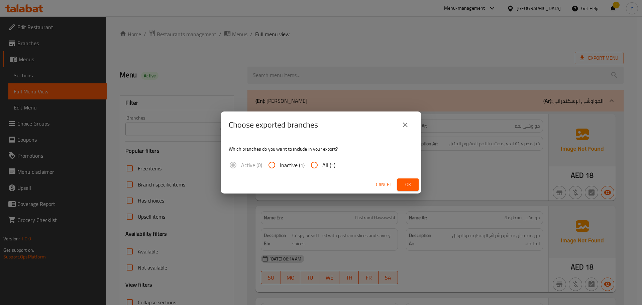
click at [412, 182] on span "Ok" at bounding box center [408, 184] width 11 height 8
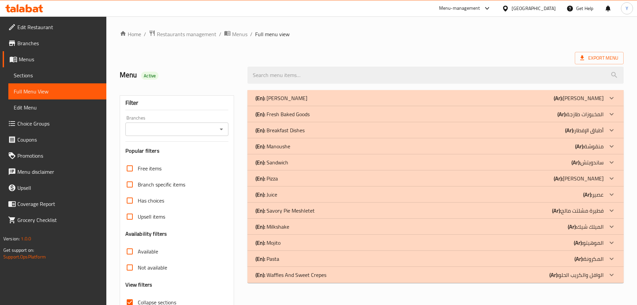
scroll to position [51, 0]
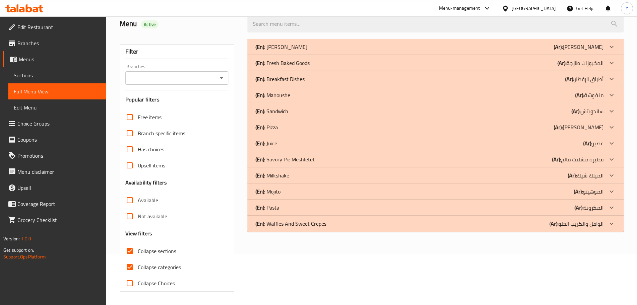
click at [49, 38] on link "Branches" at bounding box center [55, 43] width 104 height 16
click at [55, 45] on span "Branches" at bounding box center [59, 43] width 84 height 8
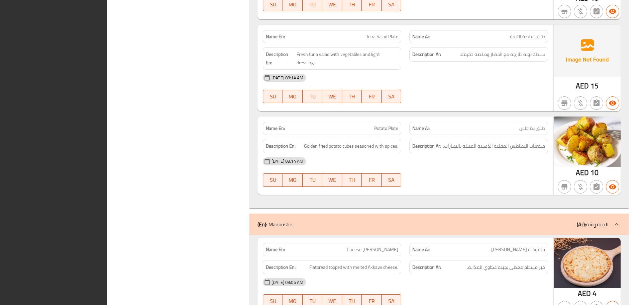
drag, startPoint x: 489, startPoint y: 105, endPoint x: 386, endPoint y: 152, distance: 112.7
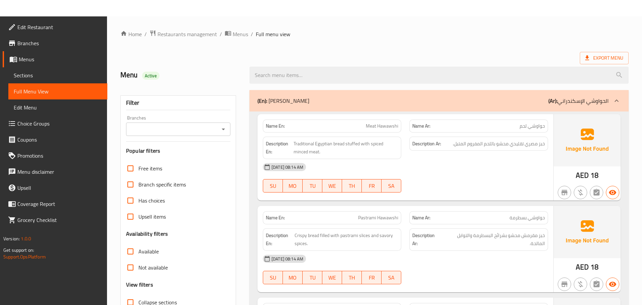
drag, startPoint x: 167, startPoint y: 242, endPoint x: 305, endPoint y: -40, distance: 314.5
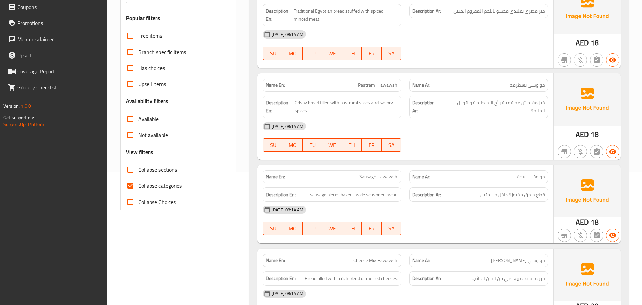
scroll to position [201, 0]
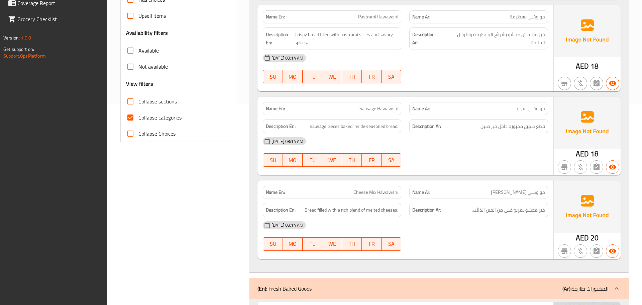
click at [141, 120] on span "Collapse categories" at bounding box center [160, 117] width 43 height 8
click at [139, 120] on input "Collapse categories" at bounding box center [130, 117] width 16 height 16
checkbox input "false"
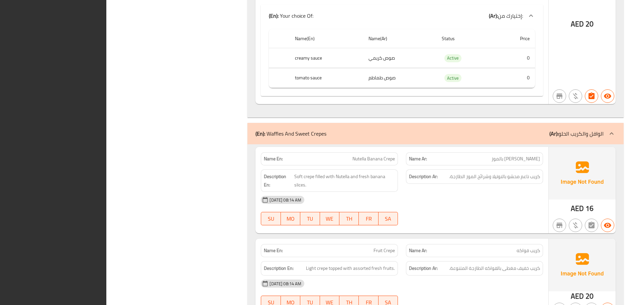
scroll to position [7988, 0]
